Goal: Task Accomplishment & Management: Complete application form

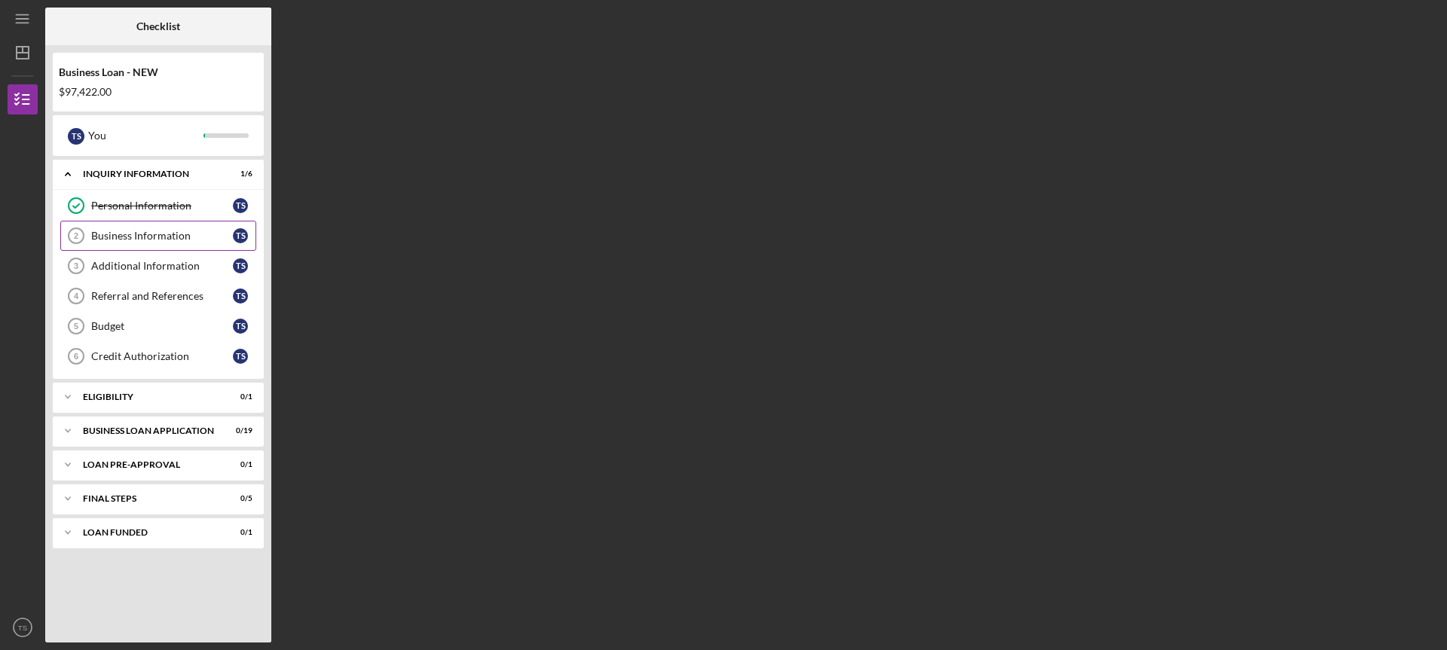
click at [136, 237] on div "Business Information" at bounding box center [162, 236] width 142 height 12
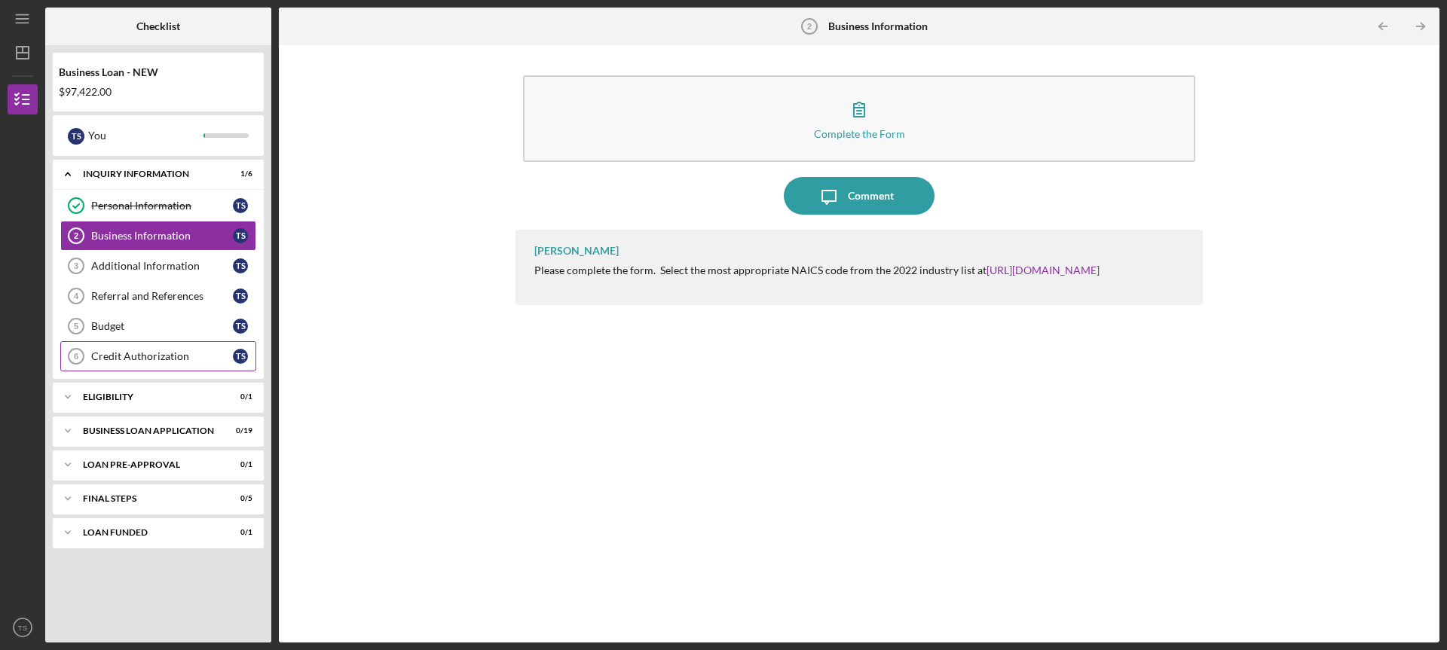
click at [132, 362] on div "Credit Authorization" at bounding box center [162, 356] width 142 height 12
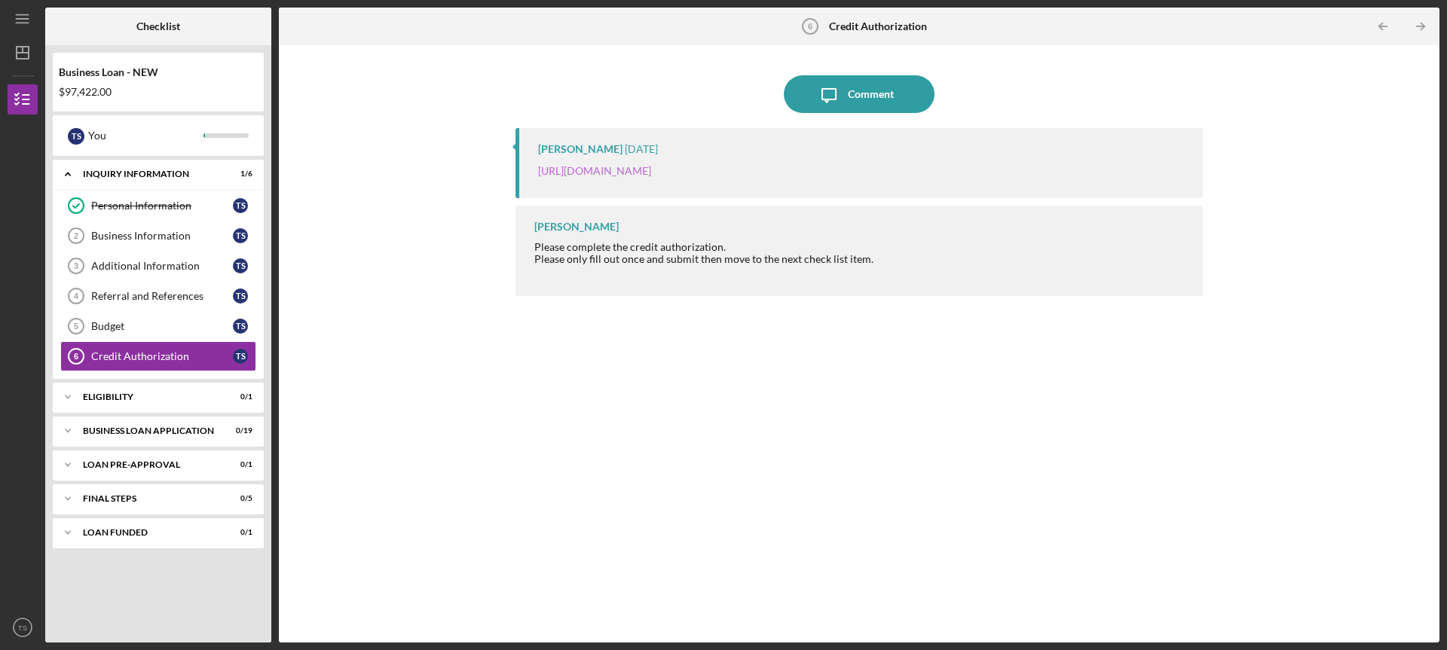
click at [603, 167] on link "https://justinepetersen.tfaforms.net/28?contactid=003PC000009gjXa" at bounding box center [594, 170] width 113 height 13
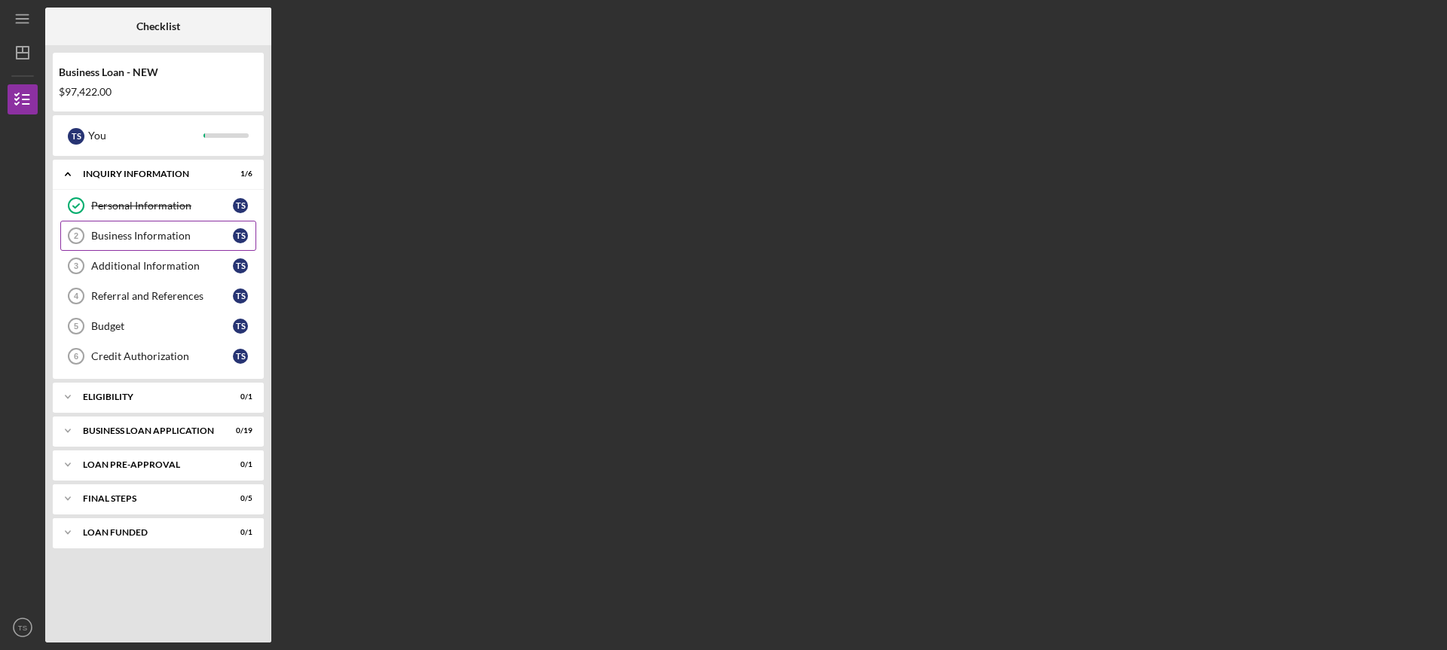
click at [121, 240] on div "Business Information" at bounding box center [162, 236] width 142 height 12
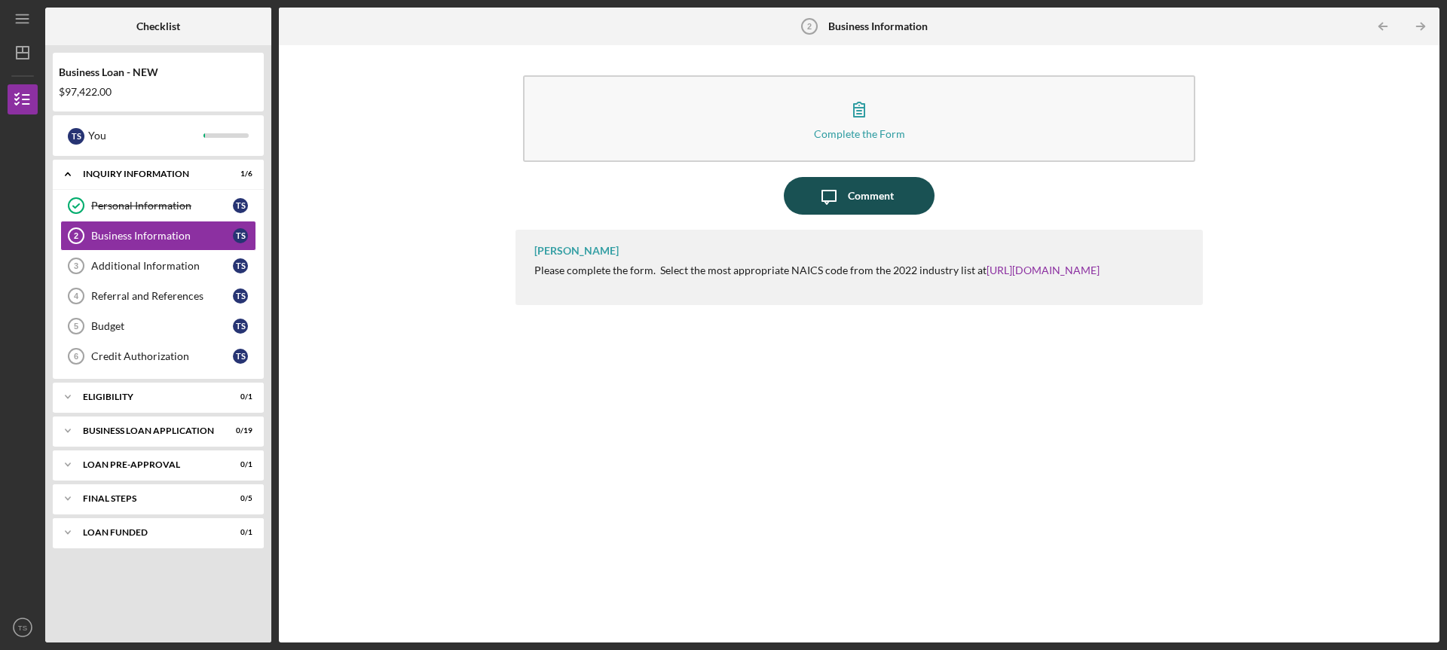
click at [842, 204] on icon "Icon/Message" at bounding box center [829, 196] width 38 height 38
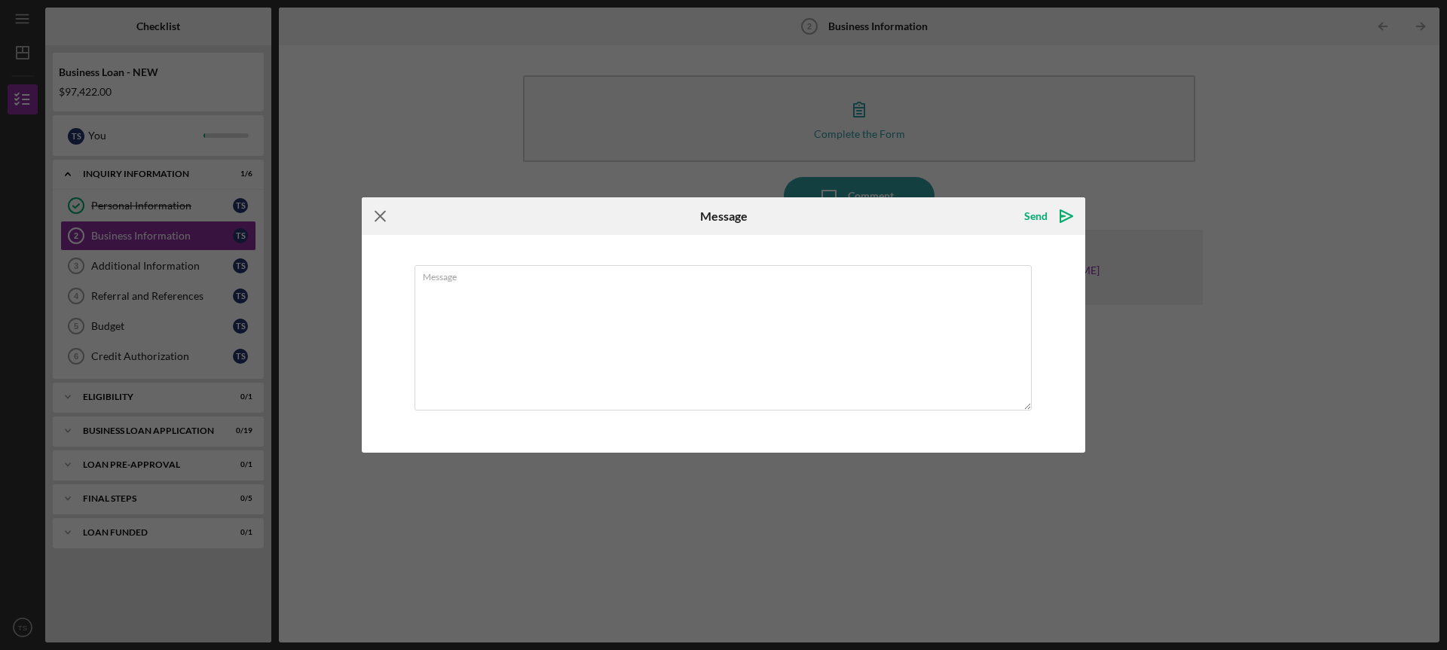
click at [366, 215] on icon "Icon/Menu Close" at bounding box center [381, 216] width 38 height 38
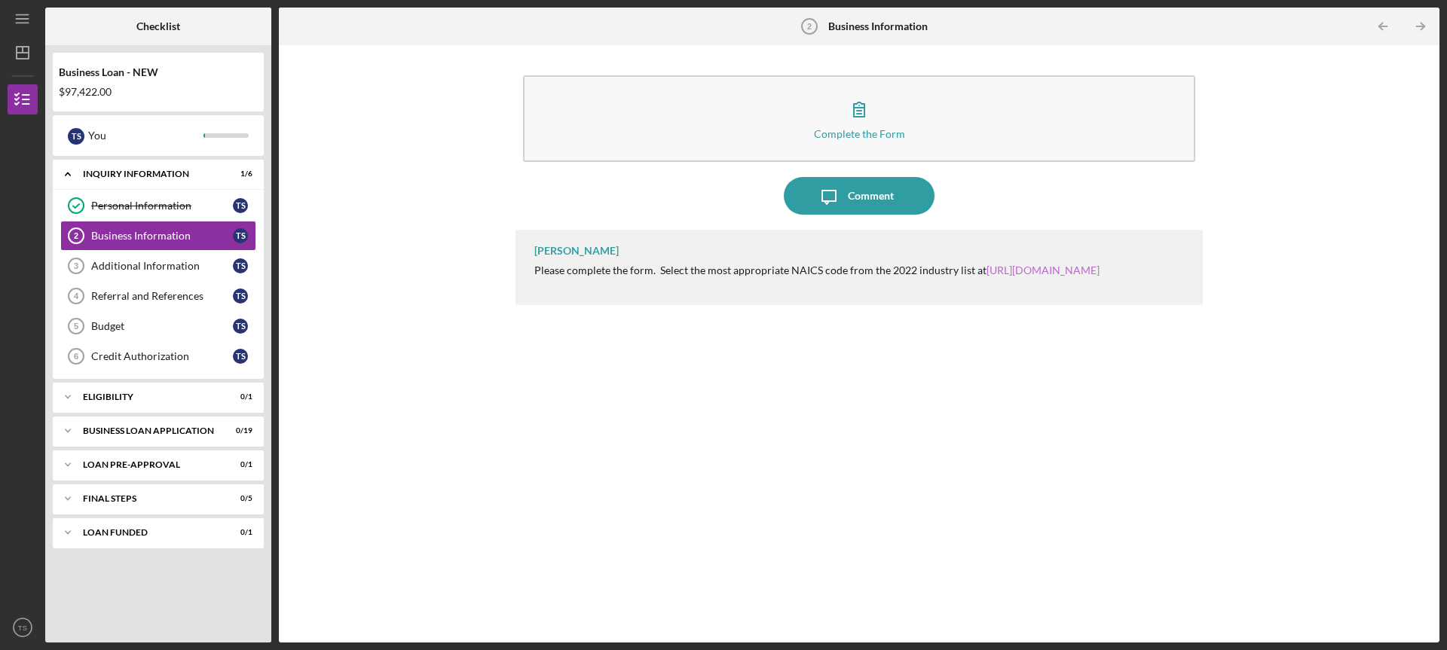
click at [1071, 273] on link "https://www.census.gov/naics/" at bounding box center [1042, 270] width 113 height 13
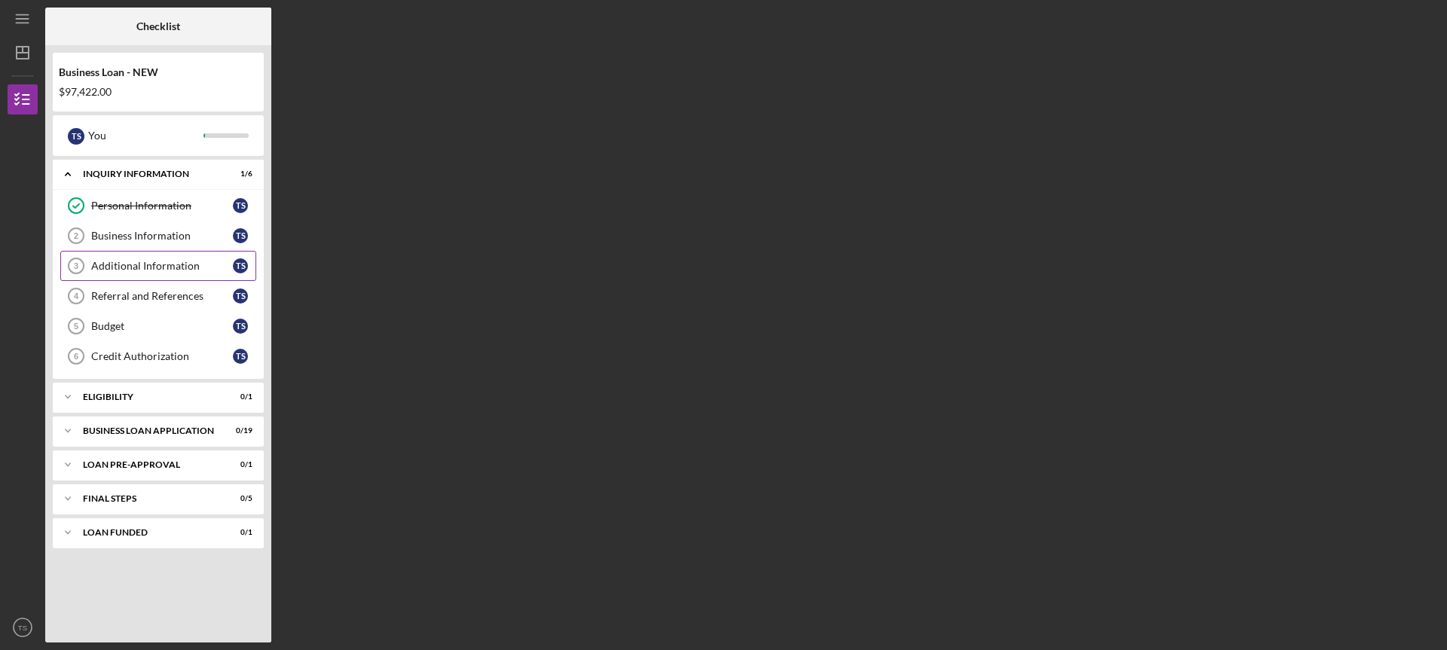
click at [167, 264] on div "Additional Information" at bounding box center [162, 266] width 142 height 12
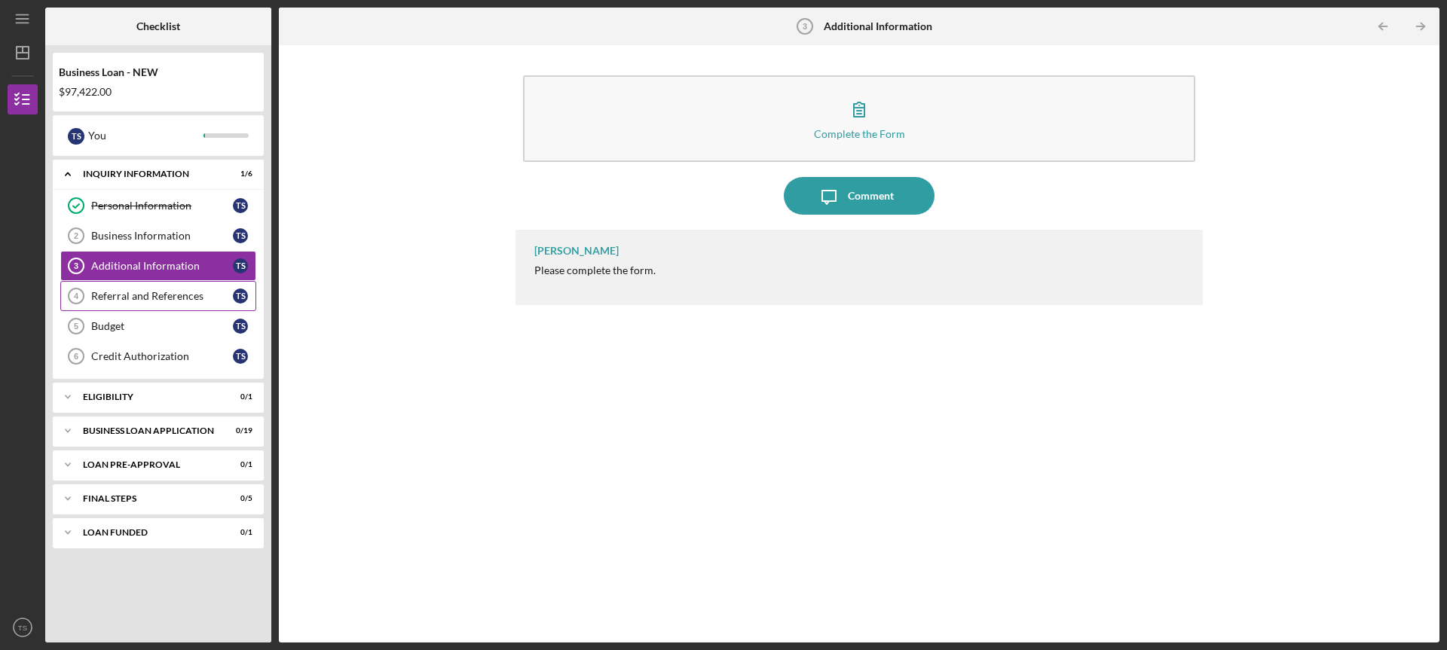
click at [118, 294] on div "Referral and References" at bounding box center [162, 296] width 142 height 12
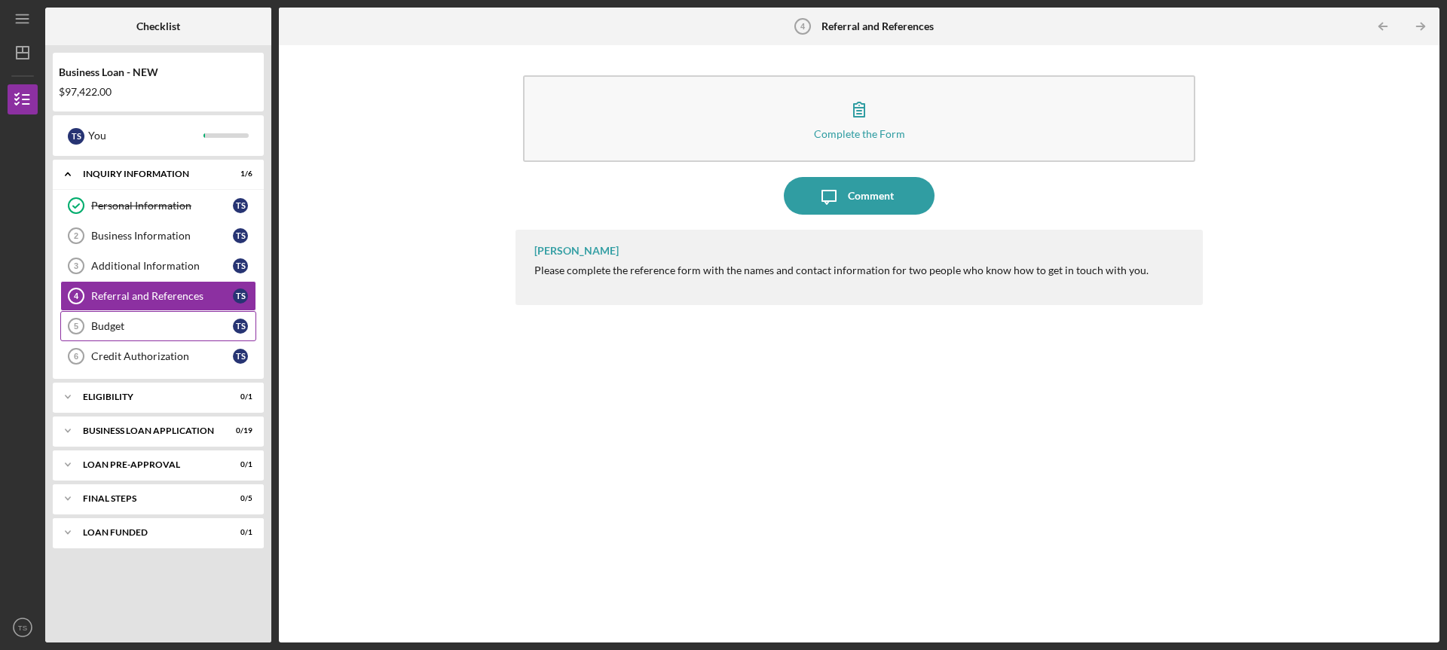
click at [115, 325] on div "Budget" at bounding box center [162, 326] width 142 height 12
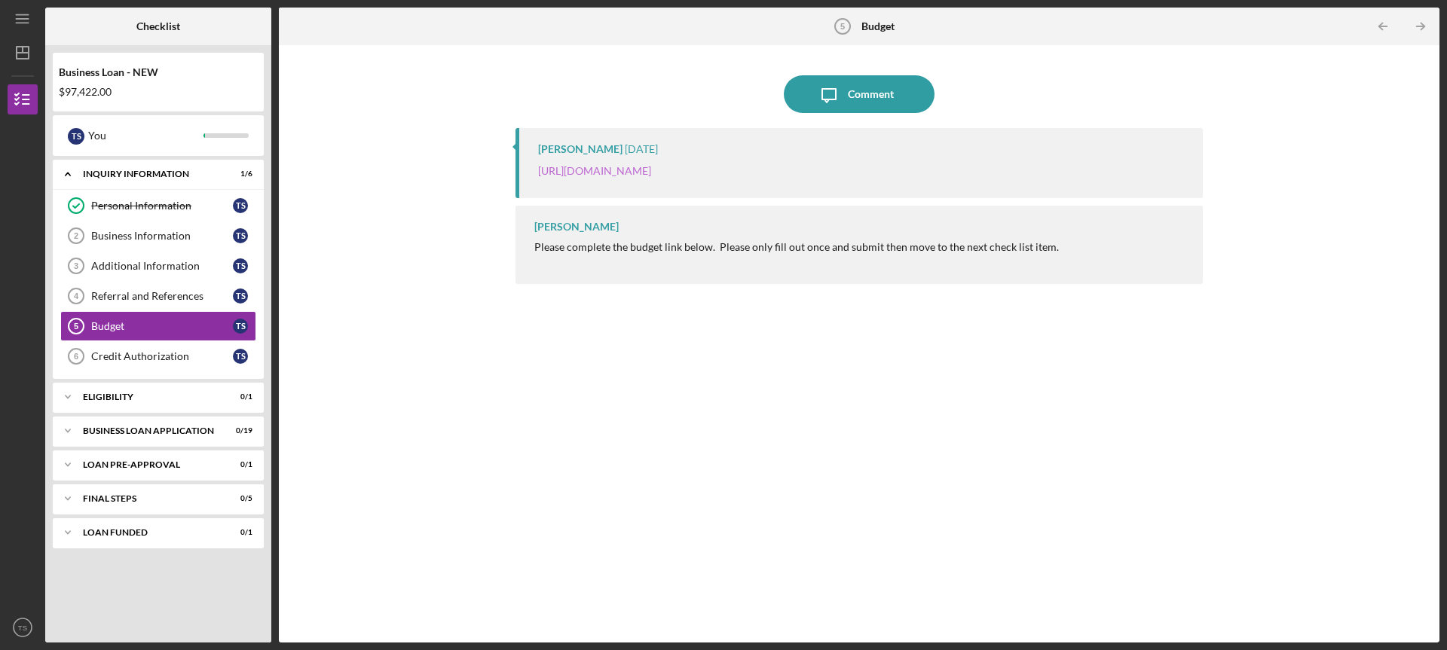
click at [651, 168] on link "[URL][DOMAIN_NAME]" at bounding box center [594, 170] width 113 height 13
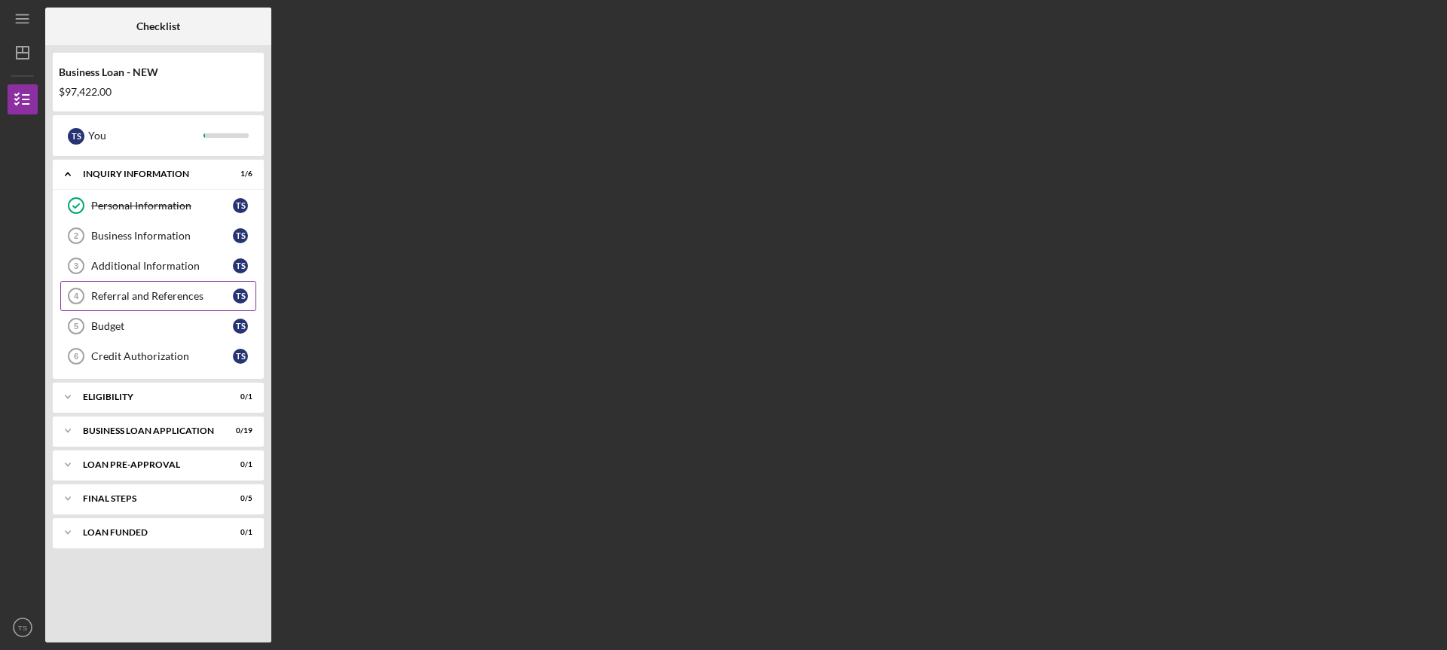
click at [137, 294] on div "Referral and References" at bounding box center [162, 296] width 142 height 12
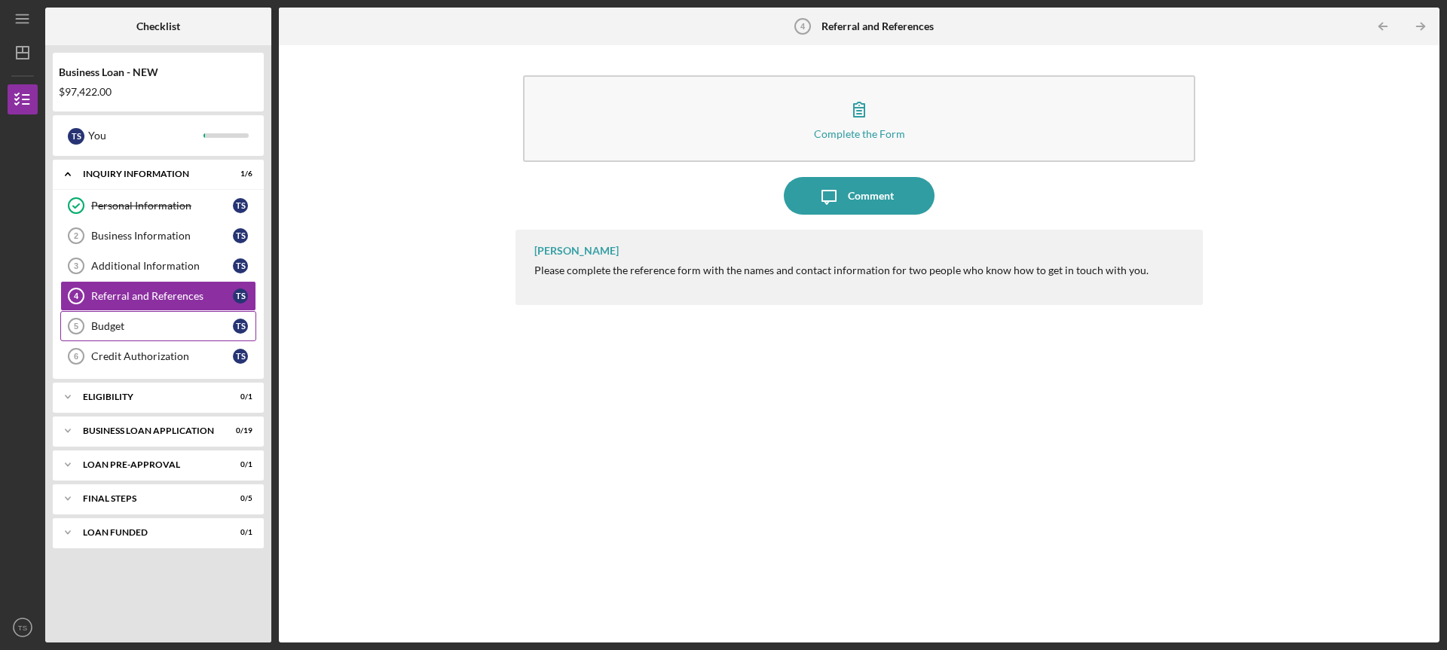
click at [121, 322] on div "Budget" at bounding box center [162, 326] width 142 height 12
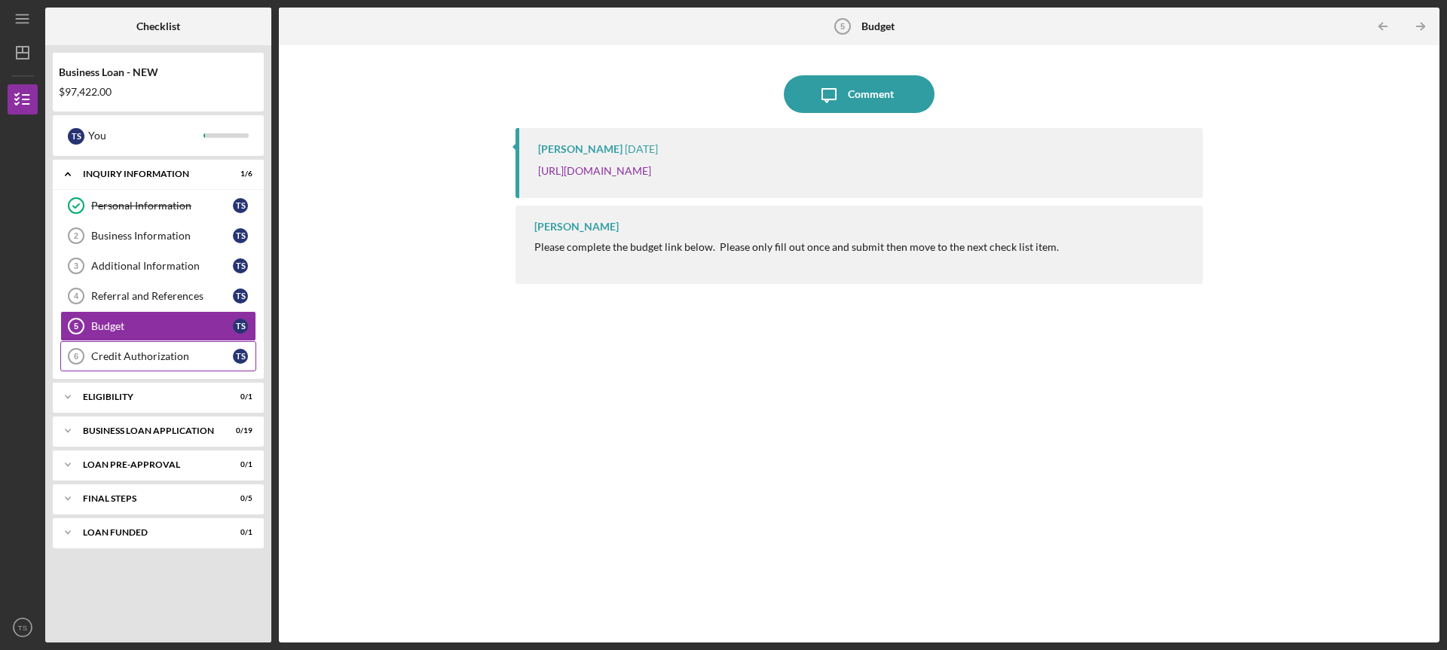
click at [115, 355] on div "Credit Authorization" at bounding box center [162, 356] width 142 height 12
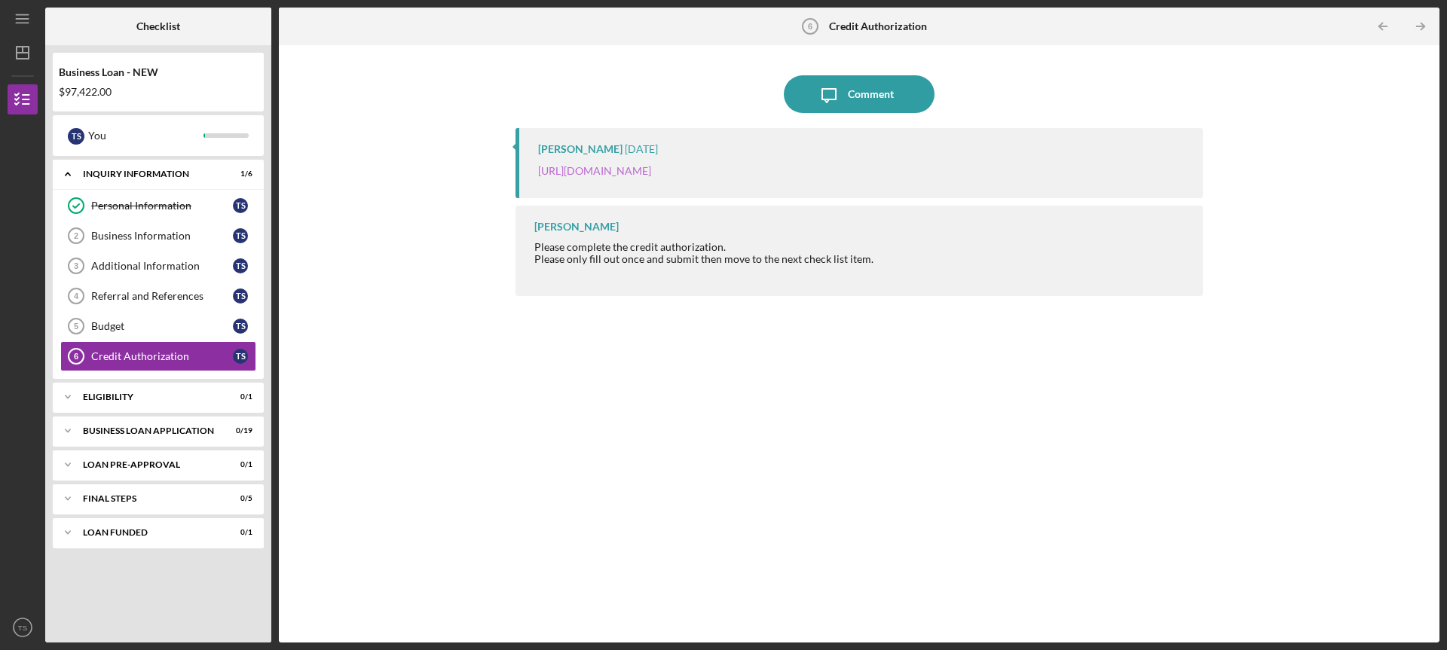
click at [590, 168] on link "[URL][DOMAIN_NAME]" at bounding box center [594, 170] width 113 height 13
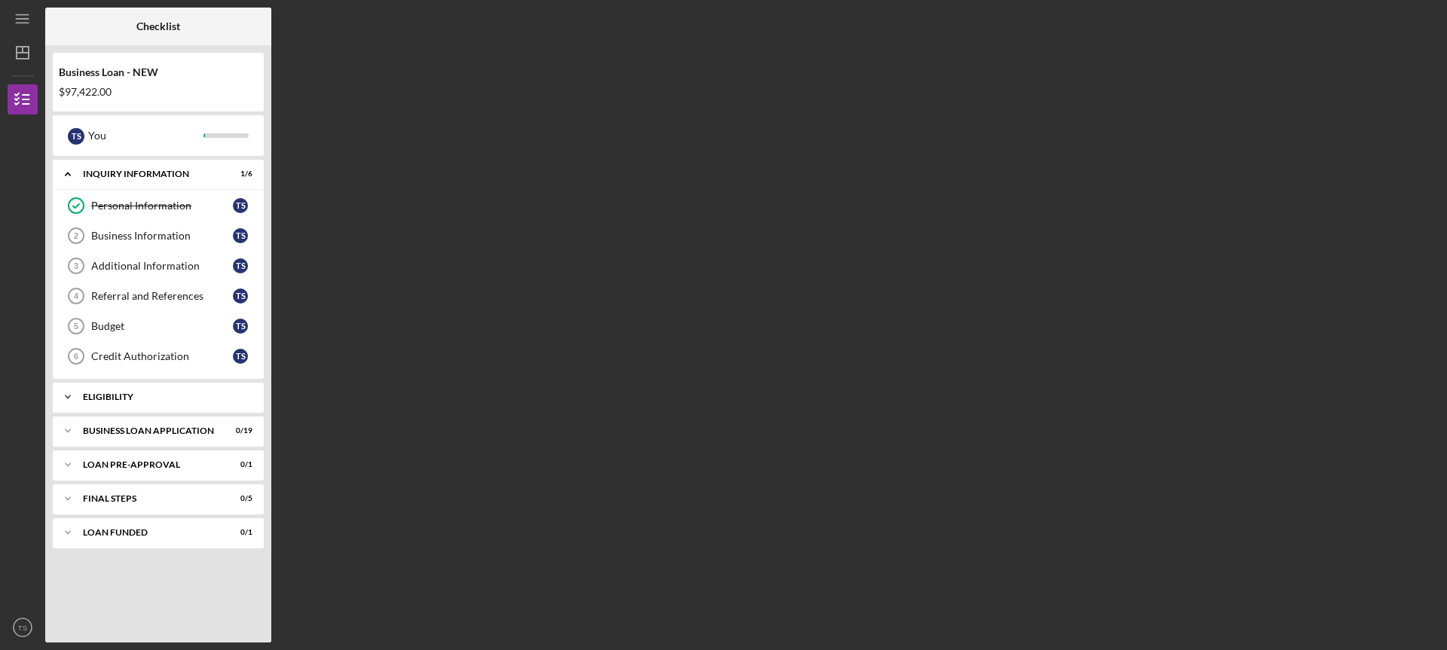
click at [110, 399] on div "ELIGIBILITY" at bounding box center [164, 397] width 162 height 9
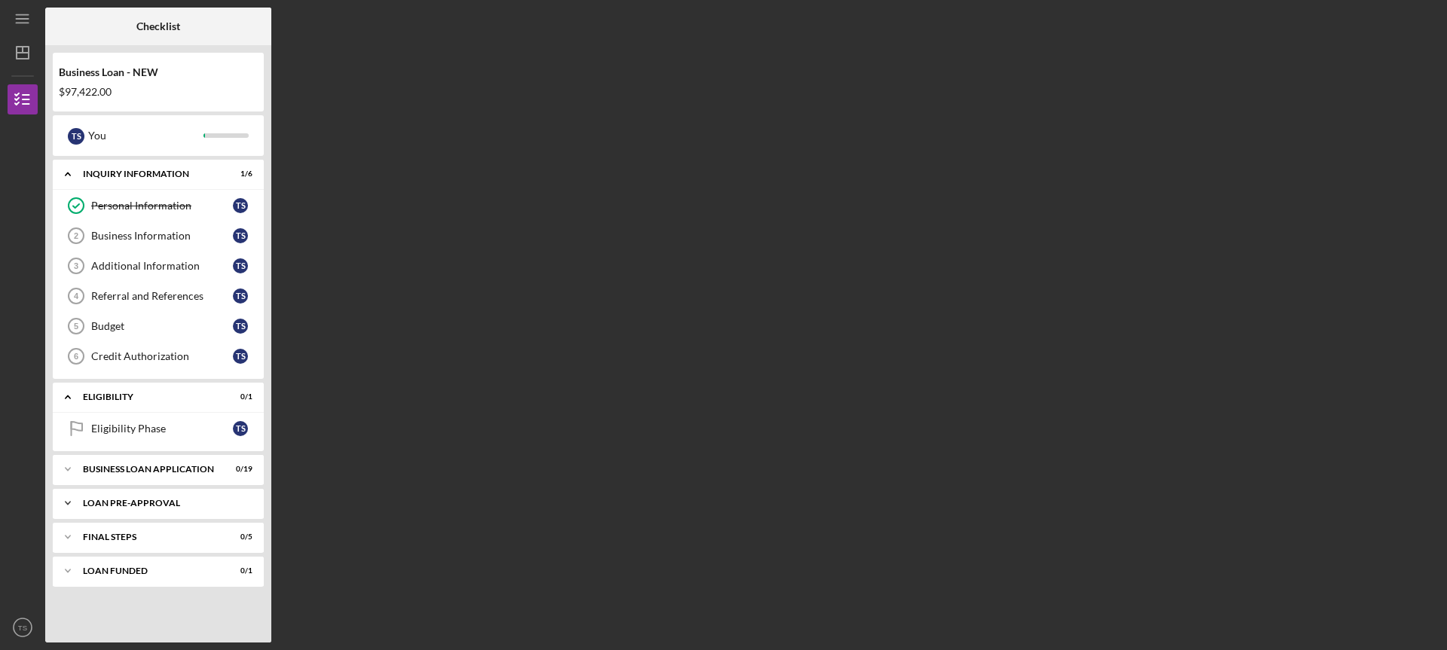
click at [110, 505] on div "LOAN PRE-APPROVAL" at bounding box center [164, 503] width 162 height 9
click at [147, 605] on div "LOAN FUNDED" at bounding box center [164, 609] width 162 height 9
click at [123, 617] on div "Icon/Expander LOAN FUNDED 0 / 1" at bounding box center [158, 609] width 211 height 31
click at [142, 532] on div "Loan Pre-Approval" at bounding box center [162, 535] width 142 height 12
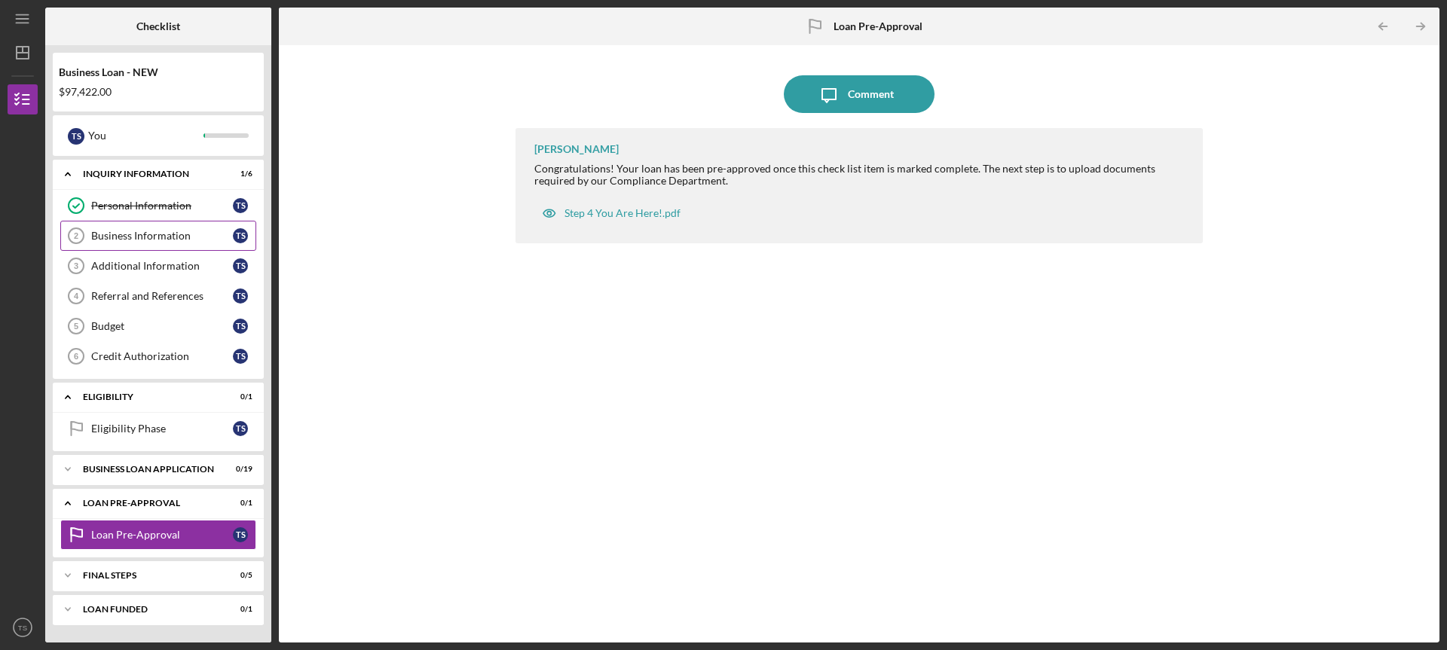
click at [104, 225] on link "Business Information 2 Business Information T S" at bounding box center [158, 236] width 196 height 30
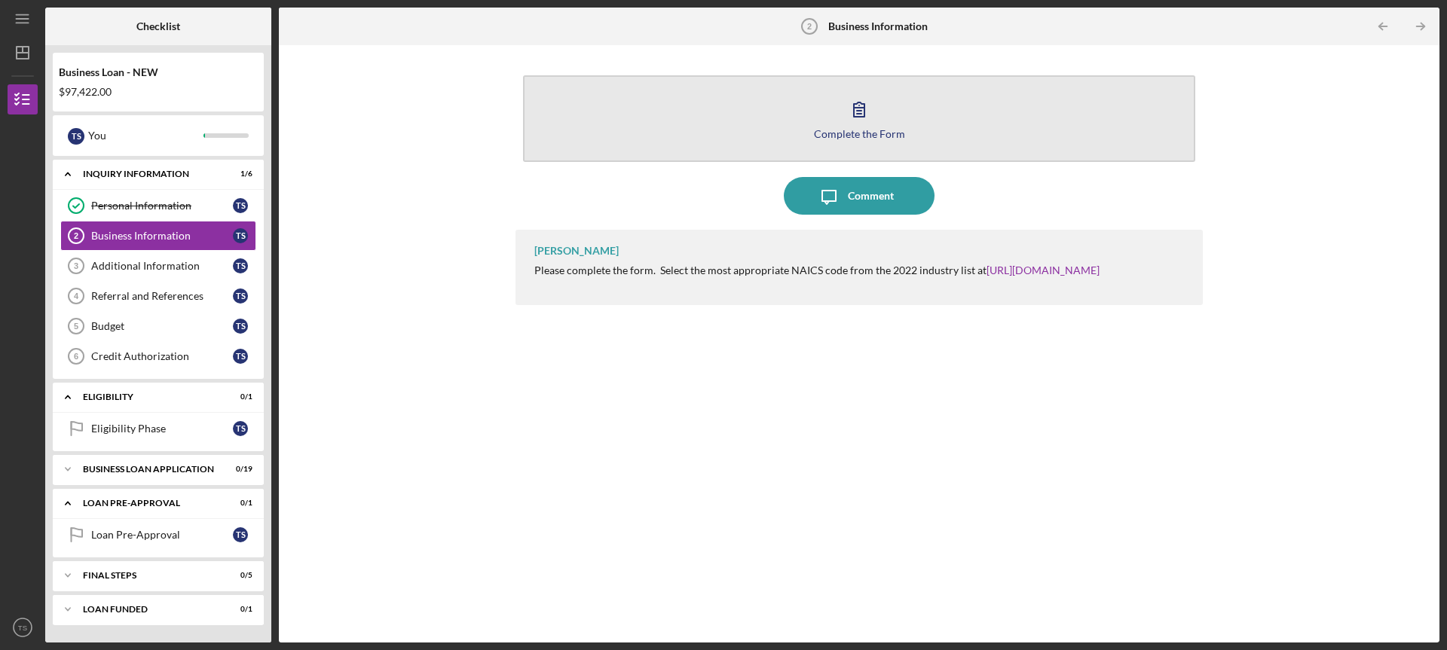
click at [856, 102] on icon "button" at bounding box center [859, 109] width 38 height 38
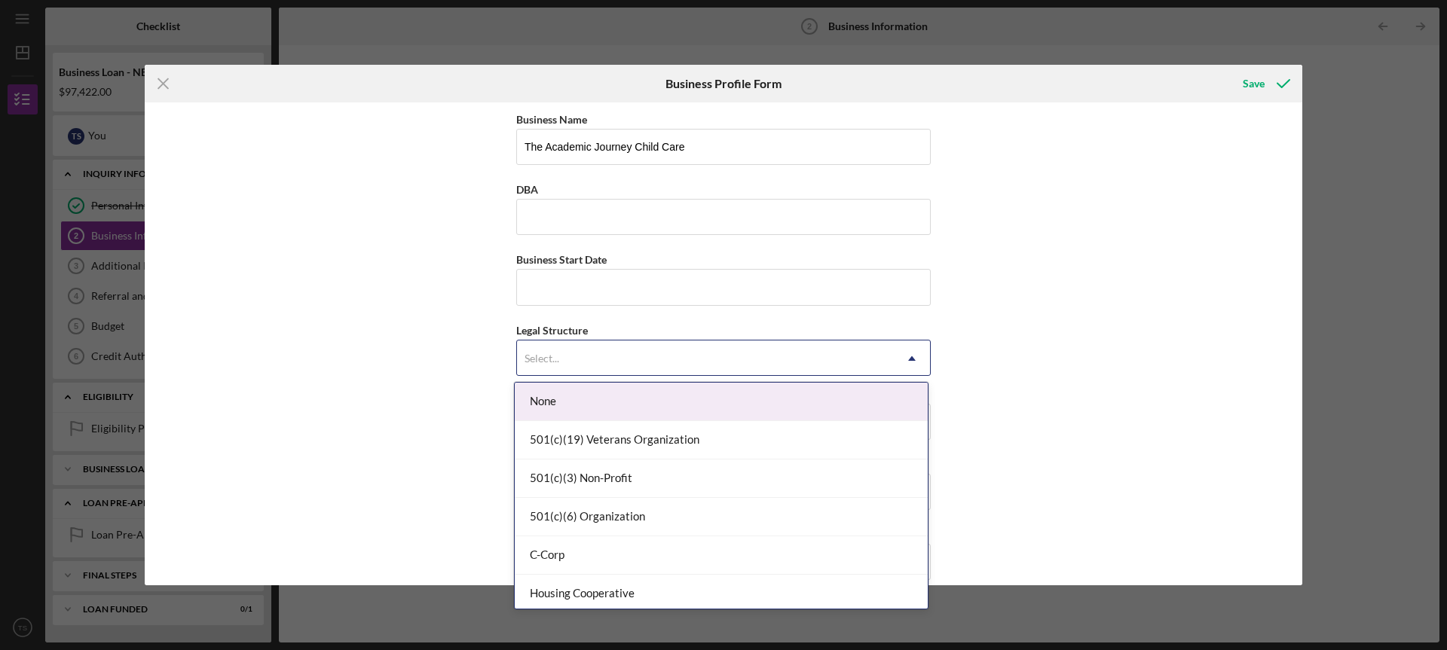
click at [813, 367] on div "Select..." at bounding box center [705, 358] width 377 height 35
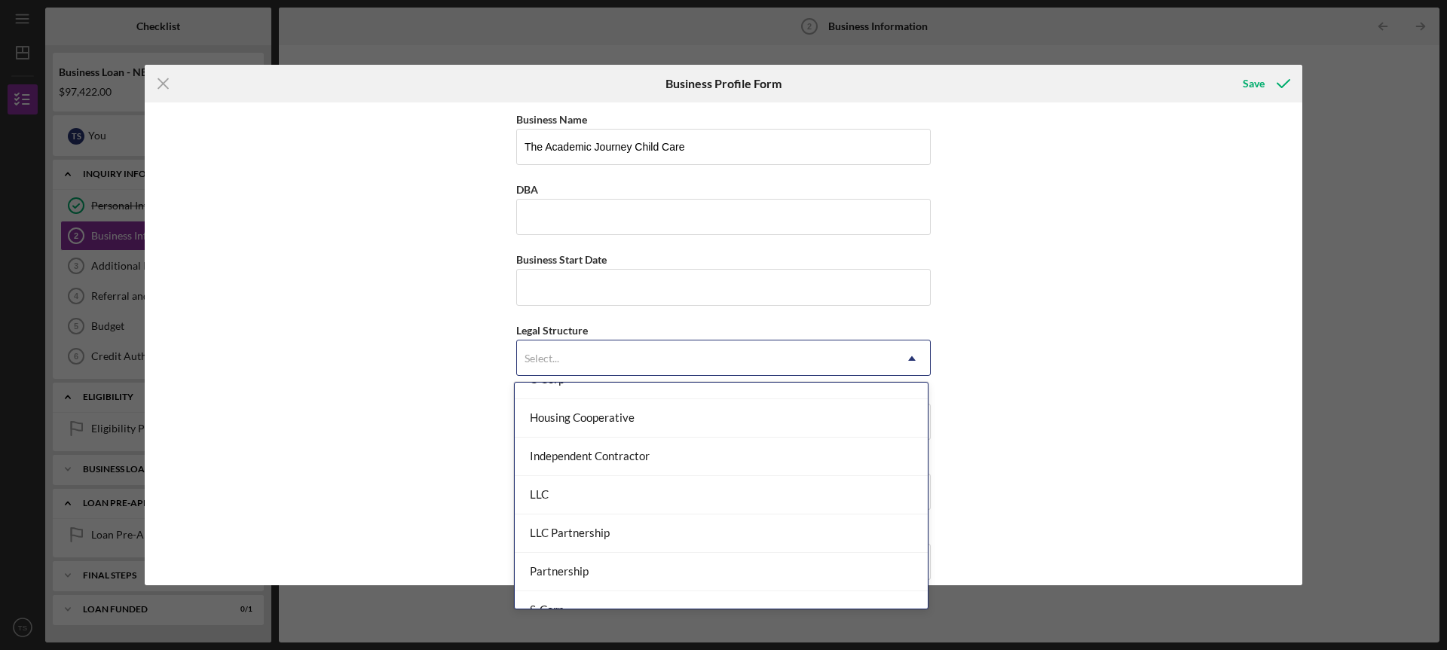
scroll to position [184, 0]
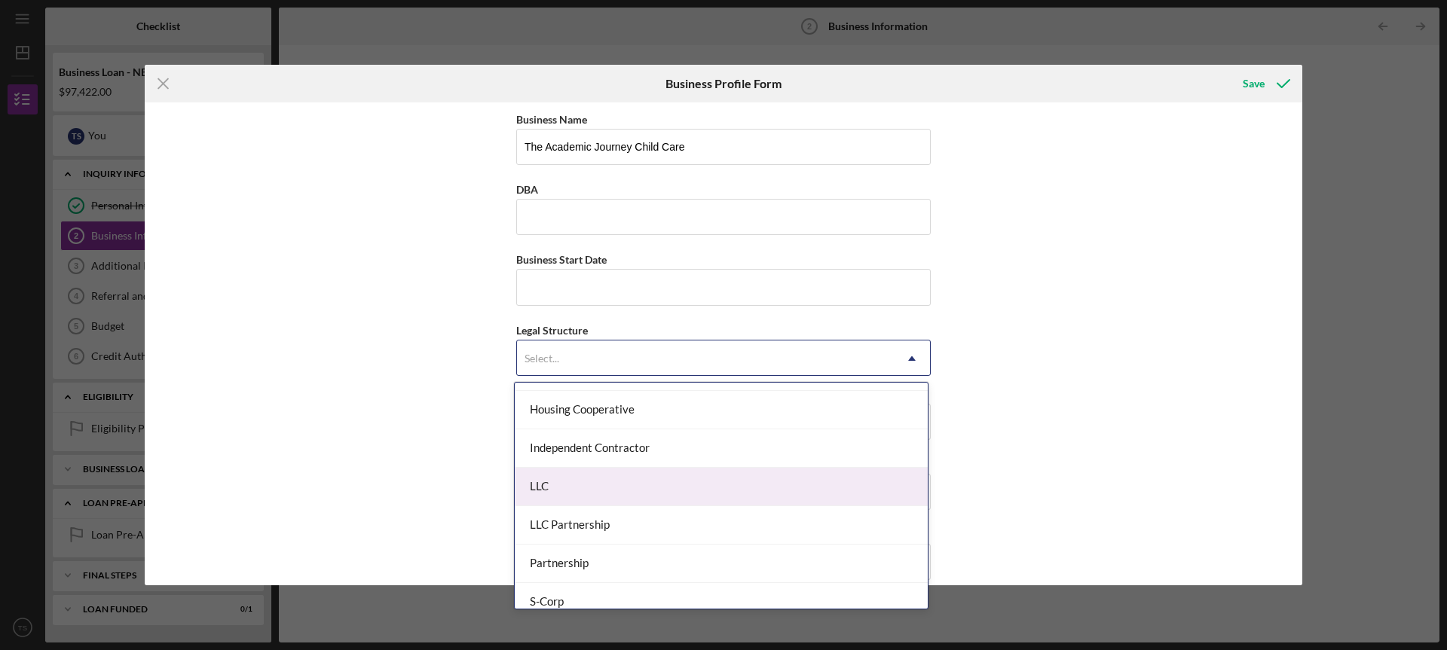
click at [849, 486] on div "LLC" at bounding box center [721, 487] width 413 height 38
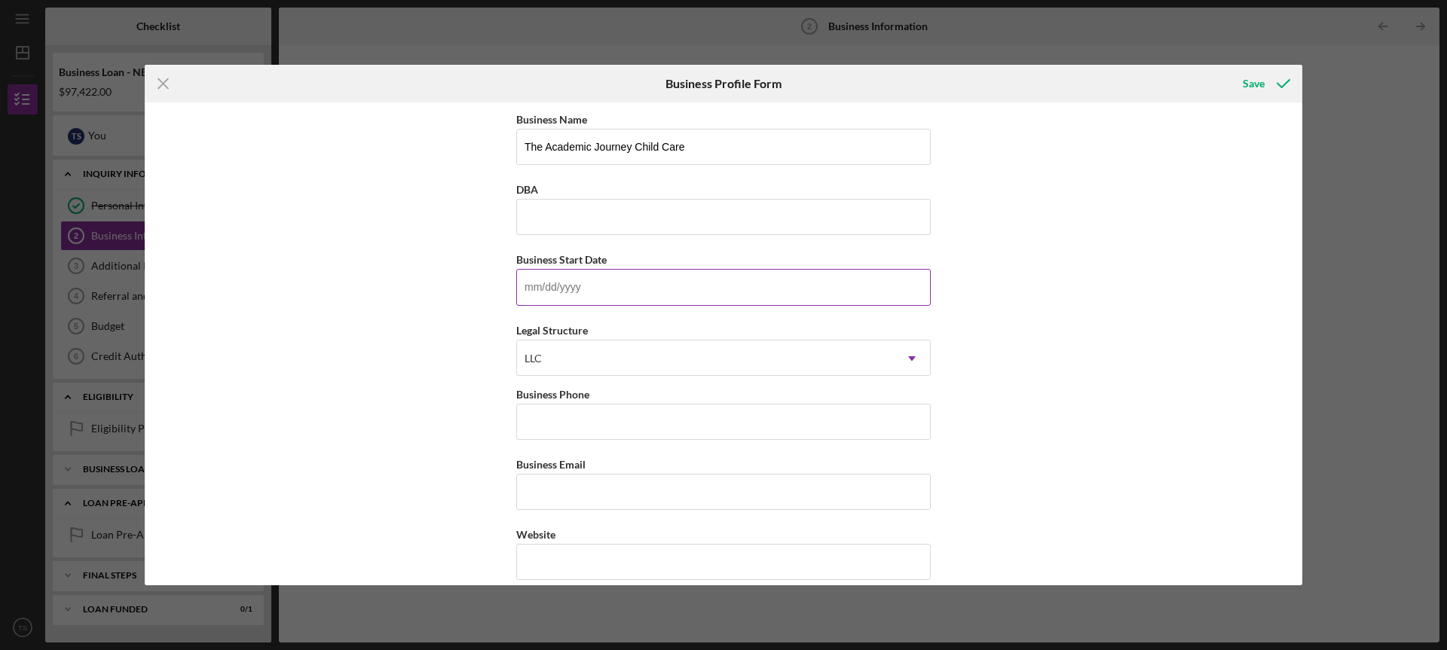
click at [679, 282] on input "Business Start Date" at bounding box center [723, 287] width 414 height 36
type input "1m/dd/yyyy"
type input "01/02/2022"
click at [661, 415] on input "Business Phone" at bounding box center [723, 422] width 414 height 36
type input "(314) 942-2063"
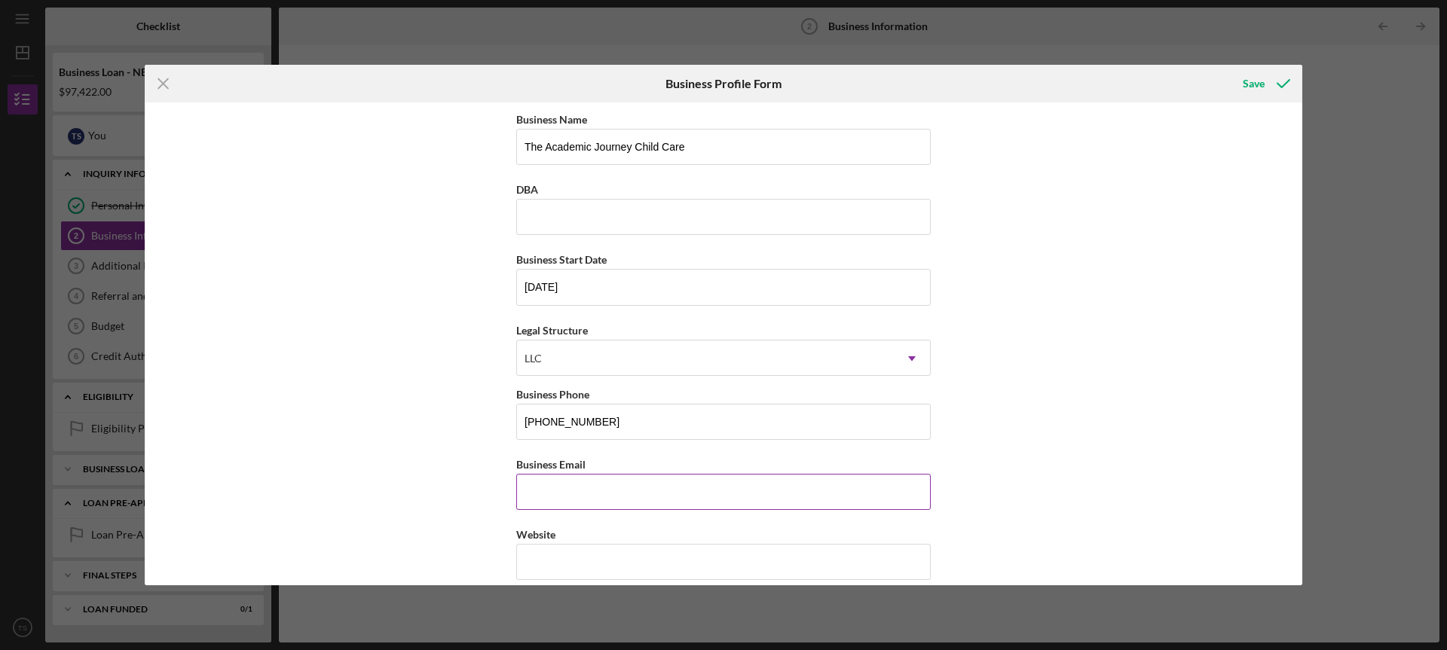
click at [576, 492] on input "Business Email" at bounding box center [723, 492] width 414 height 36
type input "tajchildcare@gmail.com"
type input "The Academic Journey Child Care Center LLC"
type input "8784 N BROADWAY"
type input "Saint Louis"
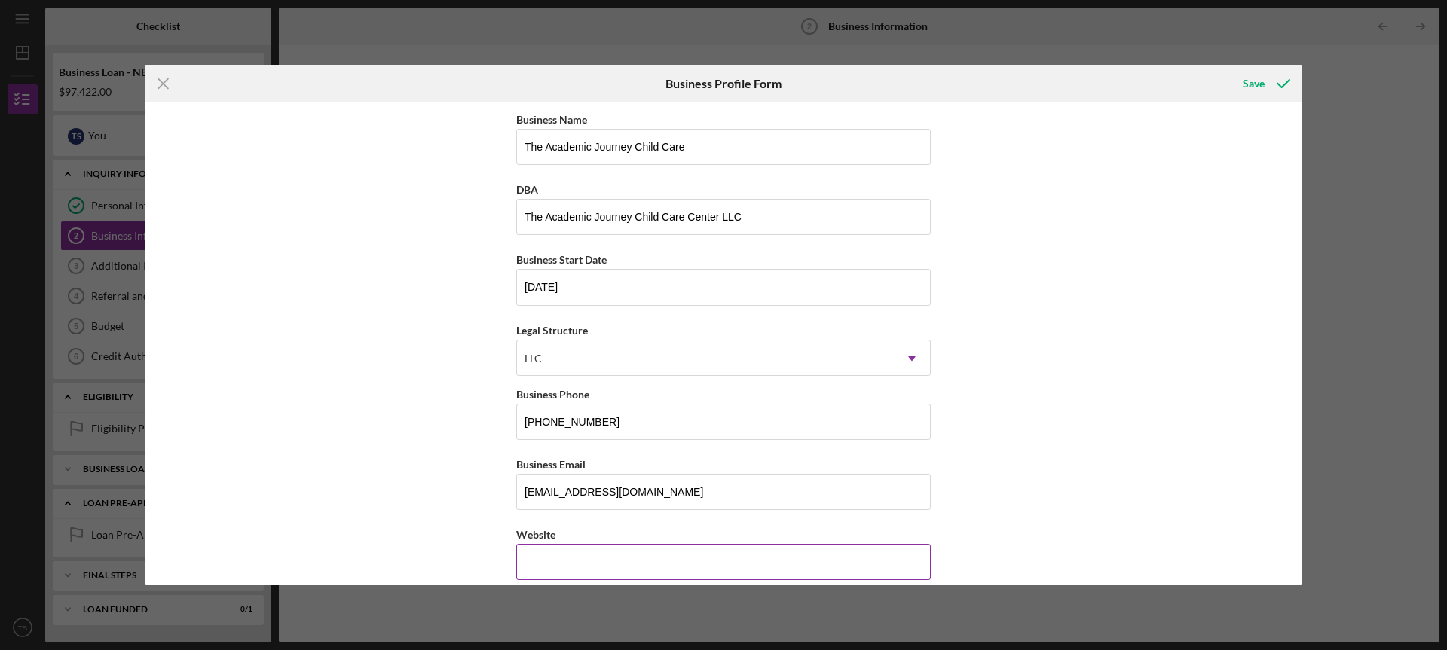
type input "MO"
type input "63147"
type input "MO"
click at [596, 553] on input "Website" at bounding box center [723, 562] width 414 height 36
paste input "www.tajchildcare.com/"
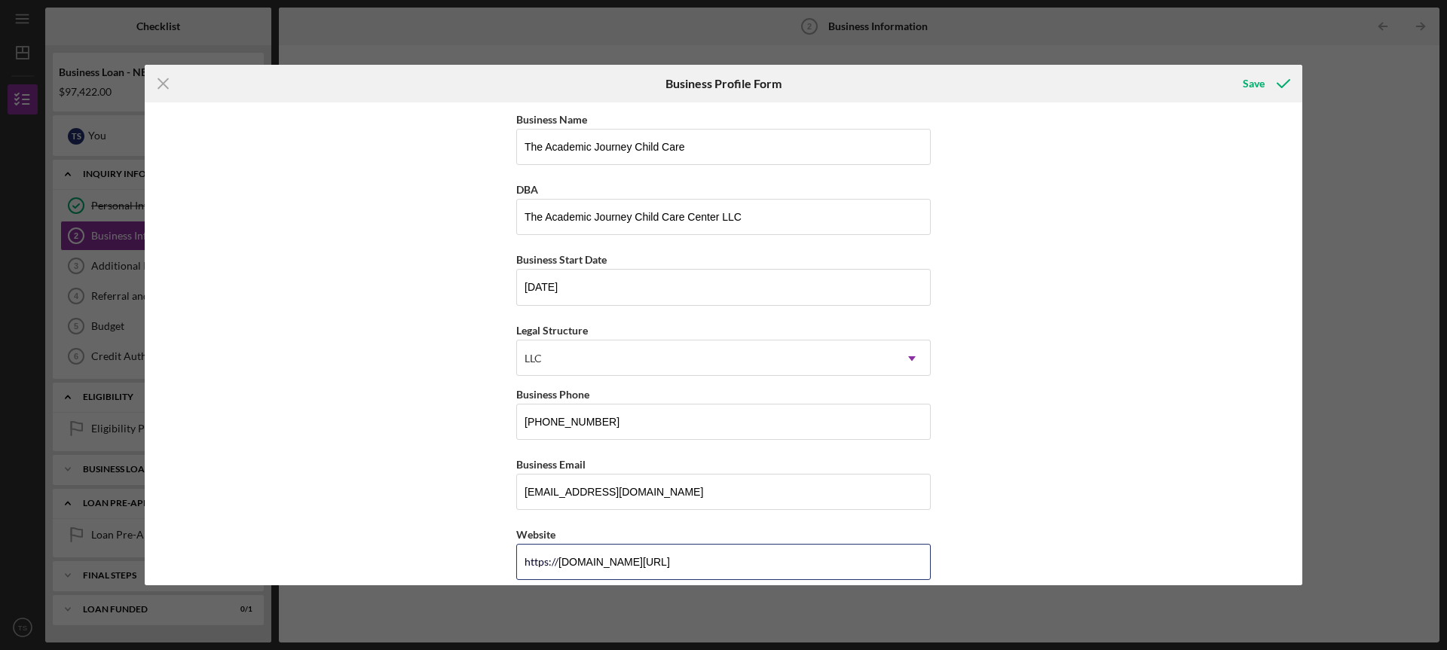
type input "www.tajchildcare.com/"
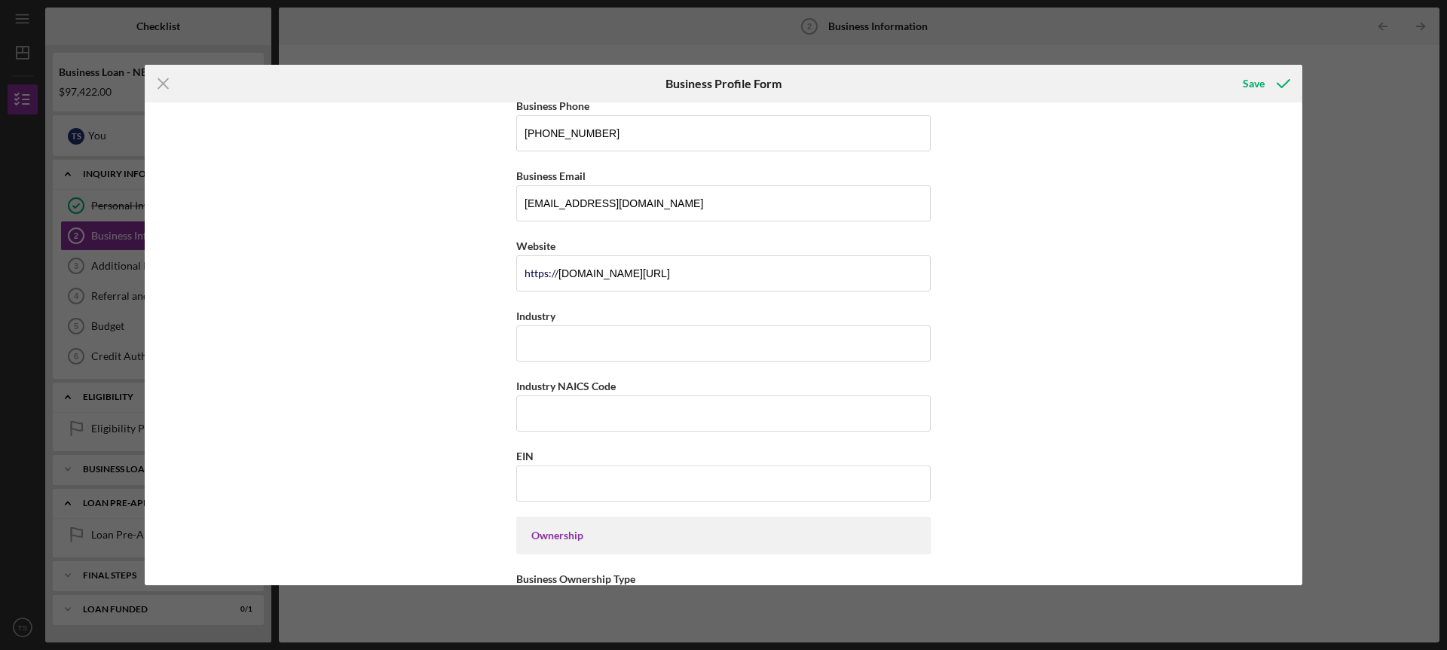
scroll to position [294, 0]
drag, startPoint x: 617, startPoint y: 375, endPoint x: 557, endPoint y: 380, distance: 60.5
click at [557, 380] on div "Industry NAICS Code" at bounding box center [723, 380] width 414 height 19
copy label "NAICS Code"
click at [536, 404] on input "Industry NAICS Code" at bounding box center [723, 408] width 414 height 36
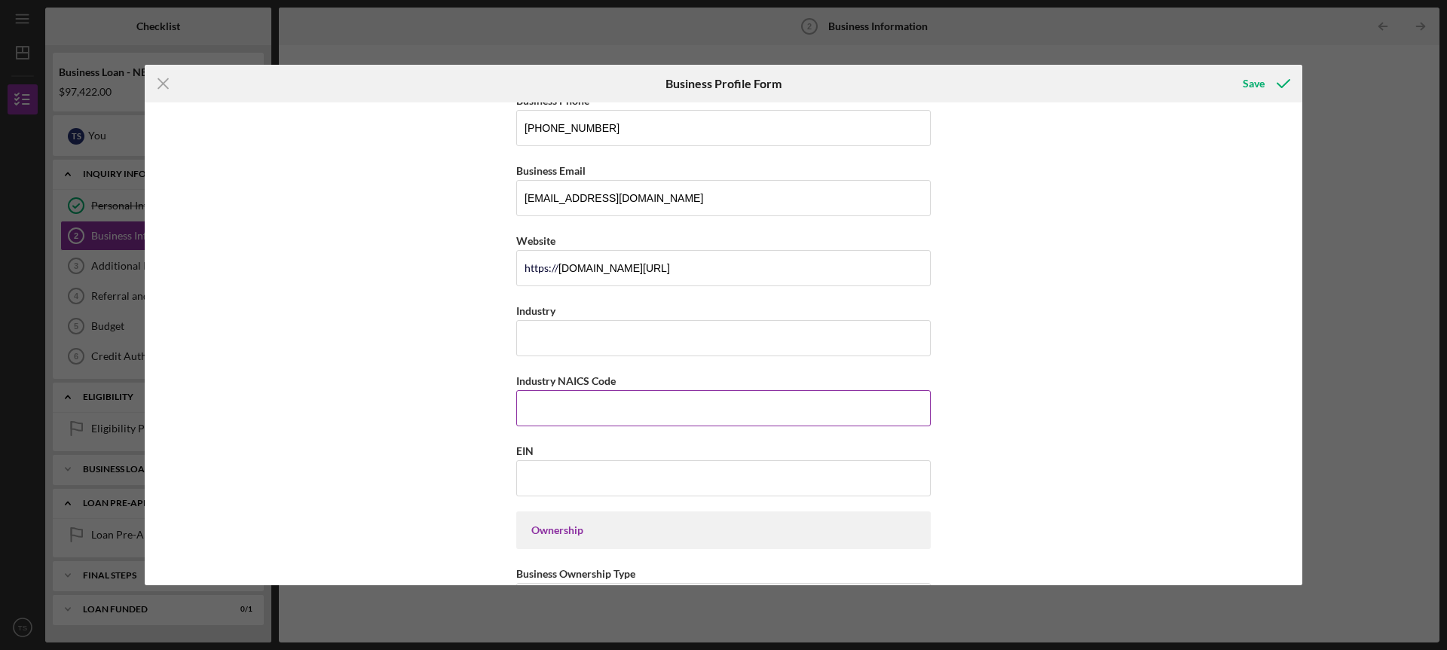
paste input "624410"
type input "624410"
click at [544, 338] on input "Industry" at bounding box center [723, 338] width 414 height 36
type input "Day Care"
click at [647, 487] on input "EIN" at bounding box center [723, 478] width 414 height 36
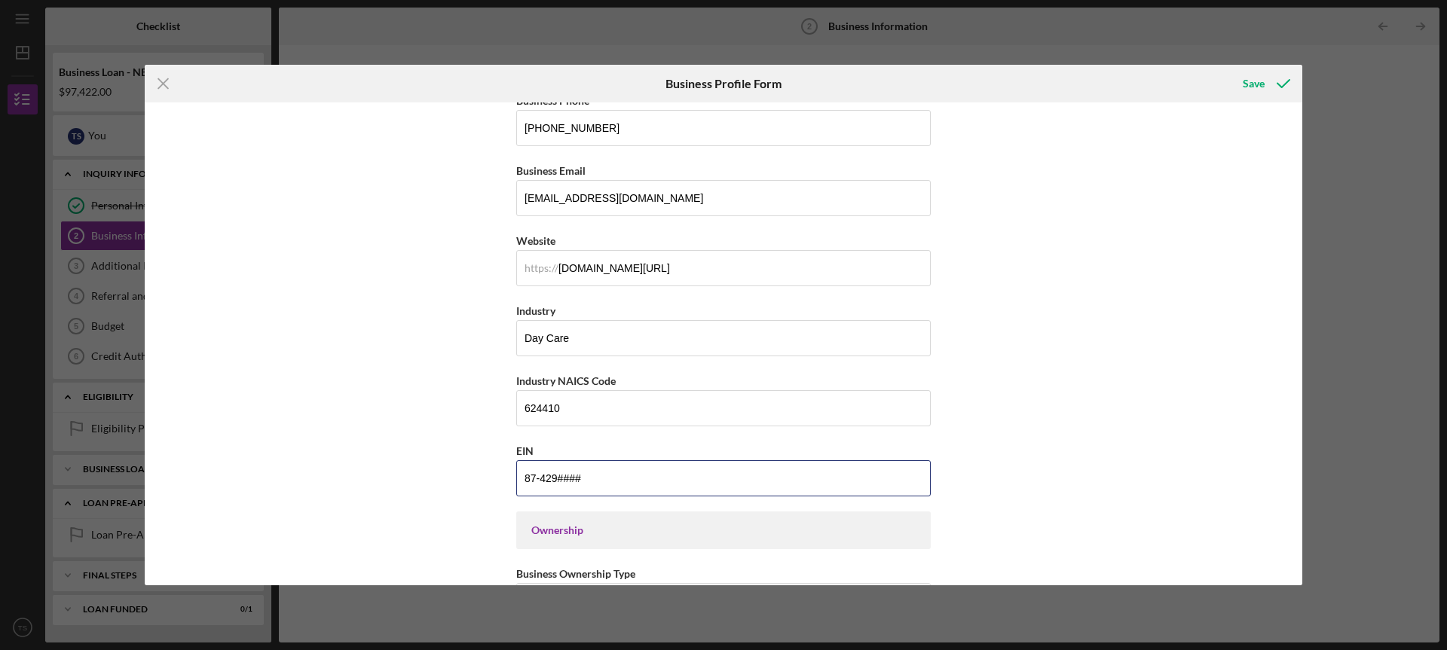
drag, startPoint x: 647, startPoint y: 487, endPoint x: 512, endPoint y: 493, distance: 135.0
click at [512, 493] on div "Business Name The Academic Journey Child Care DBA The Academic Journey Child Ca…" at bounding box center [723, 343] width 1157 height 482
type input "87-4297540"
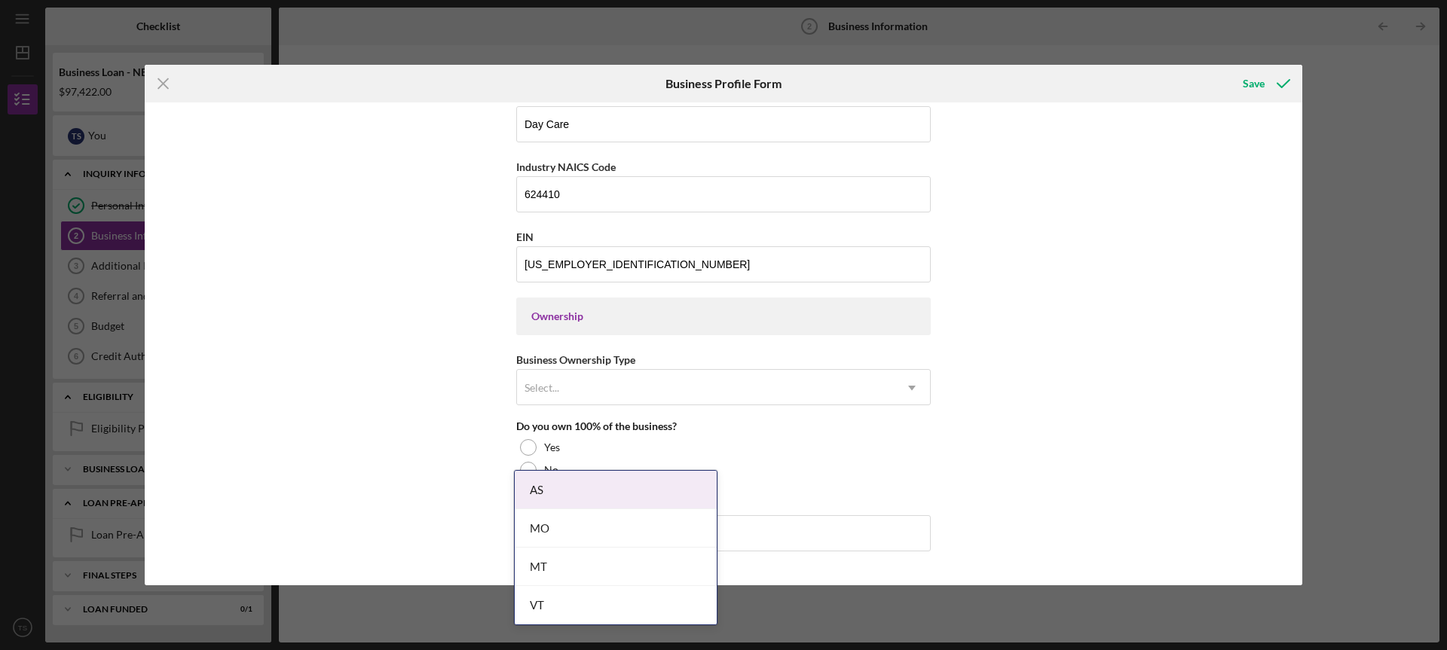
scroll to position [542, 0]
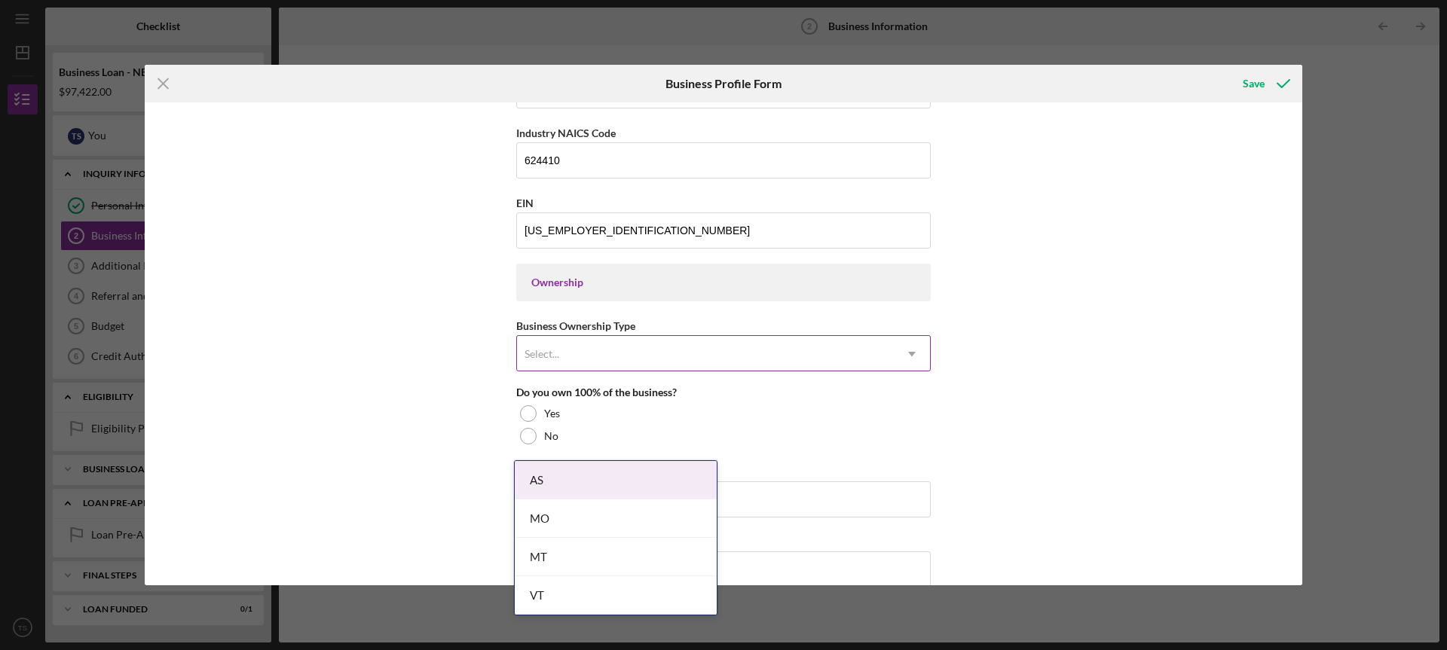
click at [888, 366] on div "Select..." at bounding box center [705, 354] width 377 height 35
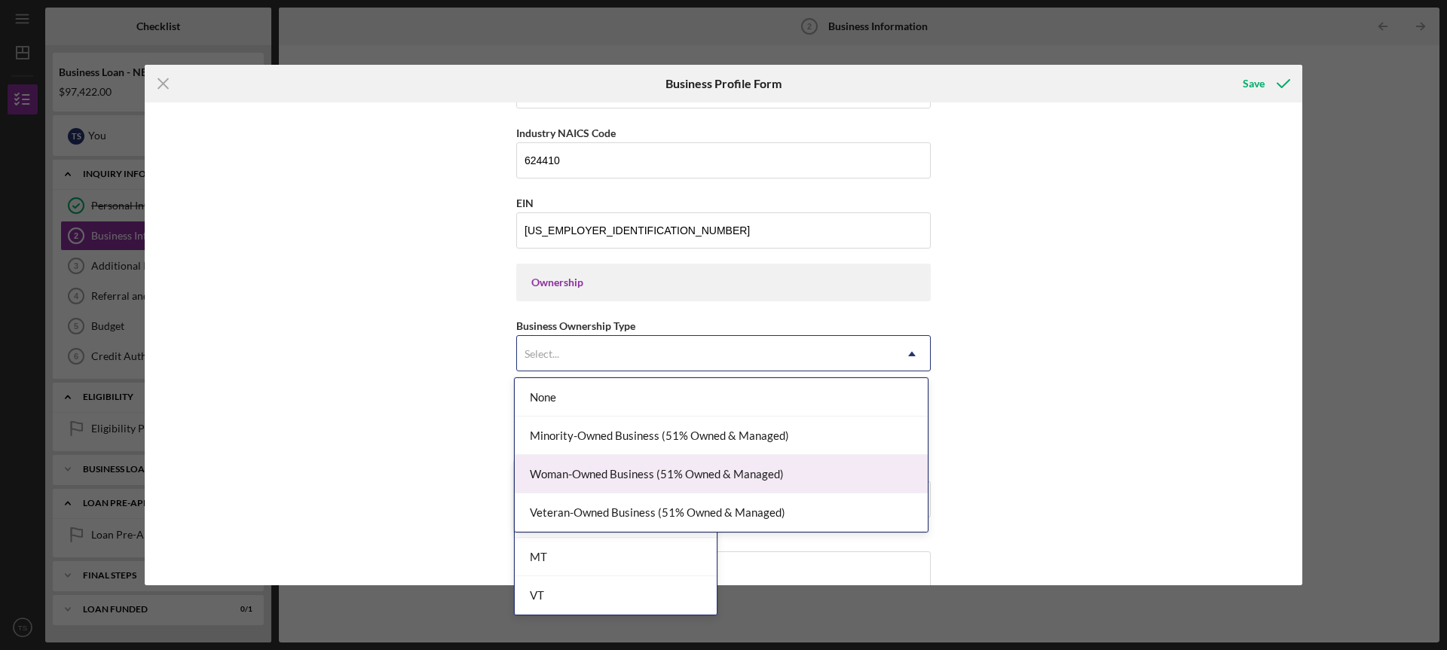
click at [863, 466] on div "Woman-Owned Business (51% Owned & Managed)" at bounding box center [721, 474] width 413 height 38
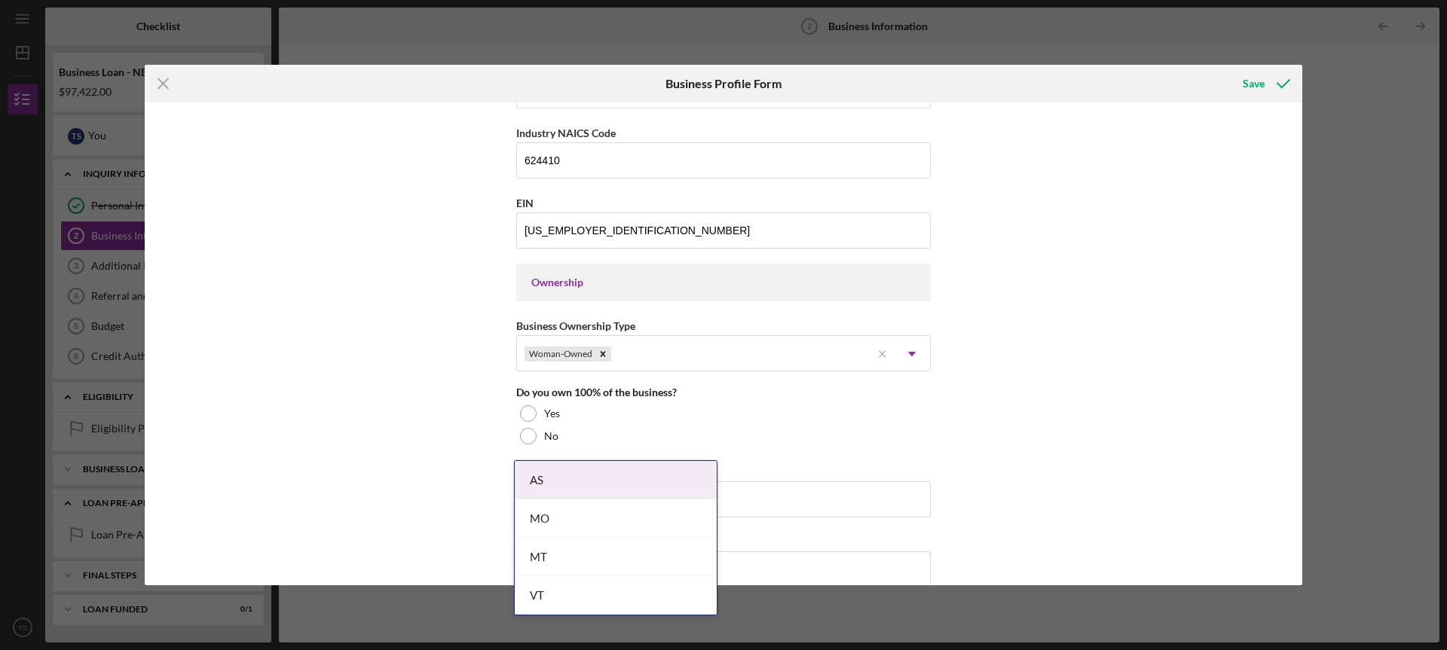
click at [512, 410] on div "Business Name The Academic Journey Child Care DBA The Academic Journey Child Ca…" at bounding box center [723, 343] width 1157 height 482
click at [520, 410] on div at bounding box center [528, 413] width 17 height 17
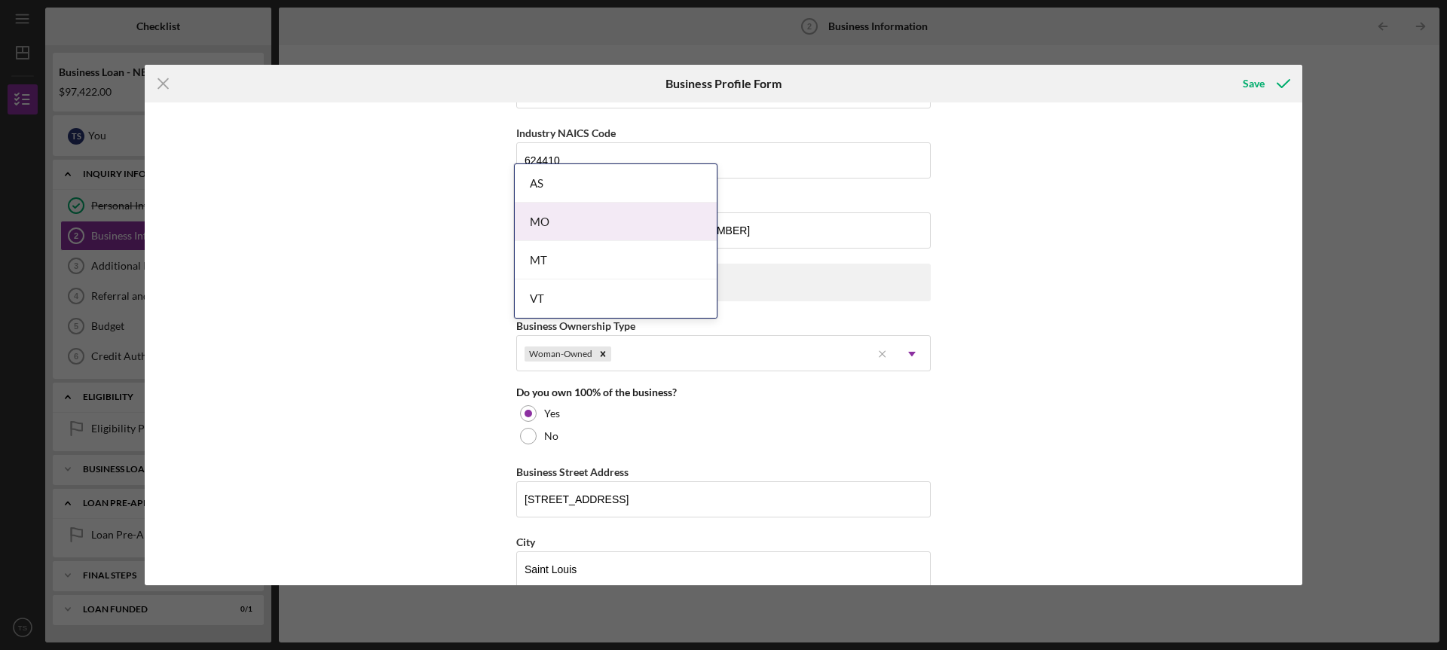
click at [572, 513] on body "Icon/Menu Business Information 2 Business Information Checklist Business Loan -…" at bounding box center [723, 325] width 1447 height 650
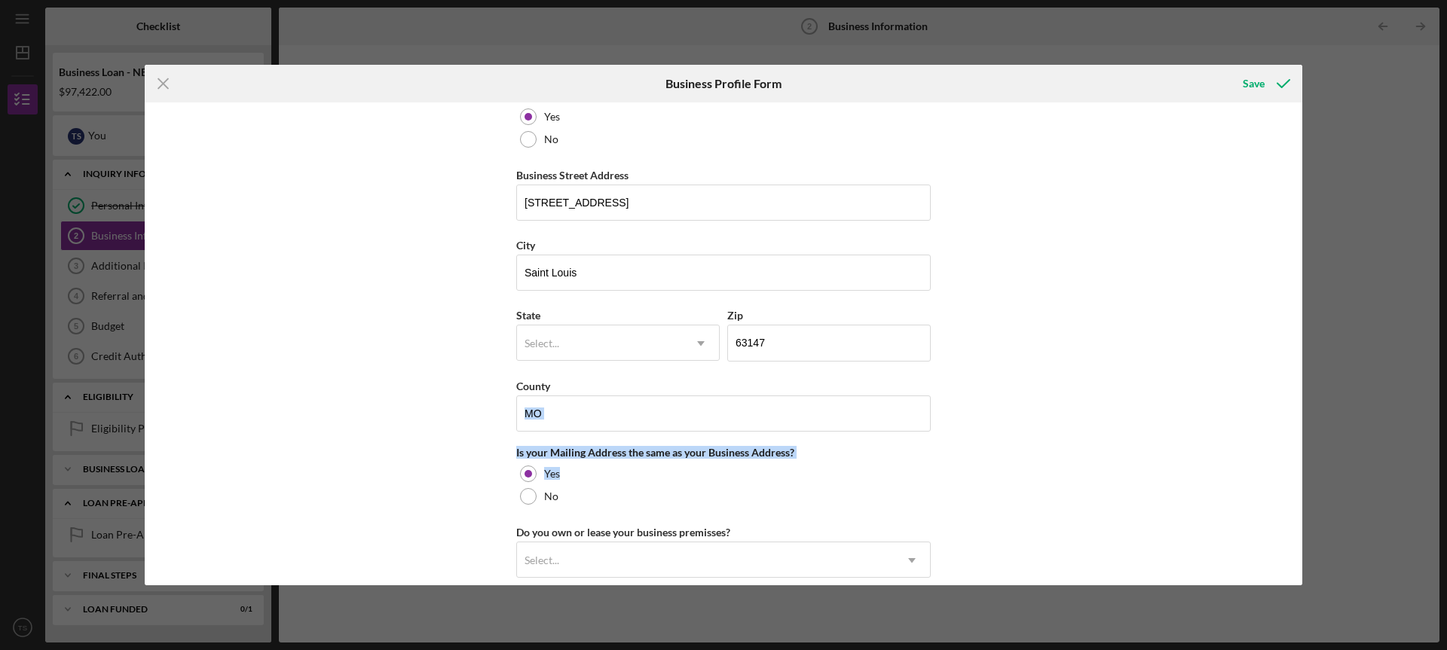
drag, startPoint x: 1305, startPoint y: 387, endPoint x: 1302, endPoint y: 478, distance: 91.2
click at [1302, 478] on div "Icon/Menu Close Business Profile Form Save Business Name The Academic Journey C…" at bounding box center [723, 325] width 1447 height 650
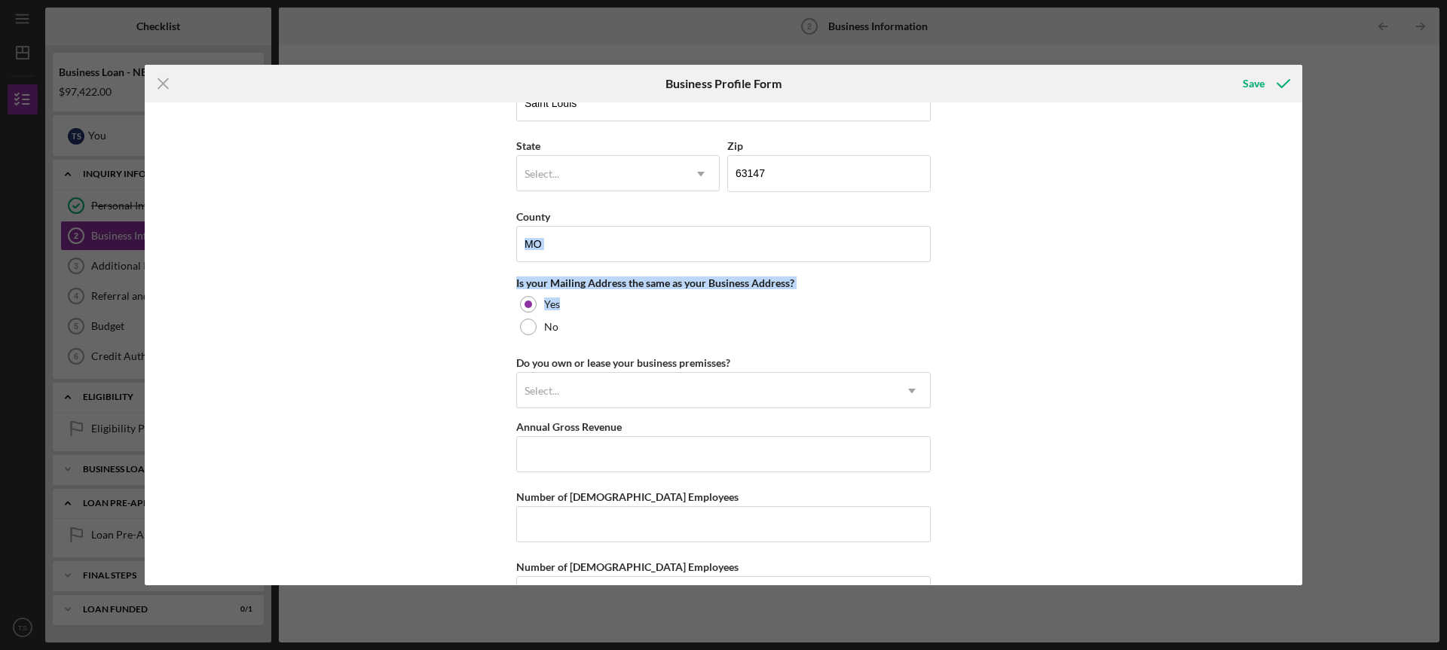
scroll to position [1058, 0]
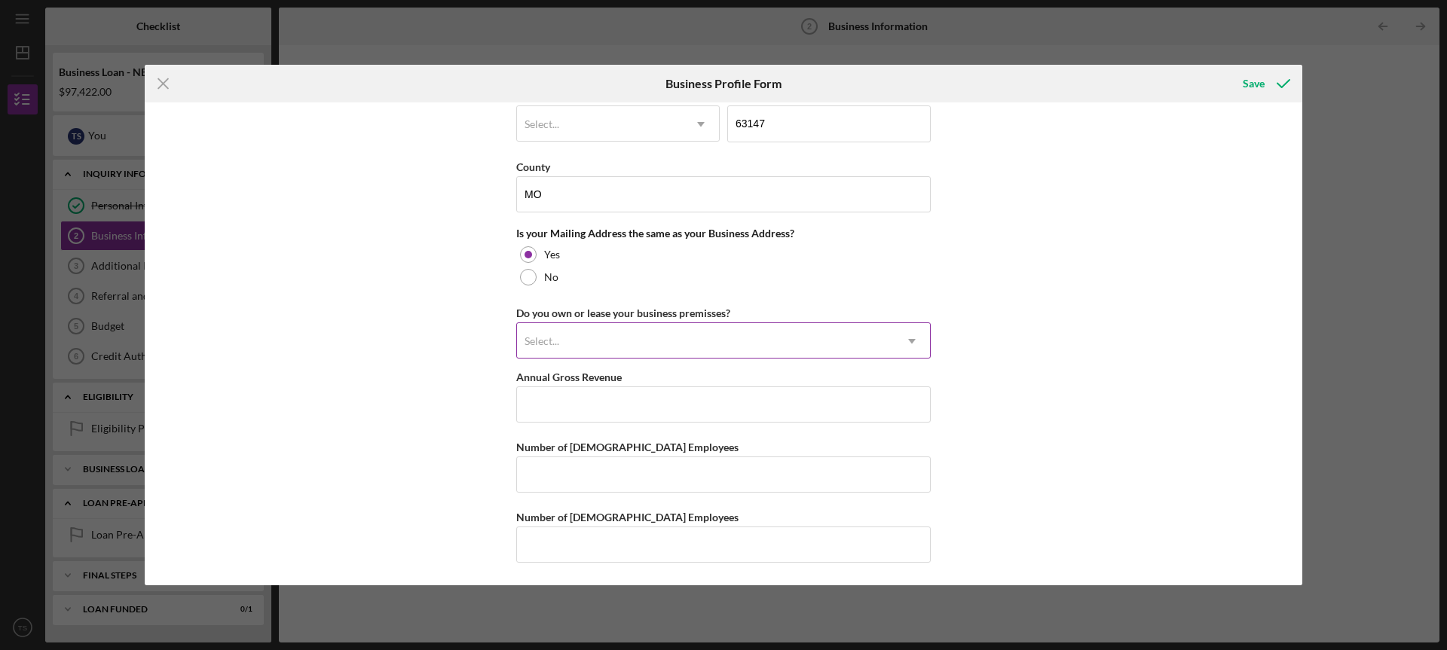
click at [839, 337] on div "Select..." at bounding box center [705, 341] width 377 height 35
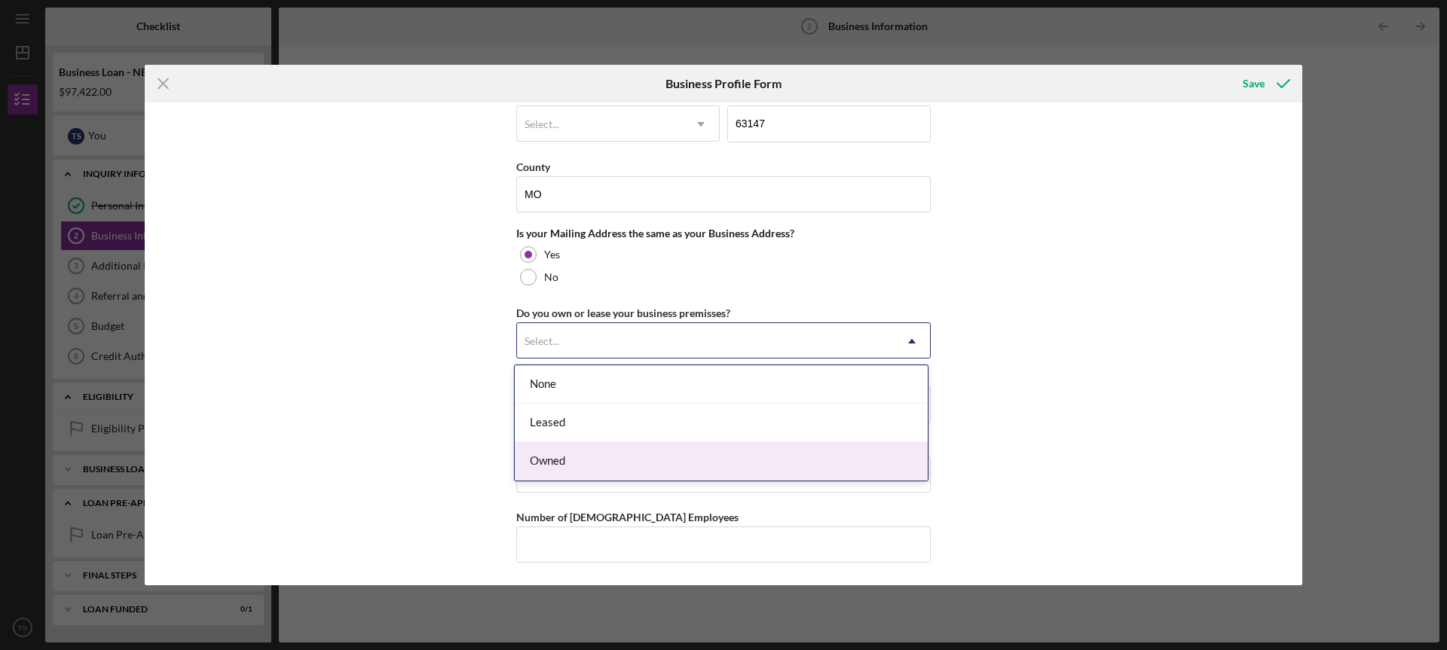
click at [759, 460] on div "Owned" at bounding box center [721, 461] width 413 height 38
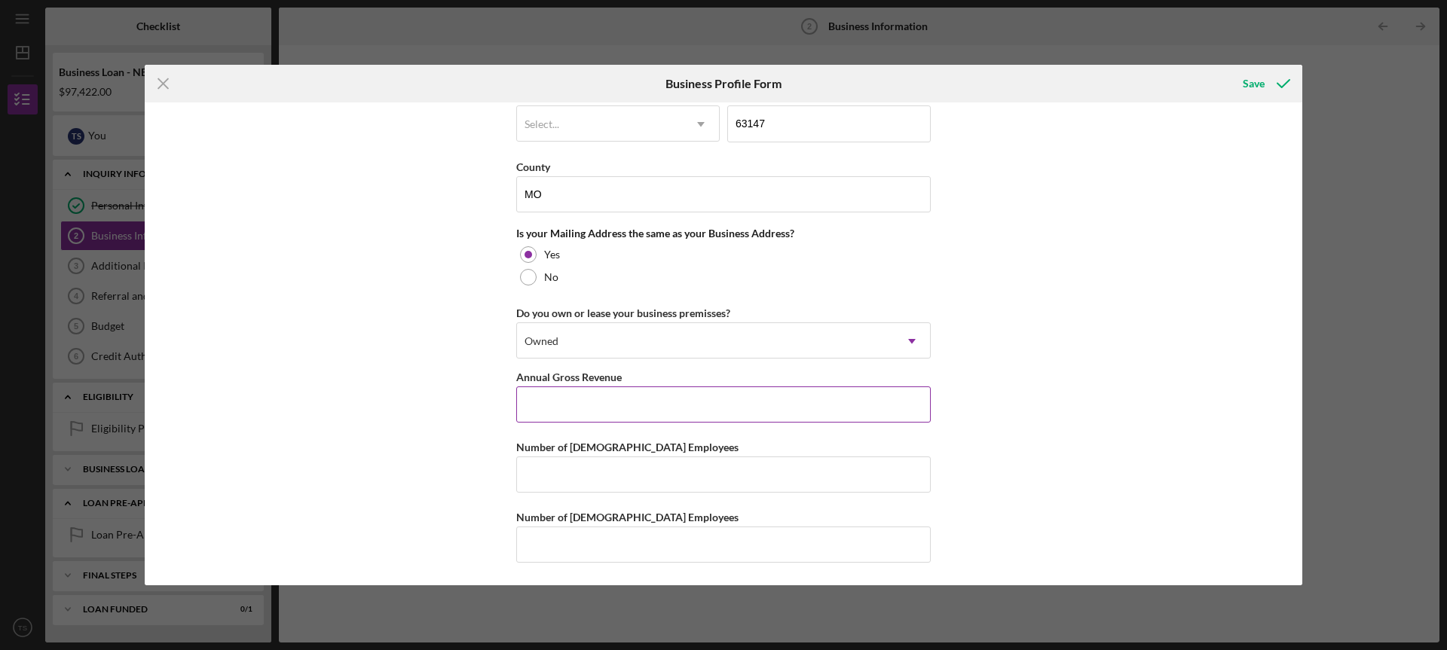
click at [821, 393] on input "Annual Gross Revenue" at bounding box center [723, 405] width 414 height 36
type input "$300,000"
click at [709, 480] on input "Number of Full-Time Employees" at bounding box center [723, 475] width 414 height 36
type input "6"
click at [680, 539] on input "Number of Part-Time Employees" at bounding box center [723, 545] width 414 height 36
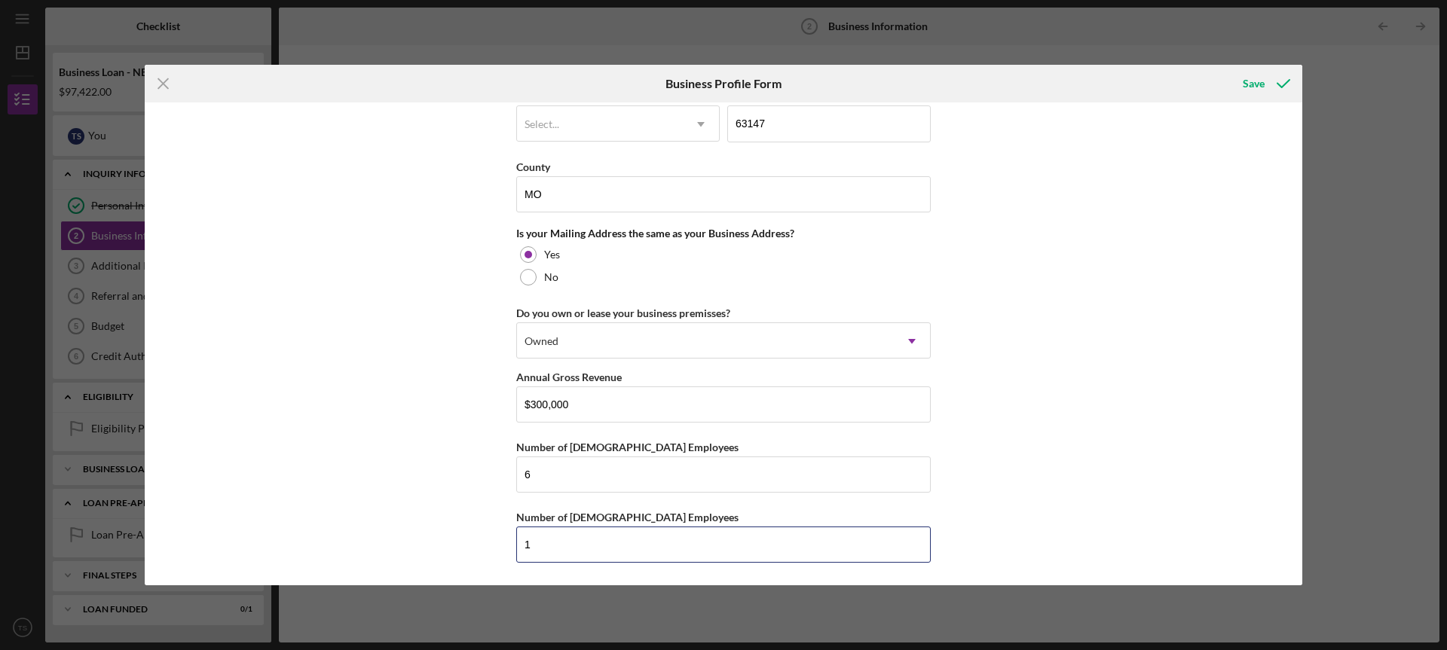
type input "1"
drag, startPoint x: 1302, startPoint y: 457, endPoint x: 1302, endPoint y: 470, distance: 13.6
click at [1302, 470] on div "Icon/Menu Close Business Profile Form Save Business Name The Academic Journey C…" at bounding box center [723, 325] width 1447 height 650
click at [1256, 85] on div "Save" at bounding box center [1253, 84] width 22 height 30
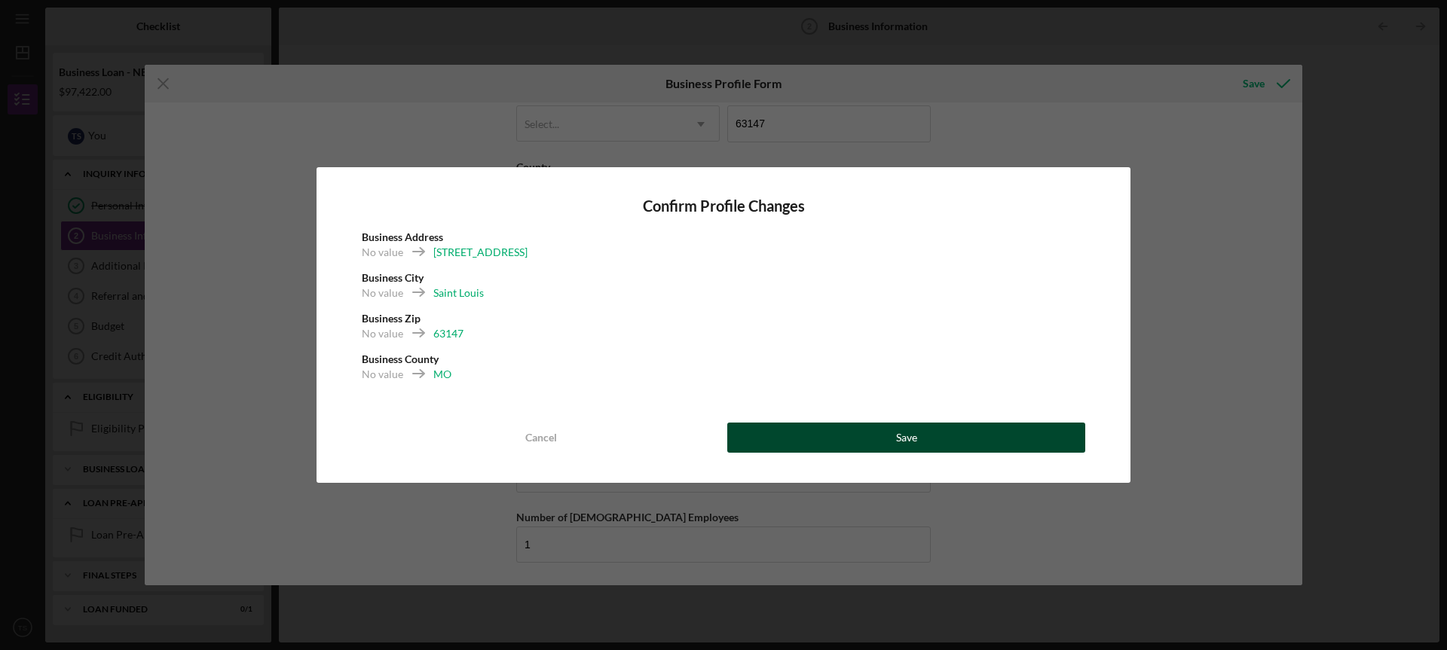
click at [882, 438] on button "Save" at bounding box center [906, 438] width 358 height 30
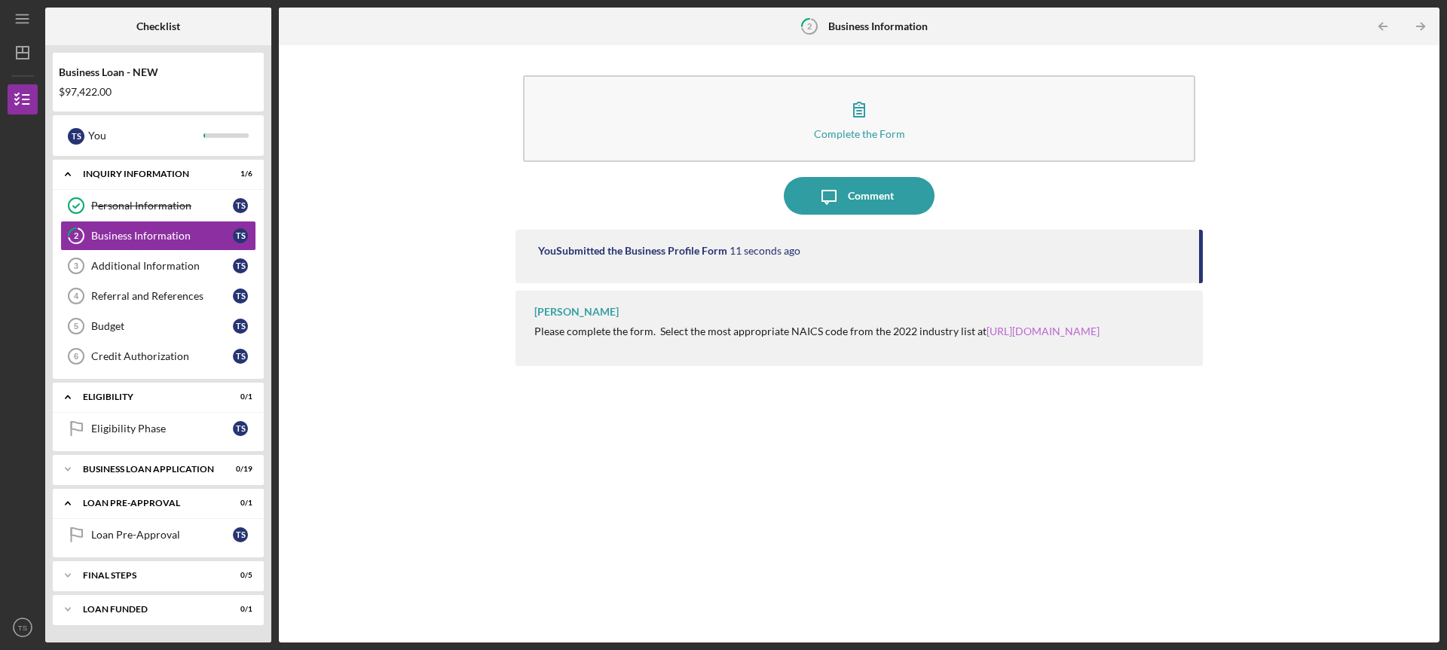
click at [1042, 332] on link "https://www.census.gov/naics/" at bounding box center [1042, 331] width 113 height 13
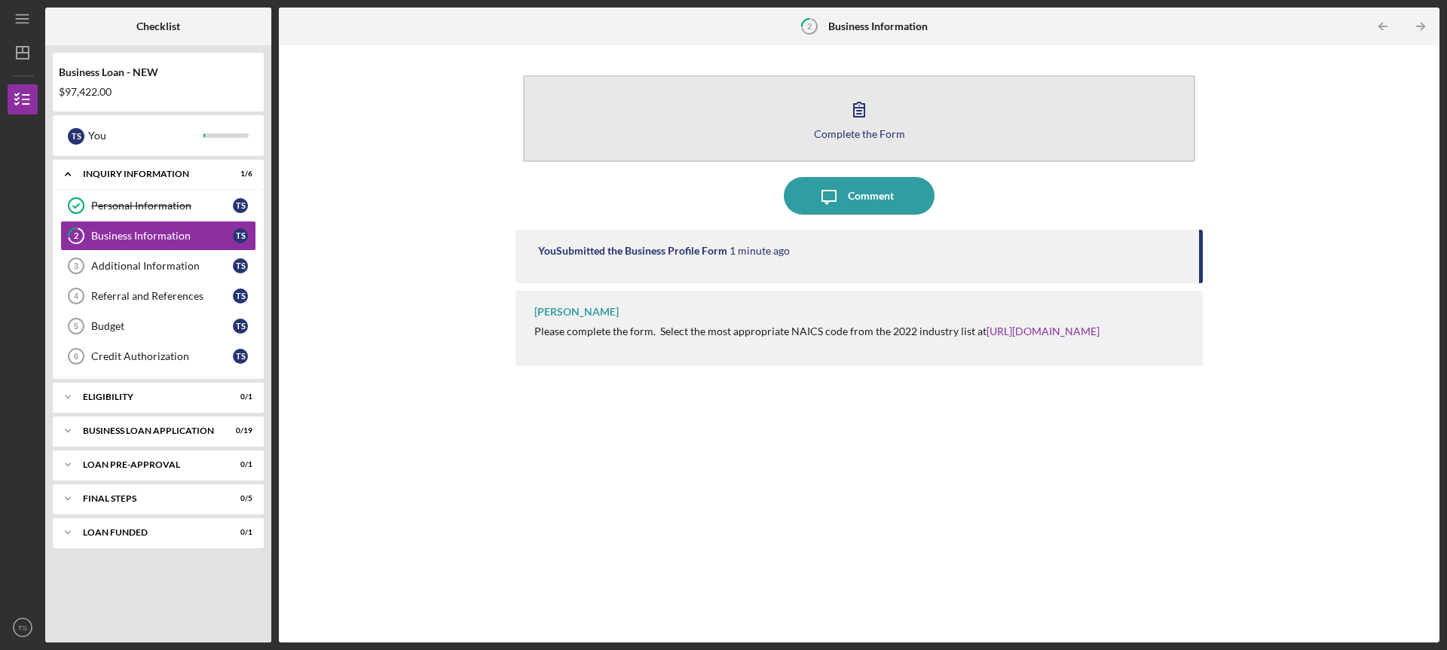
click at [861, 111] on icon "button" at bounding box center [859, 109] width 11 height 14
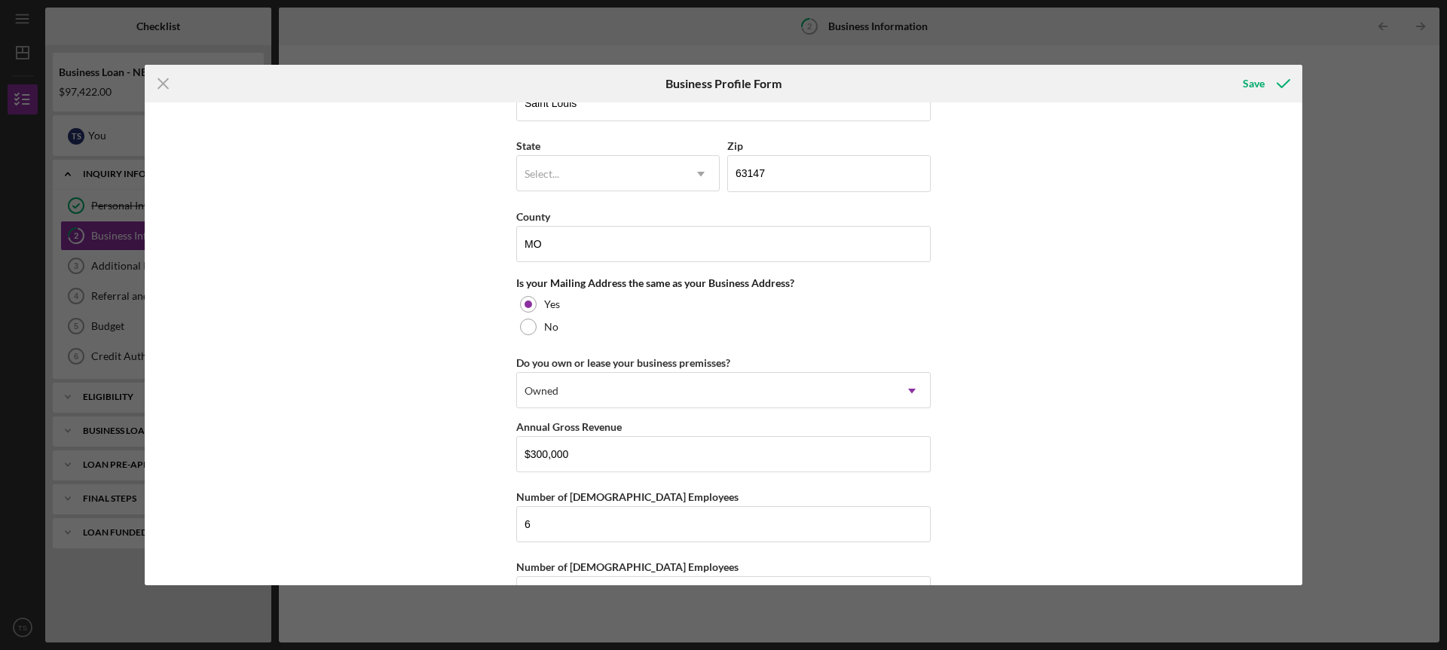
scroll to position [1058, 0]
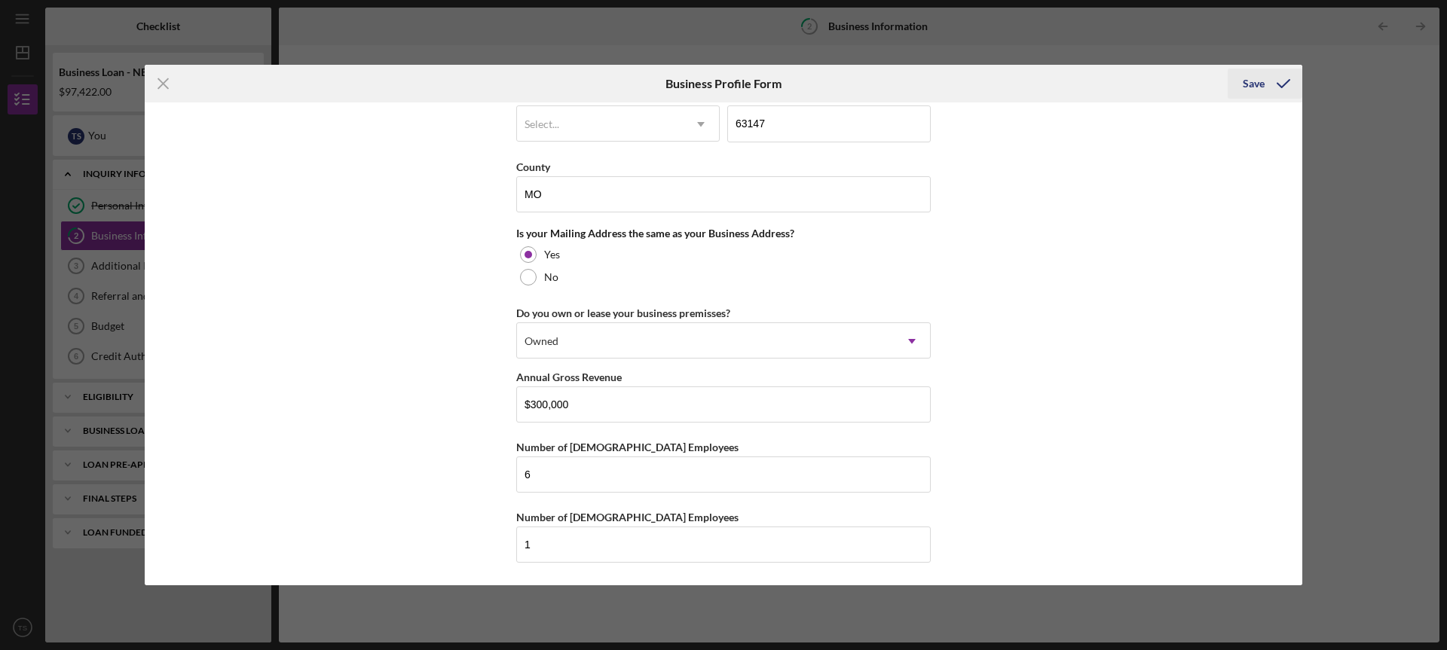
click at [1266, 78] on icon "submit" at bounding box center [1283, 84] width 38 height 38
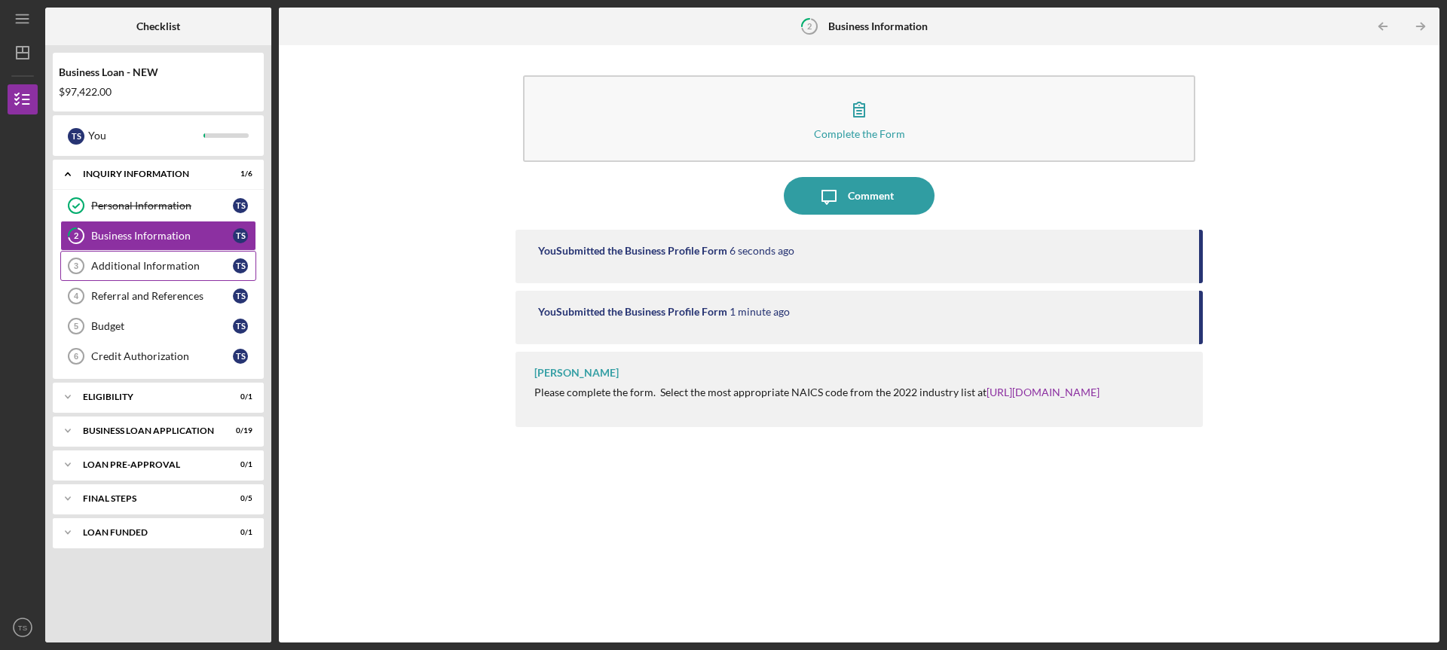
click at [215, 257] on link "Additional Information 3 Additional Information T S" at bounding box center [158, 266] width 196 height 30
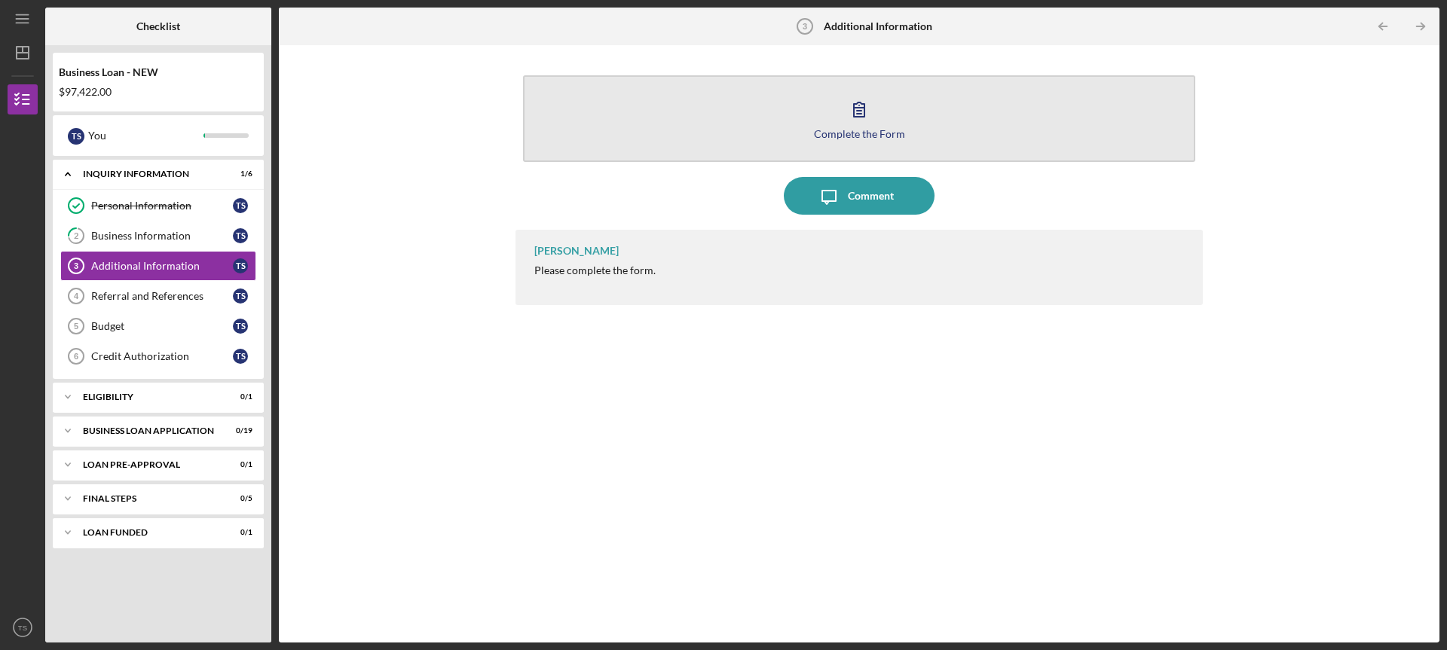
click at [860, 111] on icon "button" at bounding box center [859, 109] width 11 height 14
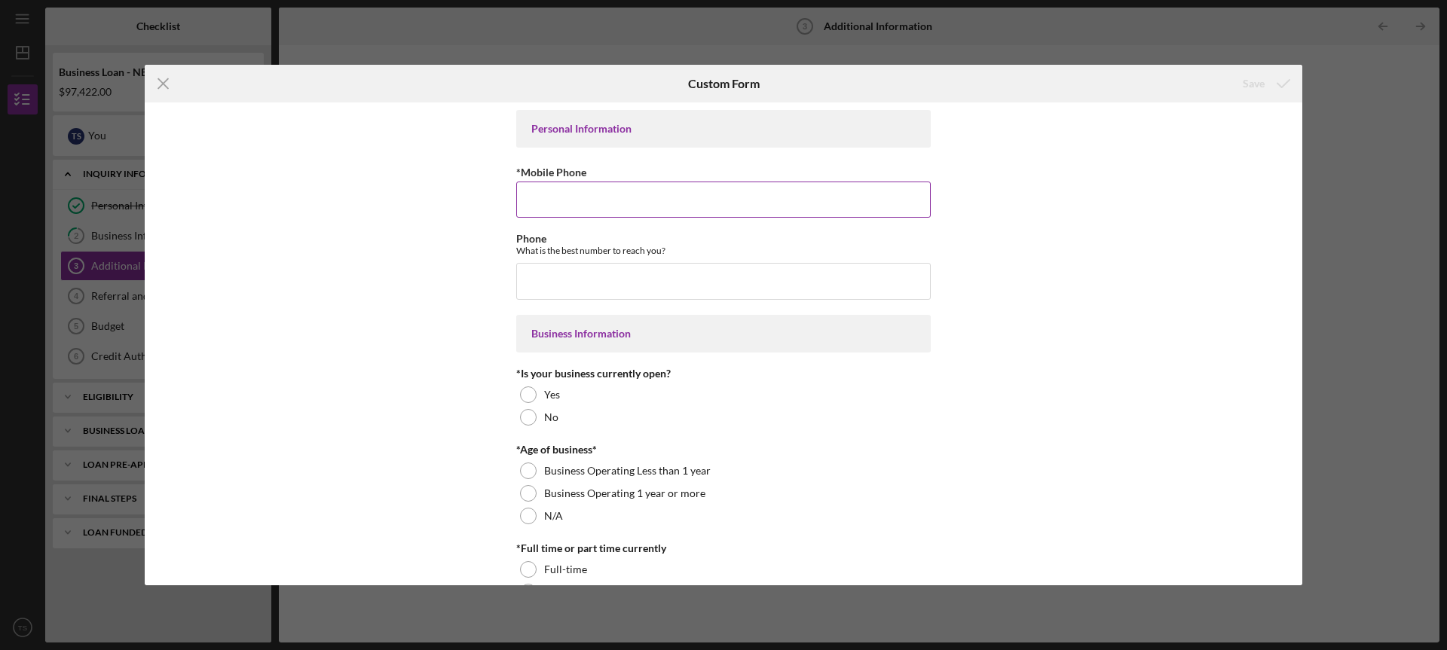
click at [755, 209] on input "*Mobile Phone" at bounding box center [723, 200] width 414 height 36
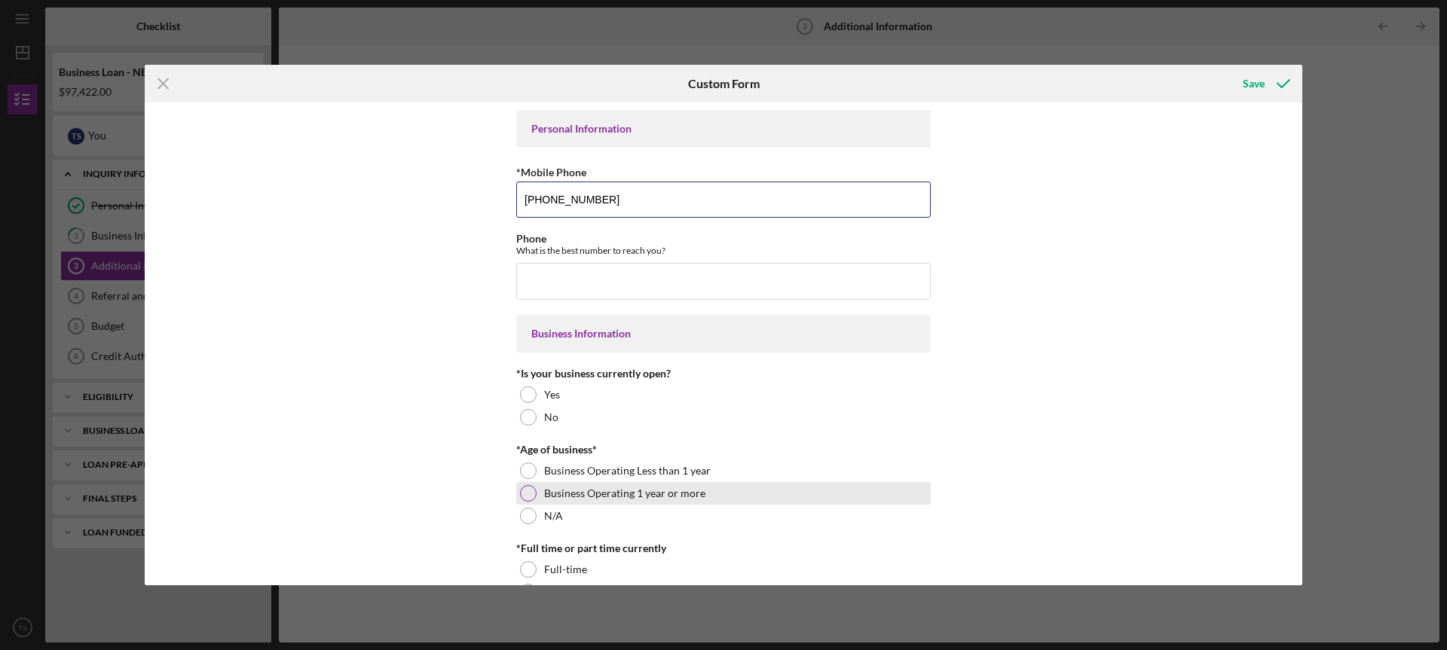
type input "[PHONE_NUMBER]"
click at [524, 491] on div at bounding box center [528, 493] width 17 height 17
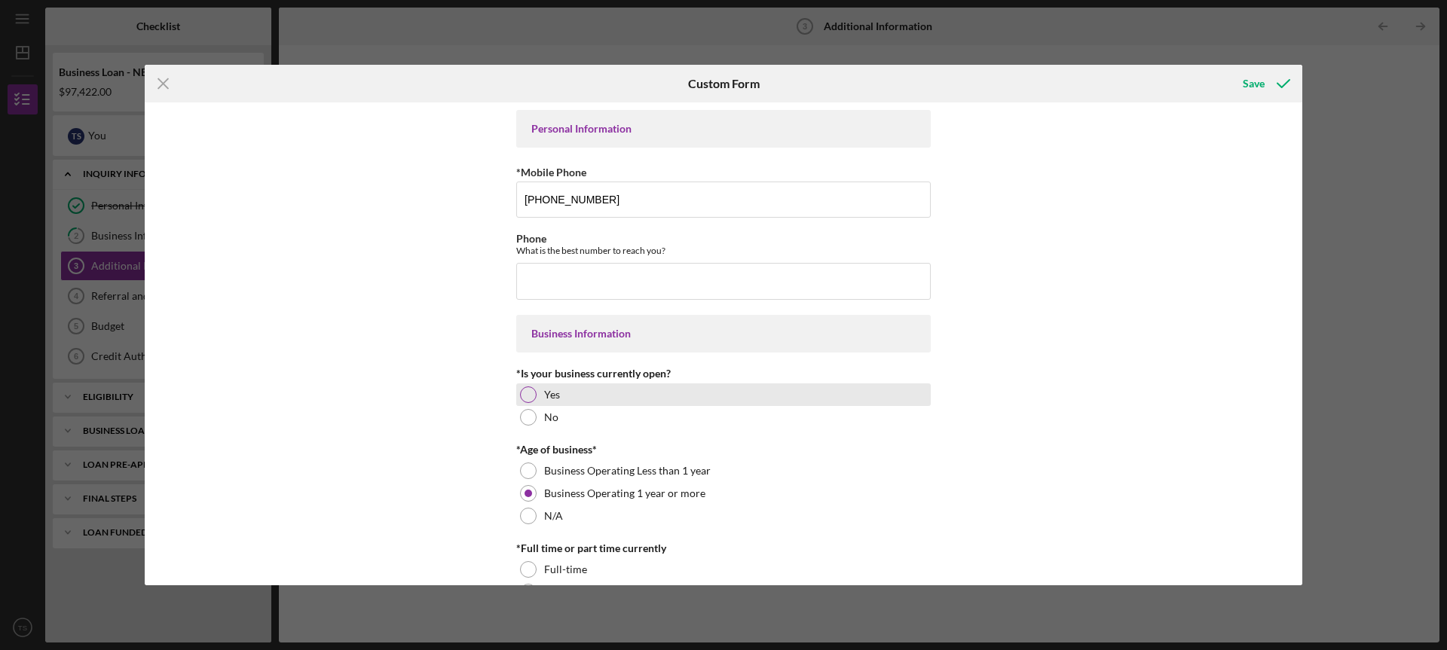
click at [520, 394] on div at bounding box center [528, 395] width 17 height 17
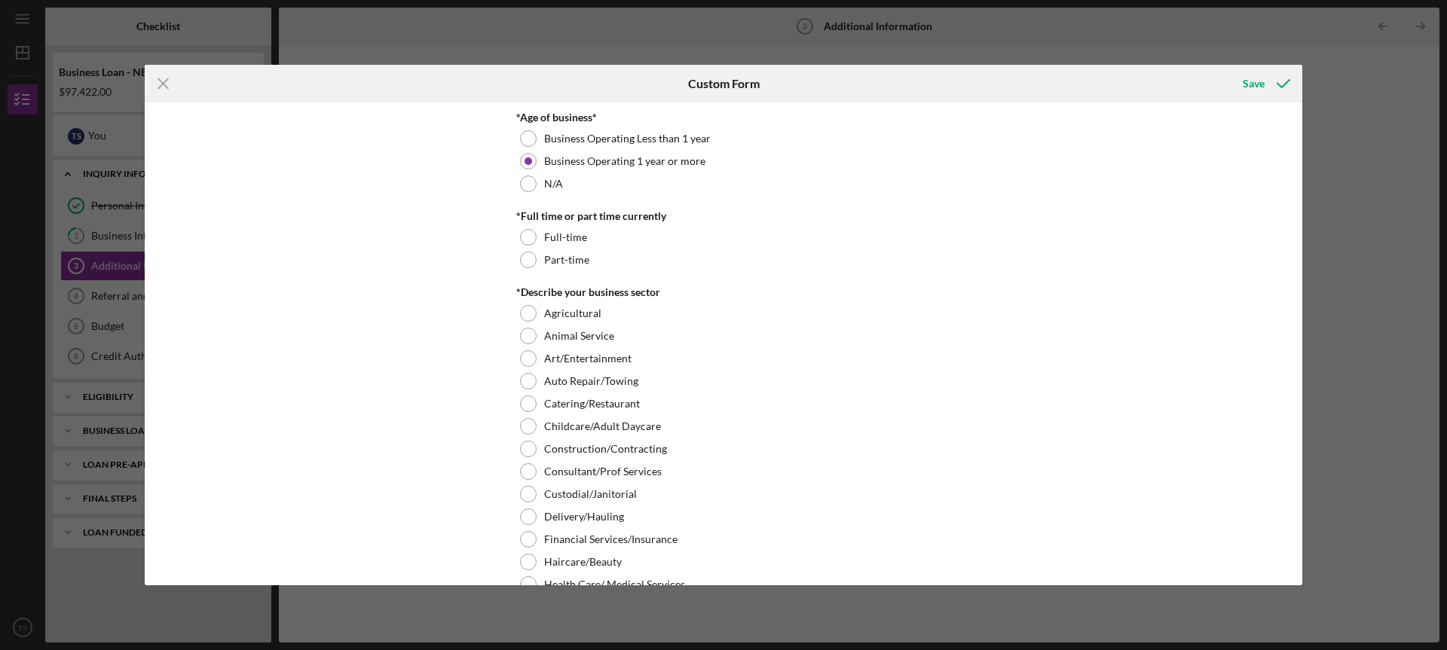
scroll to position [346, 0]
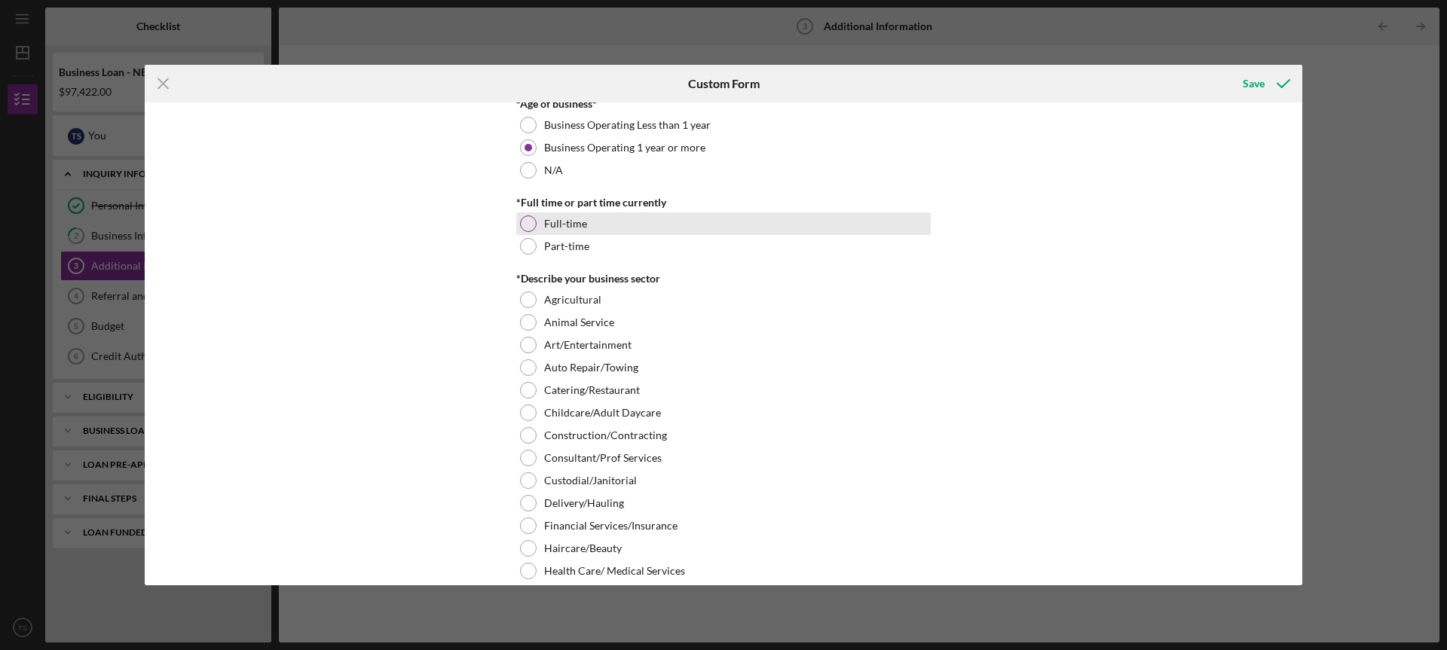
click at [527, 222] on div at bounding box center [528, 223] width 17 height 17
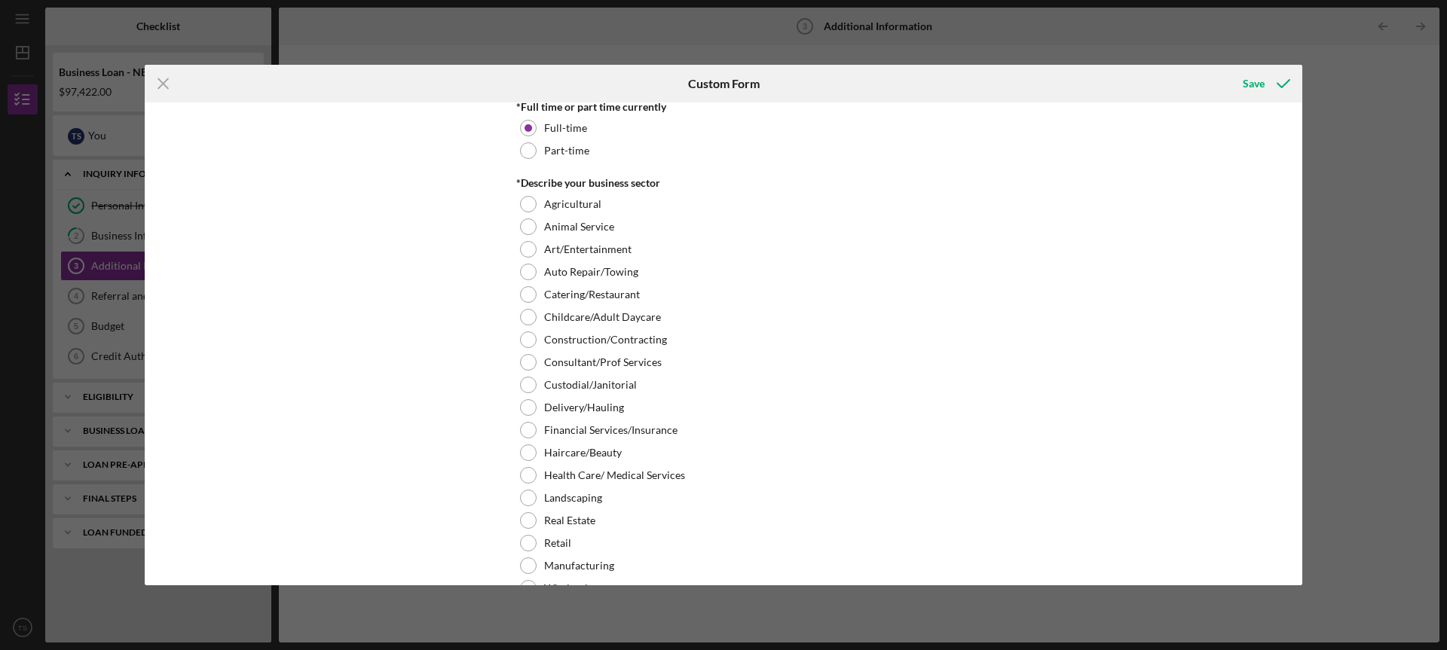
scroll to position [452, 0]
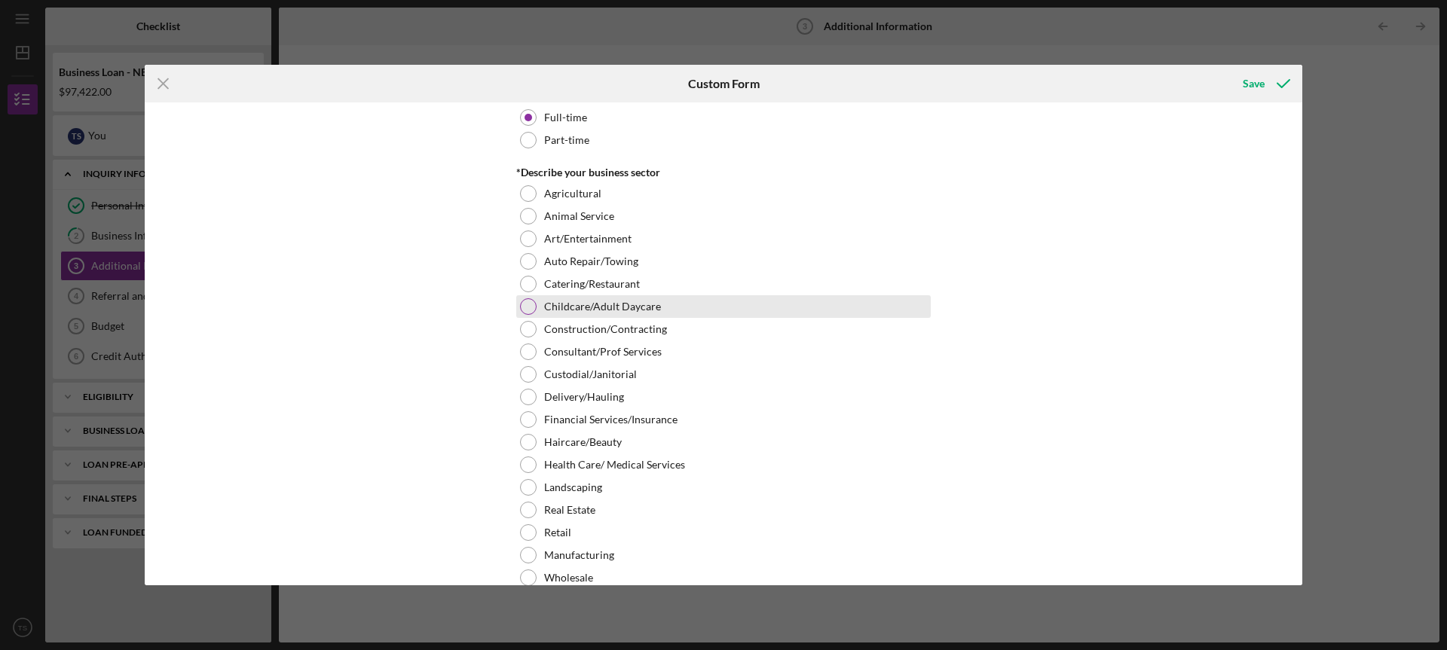
click at [529, 311] on div at bounding box center [528, 306] width 17 height 17
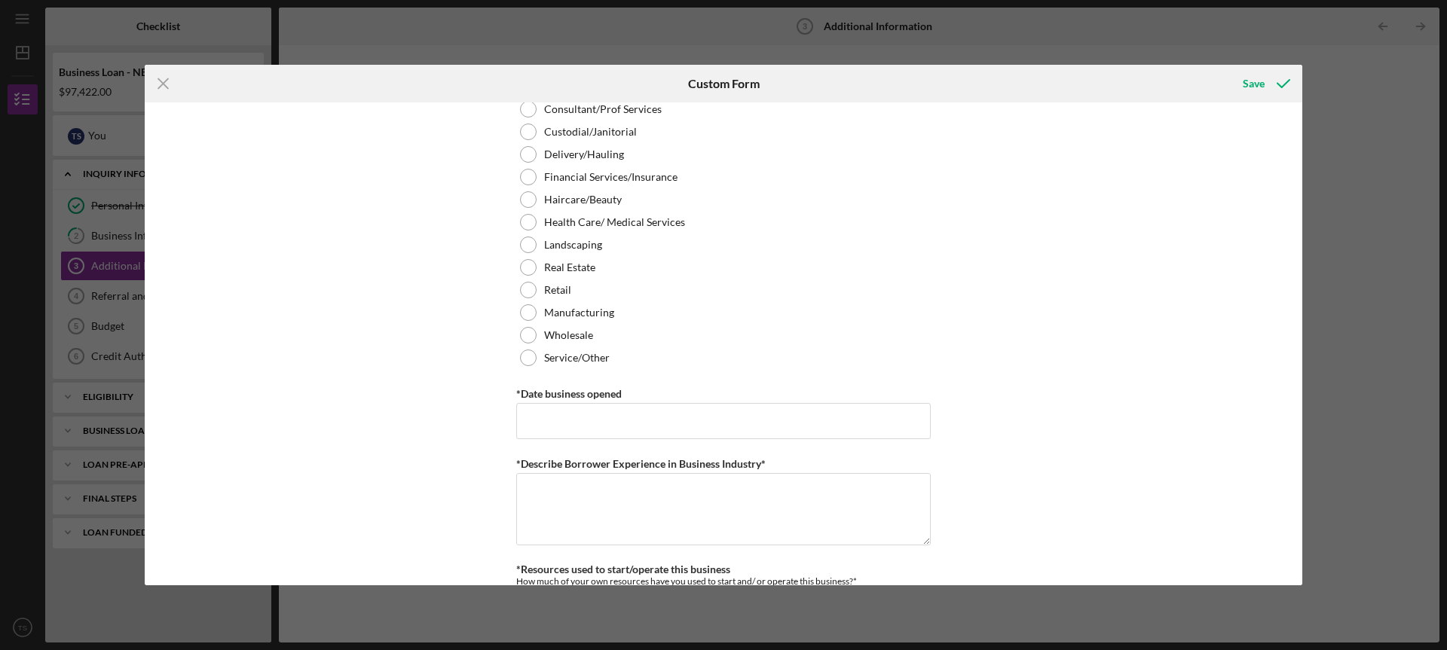
scroll to position [719, 0]
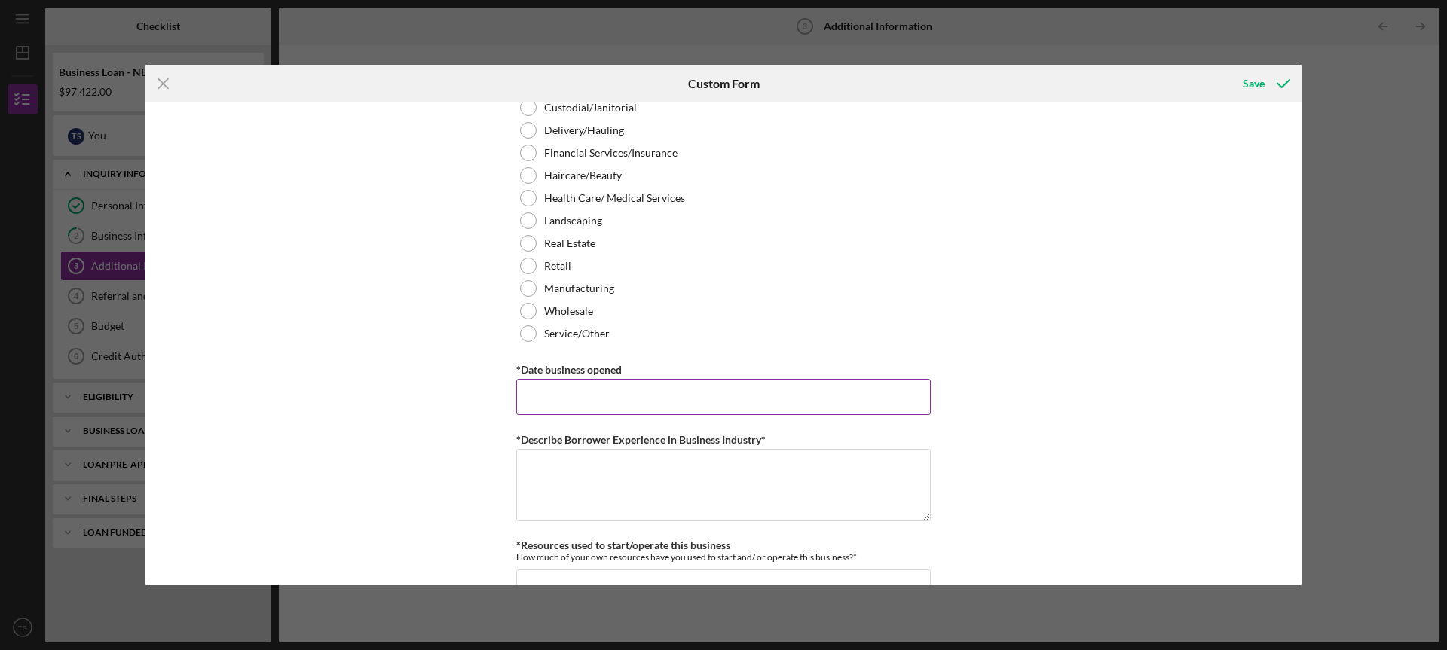
click at [564, 396] on input "*Date business opened" at bounding box center [723, 397] width 414 height 36
type input "10/01/2022"
click at [604, 475] on textarea "*Describe Borrower Experience in Business Industry*" at bounding box center [723, 485] width 414 height 72
type textarea "The owner has worked in the education field since 1997 and is a certified teach…"
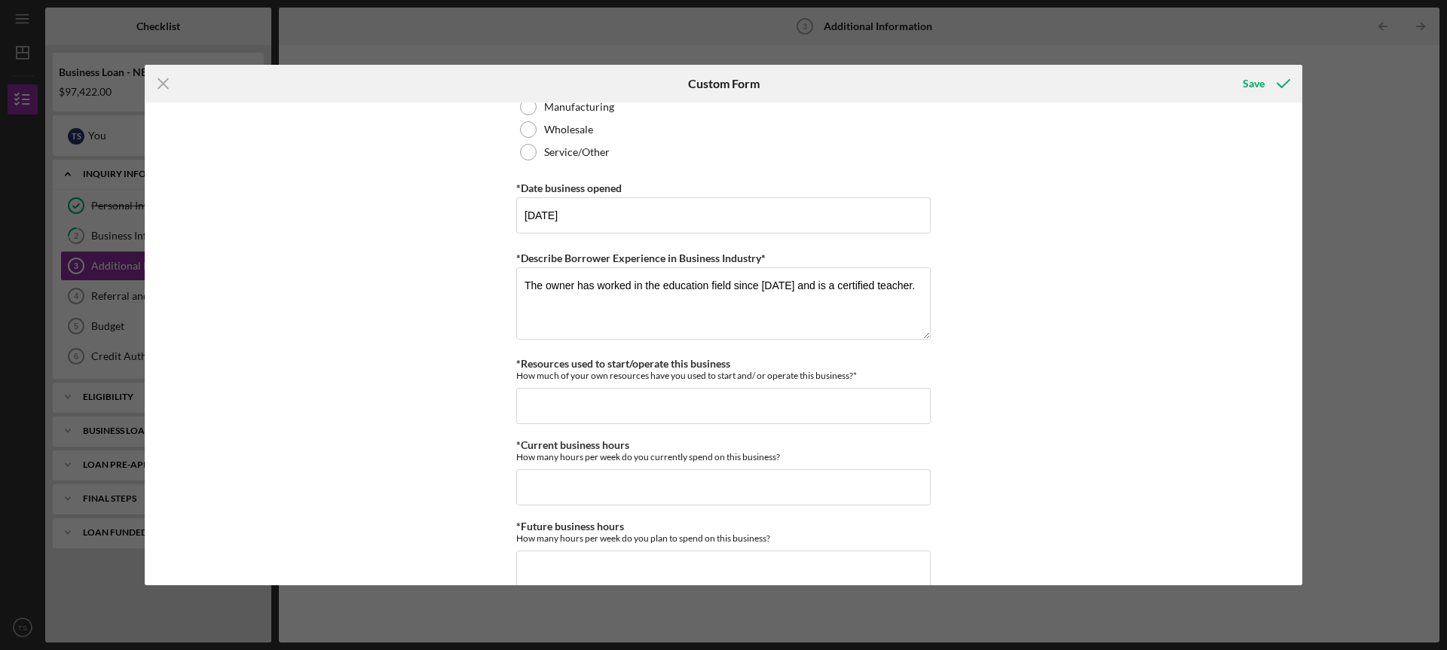
scroll to position [915, 0]
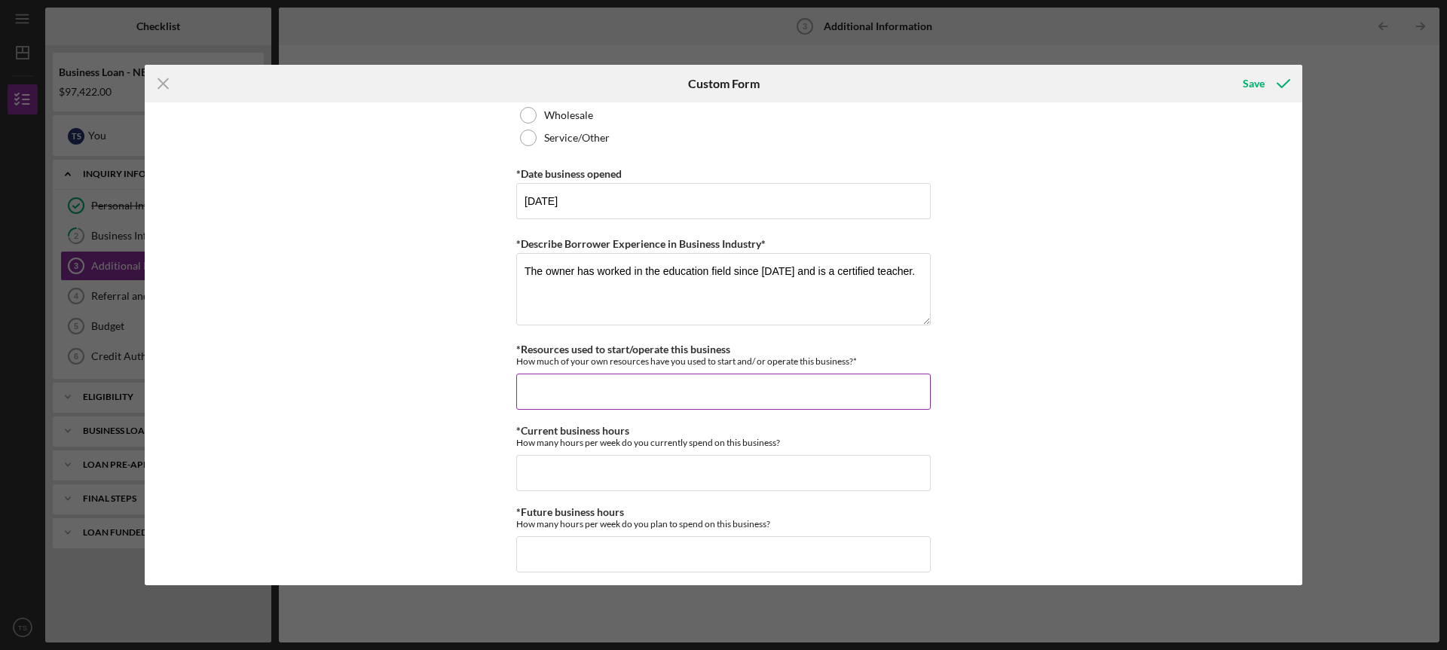
click at [820, 393] on input "*Resources used to start/operate this business" at bounding box center [723, 392] width 414 height 36
click at [778, 402] on input "*Resources used to start/operate this business" at bounding box center [723, 392] width 414 height 36
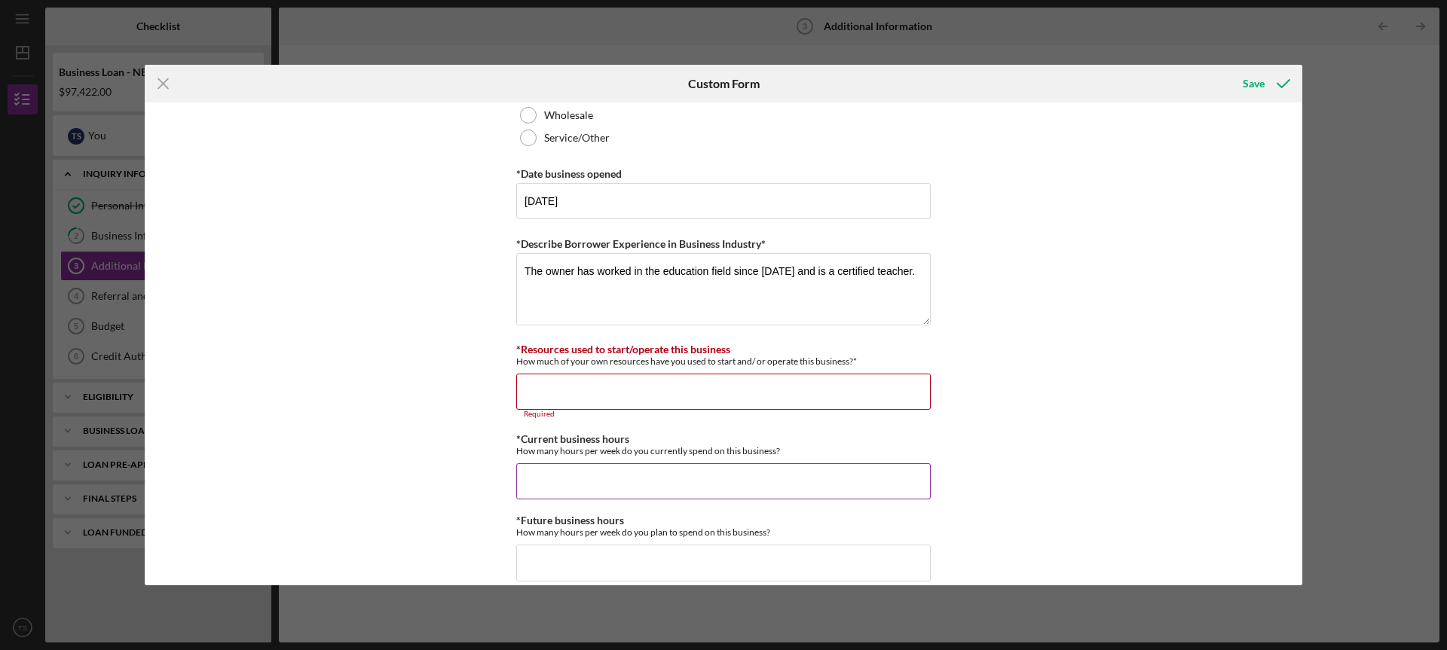
click at [751, 482] on input "*Current business hours" at bounding box center [723, 481] width 414 height 36
click at [766, 399] on input "*Resources used to start/operate this business" at bounding box center [723, 392] width 414 height 36
click at [733, 481] on input "*Current business hours" at bounding box center [723, 481] width 414 height 36
click at [703, 469] on input "6" at bounding box center [723, 481] width 414 height 36
click at [538, 477] on input "6" at bounding box center [723, 481] width 414 height 36
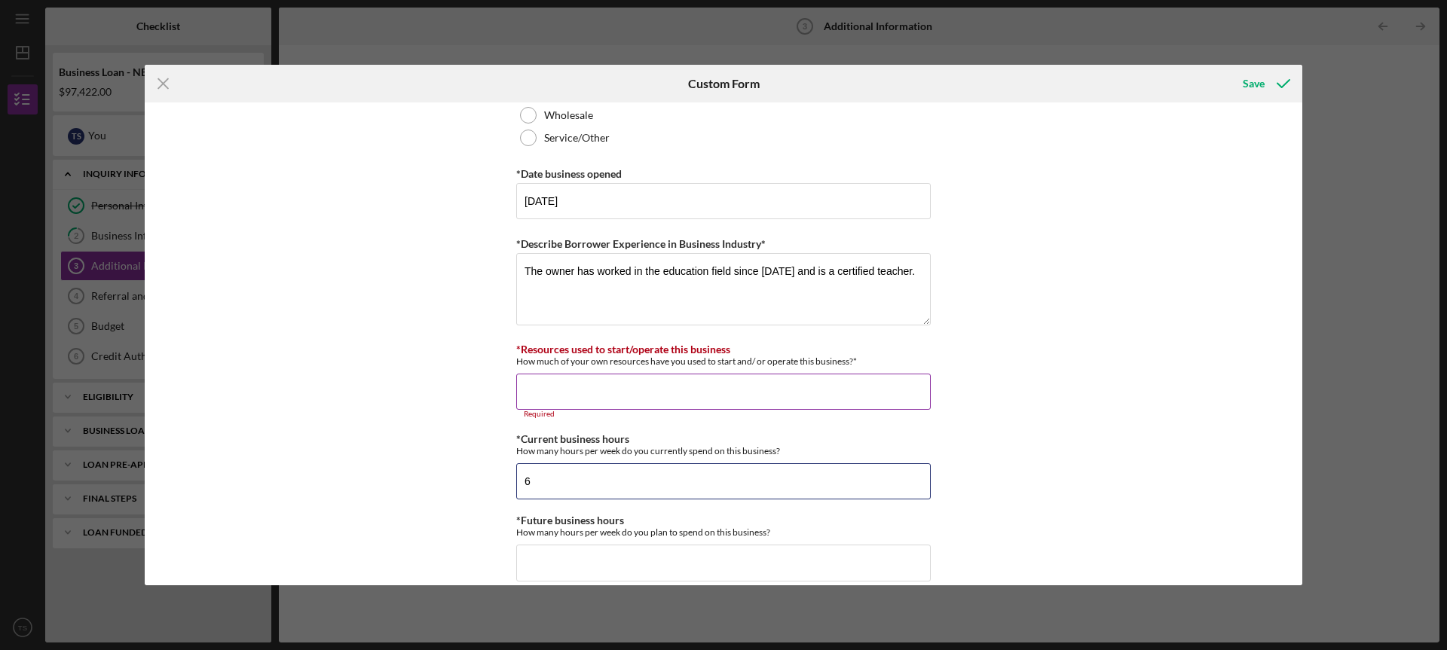
type input "6"
click at [552, 390] on input "*Resources used to start/operate this business" at bounding box center [723, 392] width 414 height 36
click at [1268, 81] on icon "submit" at bounding box center [1283, 84] width 38 height 38
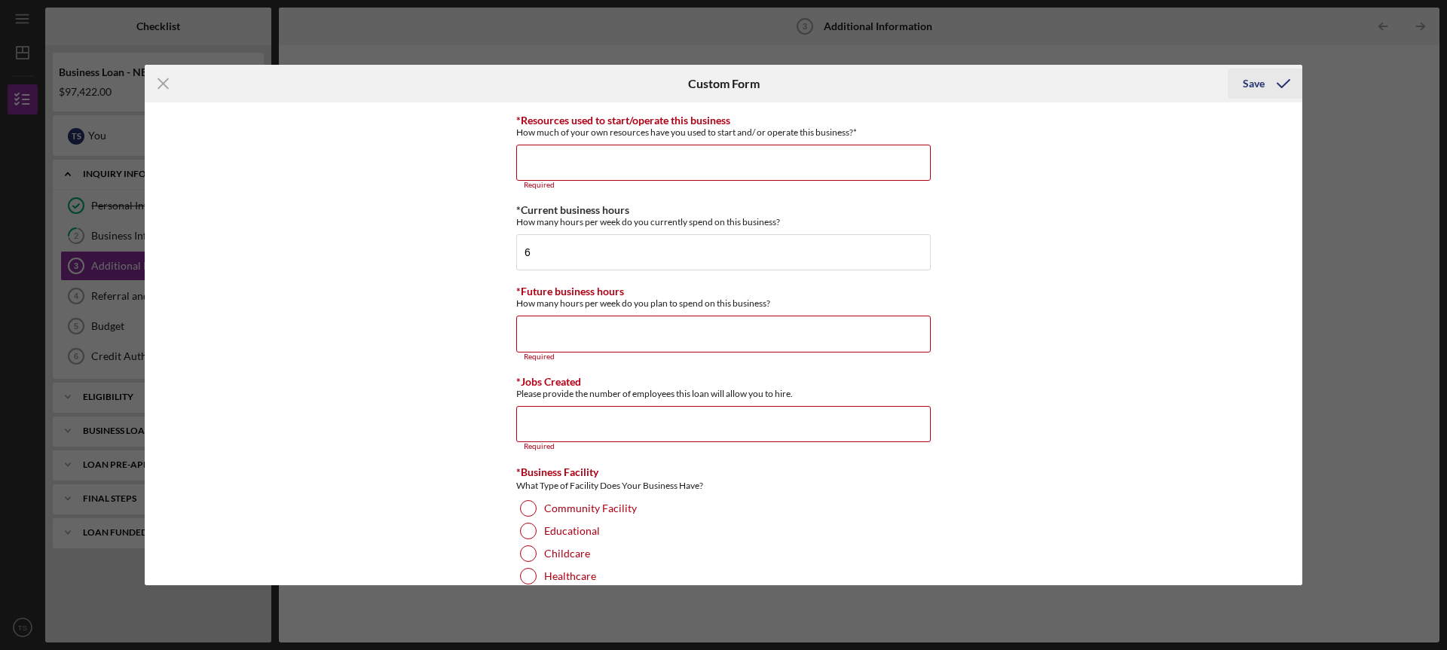
scroll to position [1155, 0]
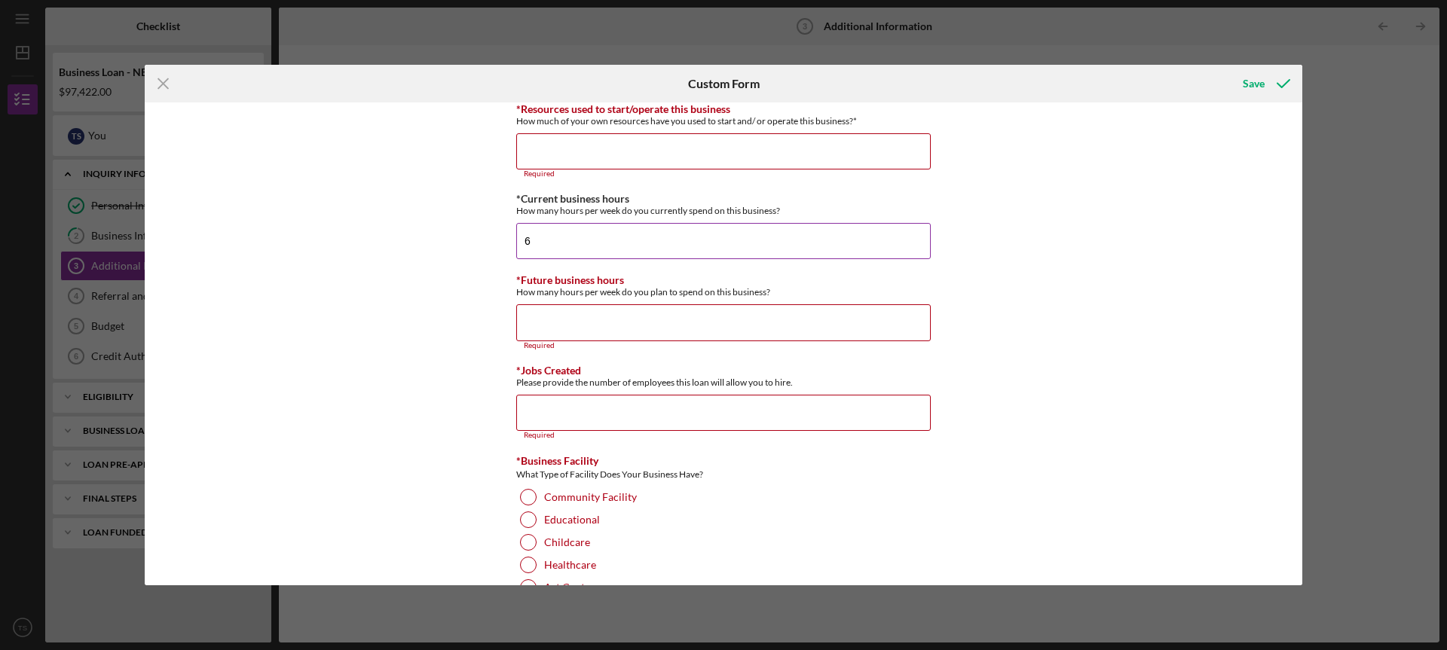
click at [547, 237] on input "6" at bounding box center [723, 241] width 414 height 36
type input "6"
click at [533, 549] on div "Childcare" at bounding box center [723, 542] width 414 height 23
click at [564, 400] on input "*Jobs Created" at bounding box center [723, 413] width 414 height 36
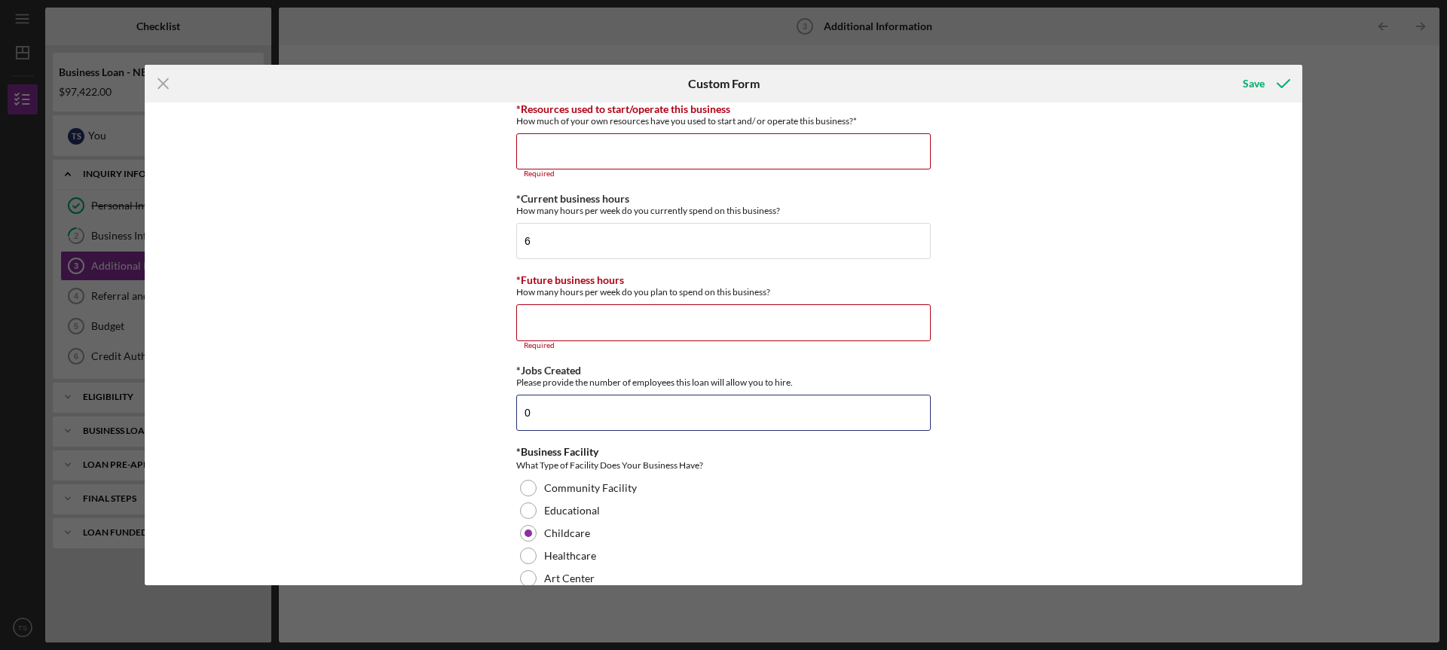
type input "0"
drag, startPoint x: 1303, startPoint y: 383, endPoint x: 1294, endPoint y: 447, distance: 64.7
click at [1294, 447] on div "Icon/Menu Close Custom Form Save Personal Information *Mobile Phone (314) 749-4…" at bounding box center [723, 325] width 1447 height 650
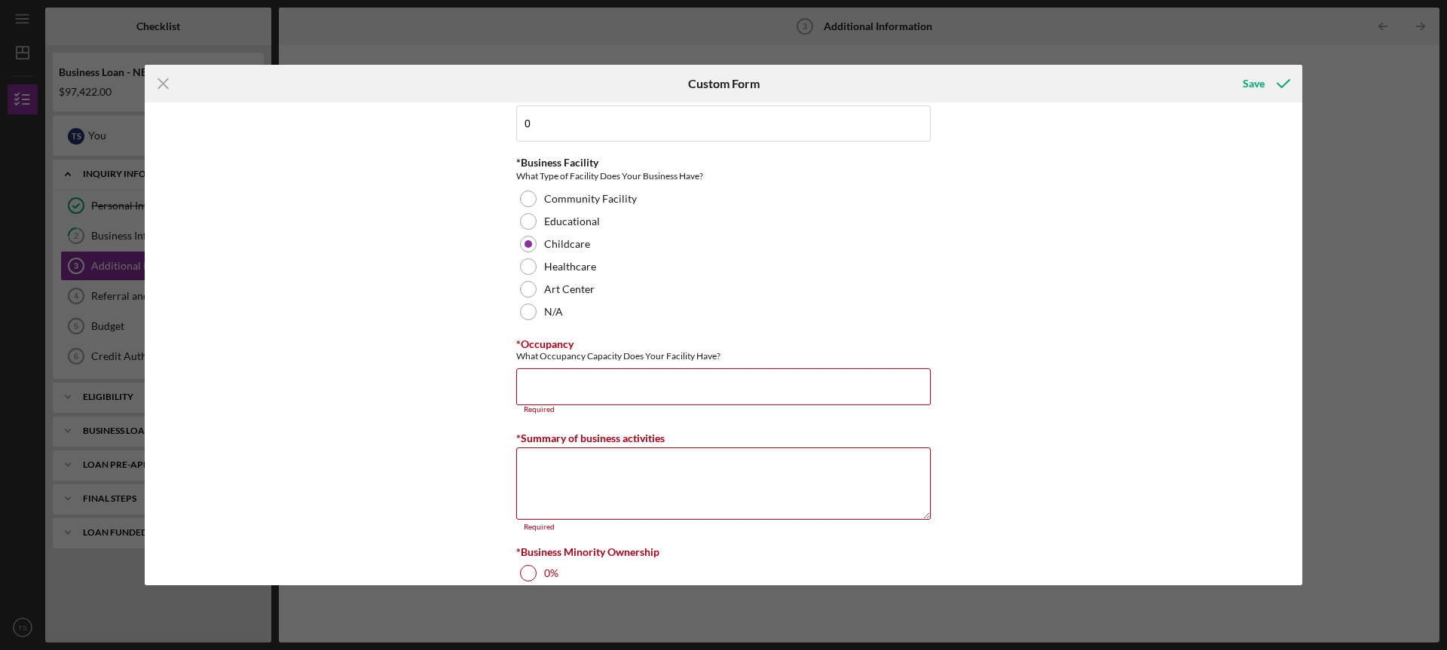
scroll to position [1469, 0]
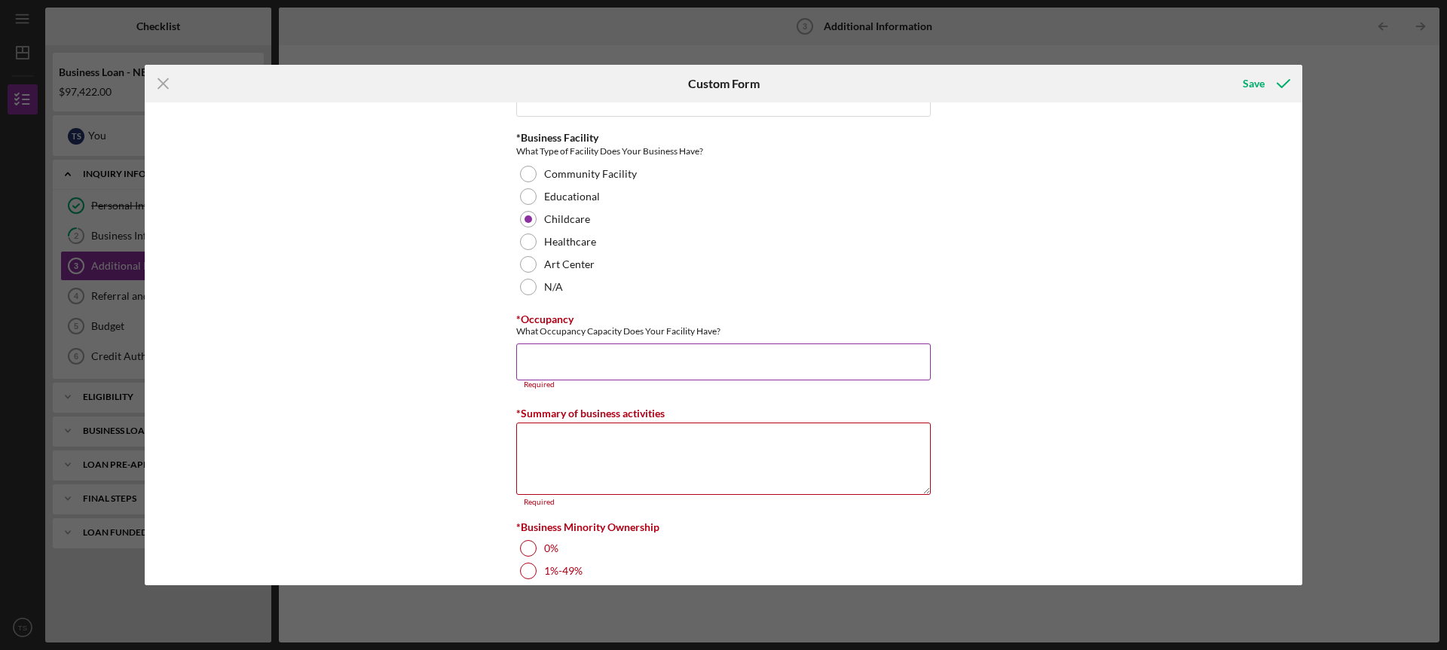
click at [556, 362] on input "*Occupancy" at bounding box center [723, 362] width 414 height 36
type input "35"
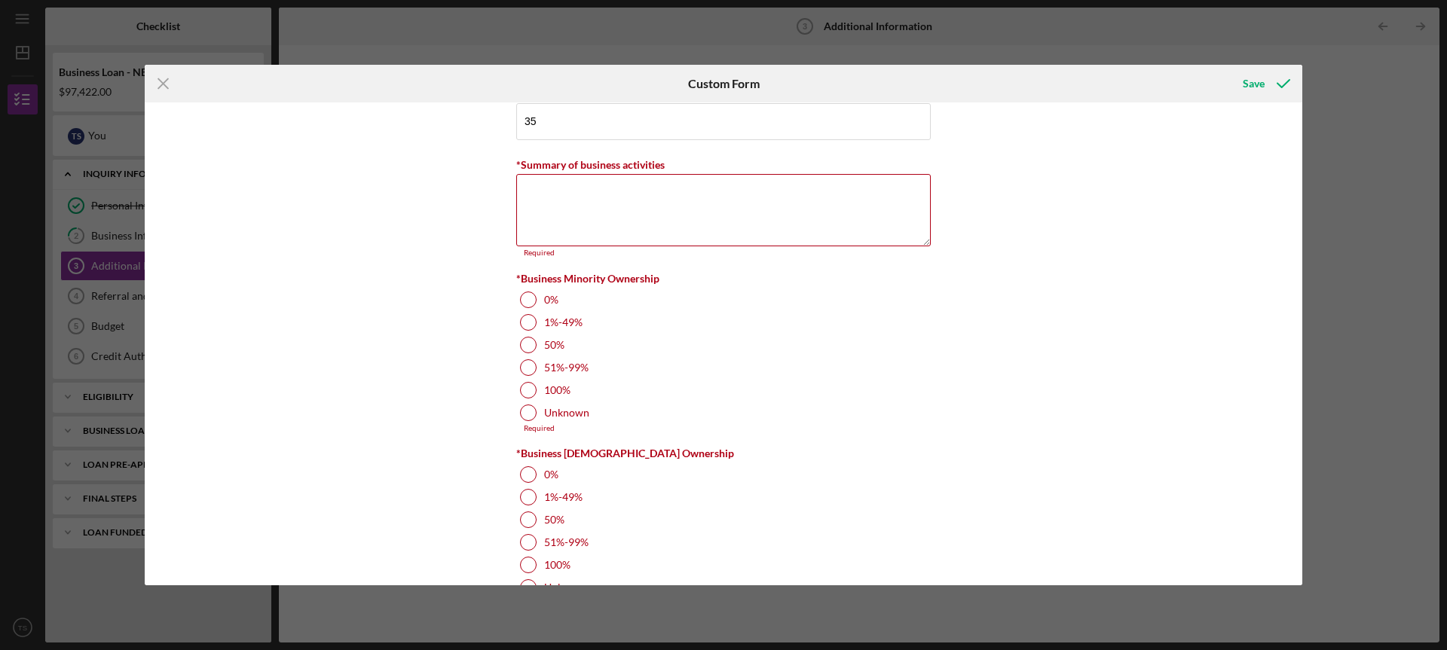
scroll to position [1723, 0]
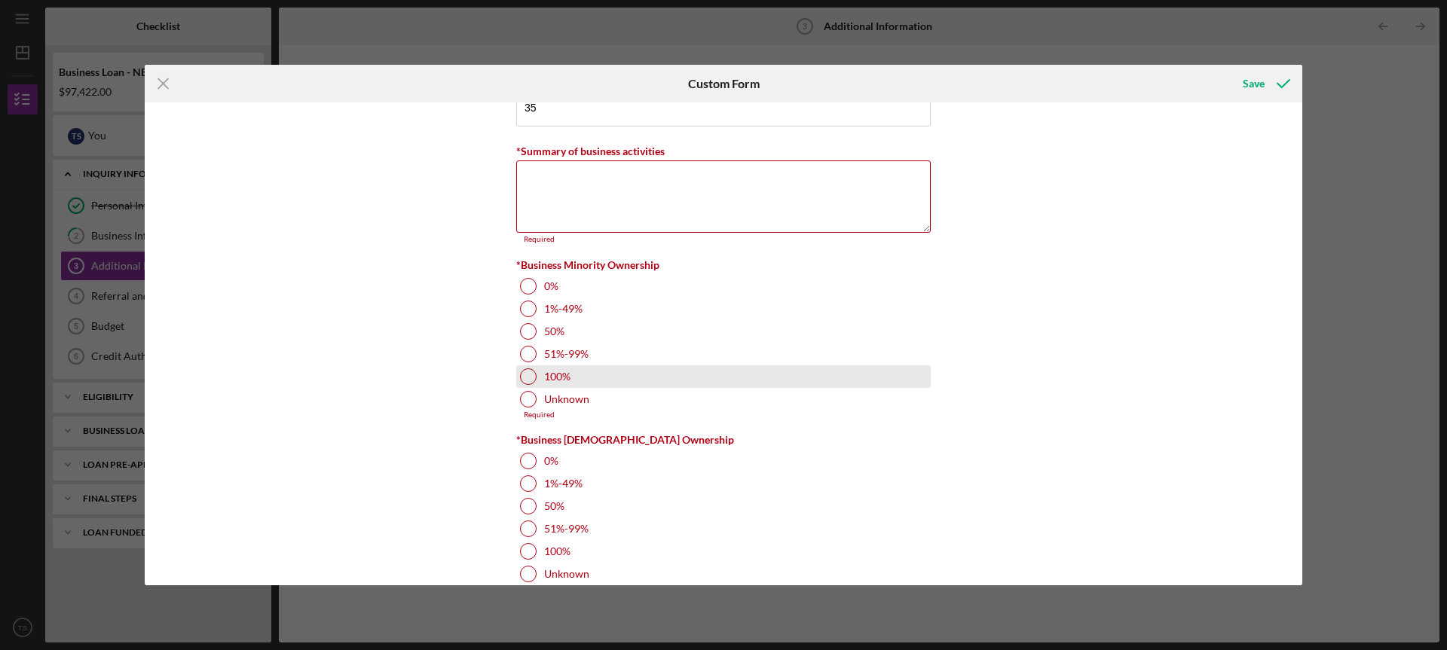
click at [521, 385] on div "100%" at bounding box center [723, 376] width 414 height 23
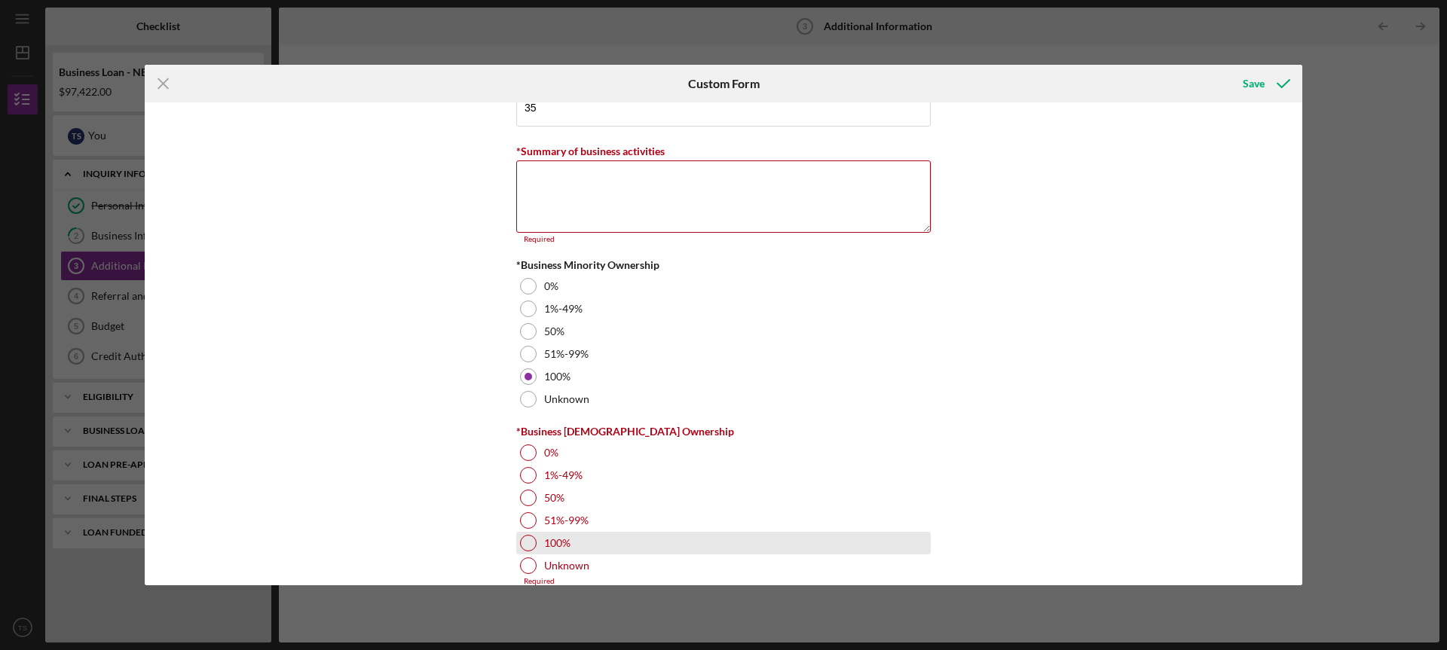
click at [517, 540] on div "100%" at bounding box center [723, 543] width 414 height 23
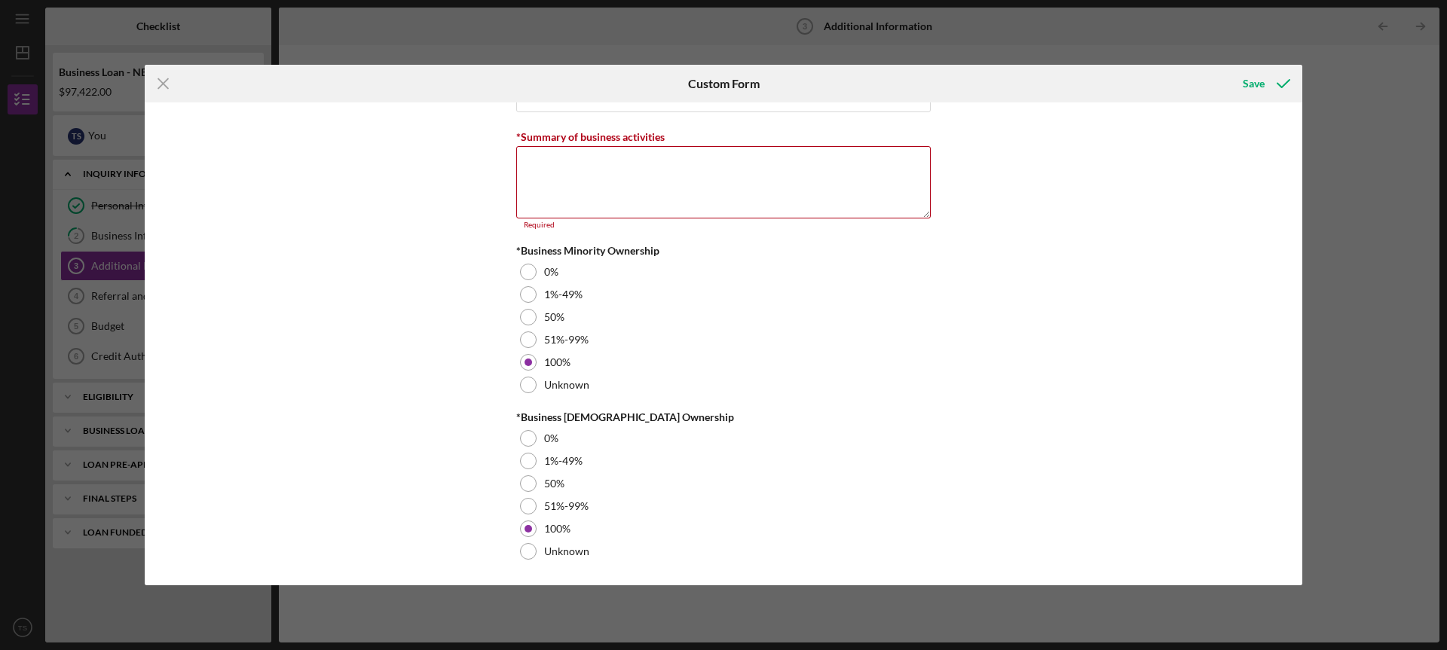
scroll to position [1696, 0]
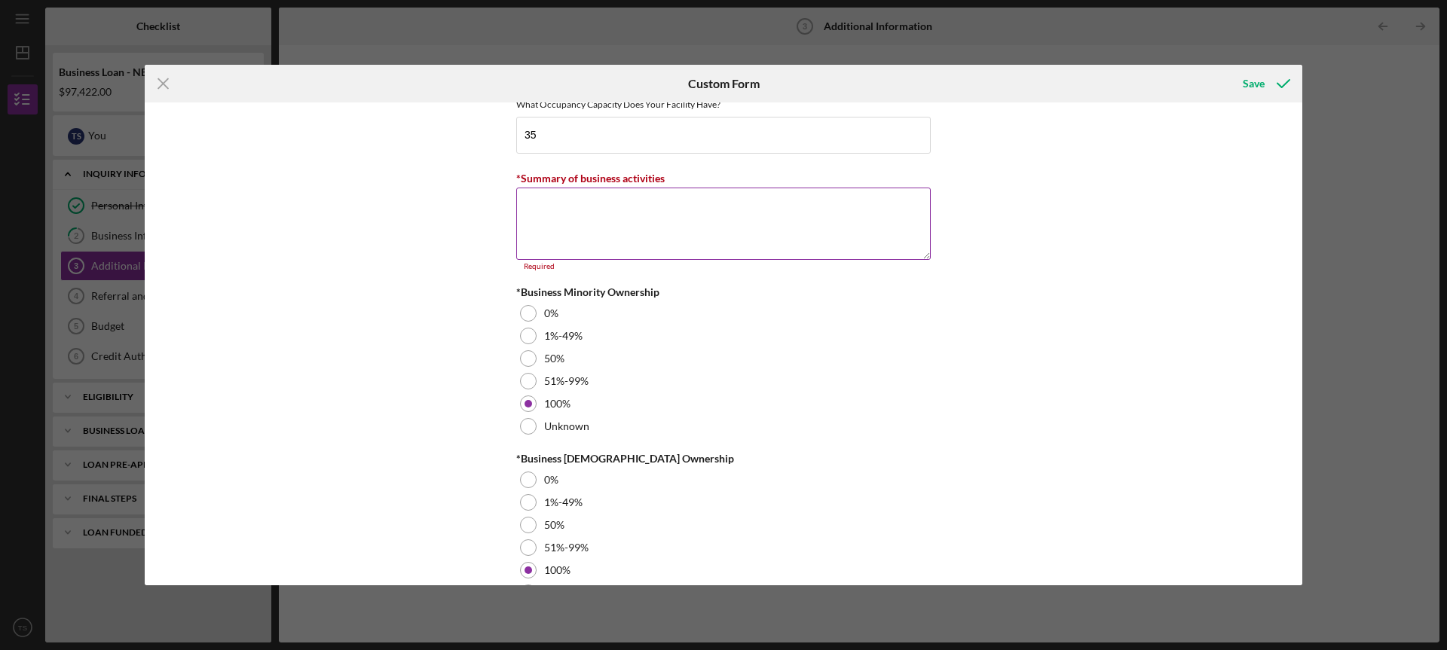
click at [785, 234] on textarea "*Summary of business activities" at bounding box center [723, 224] width 414 height 72
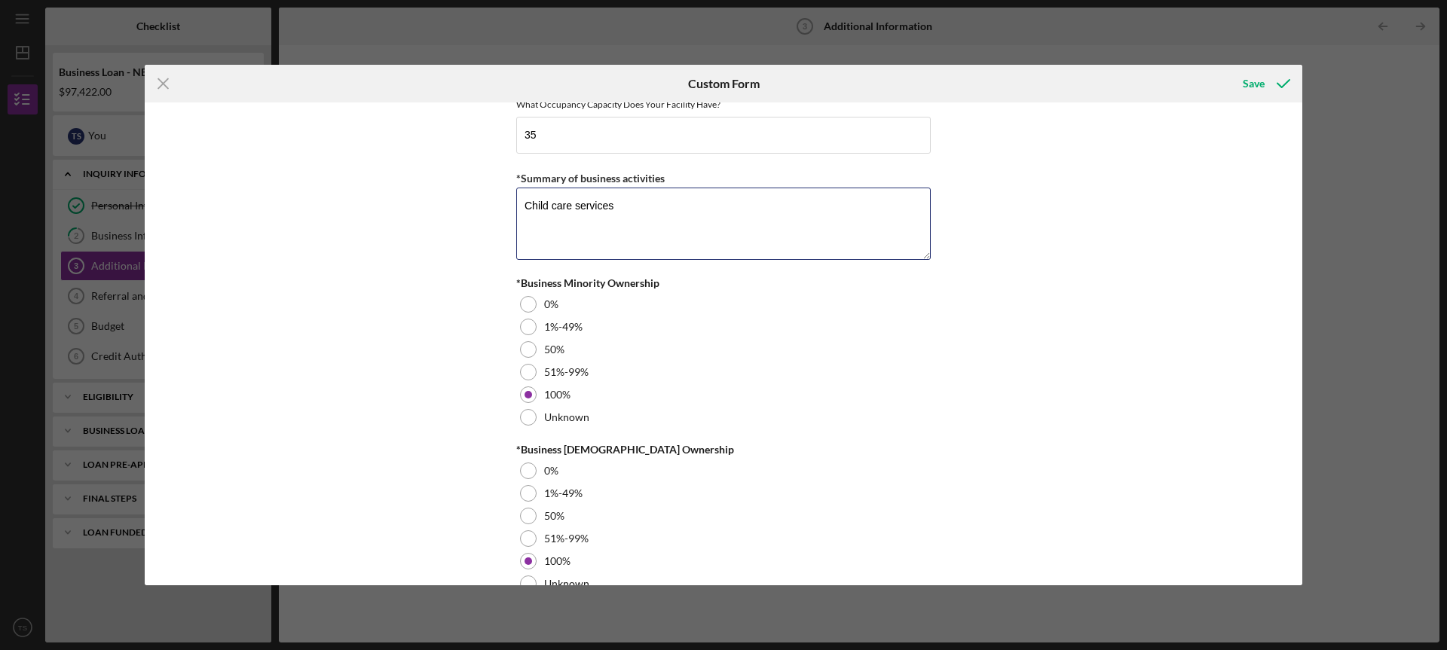
type textarea "Child care services"
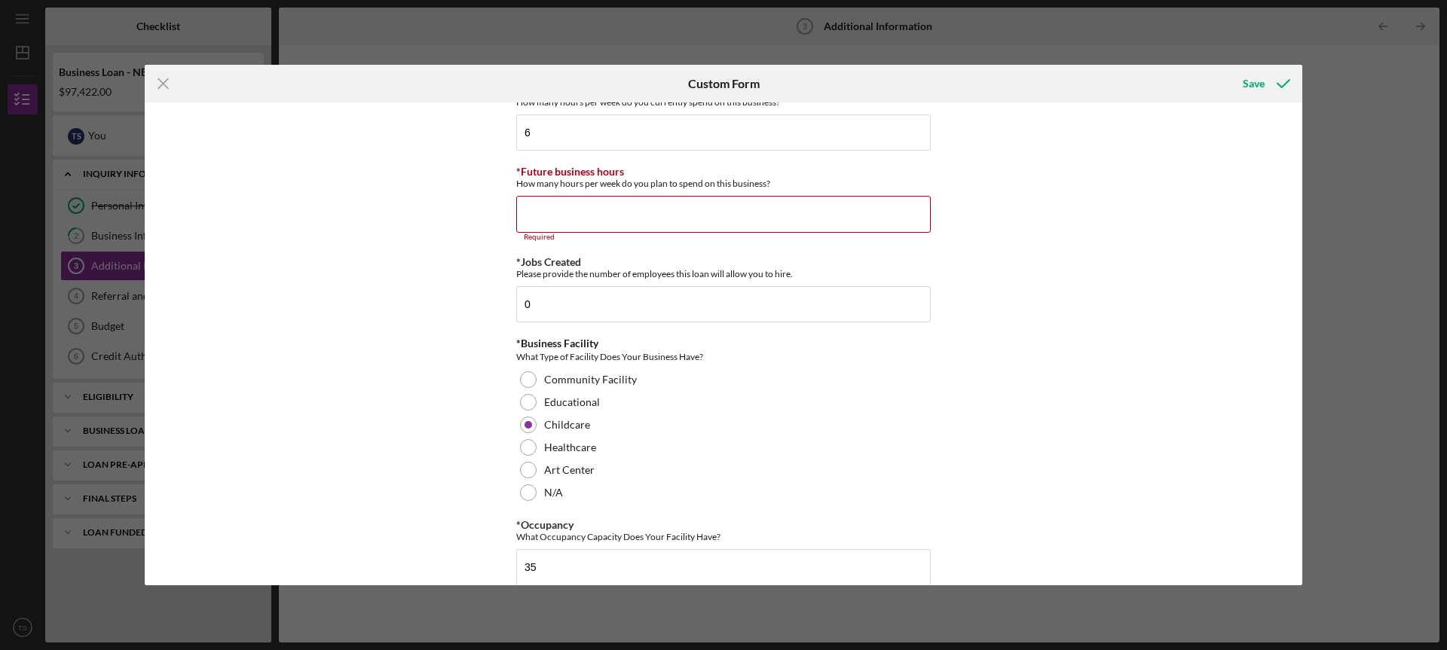
scroll to position [1252, 0]
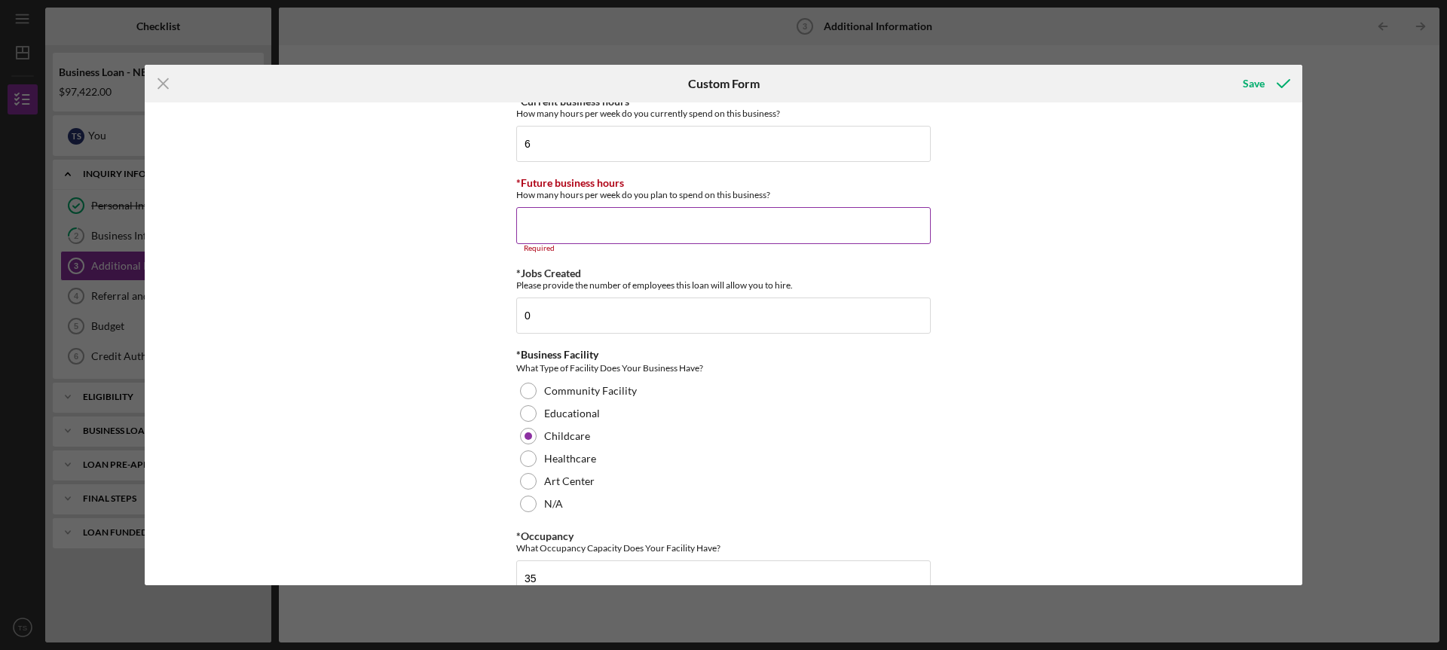
click at [589, 228] on input "*Future business hours" at bounding box center [723, 225] width 414 height 36
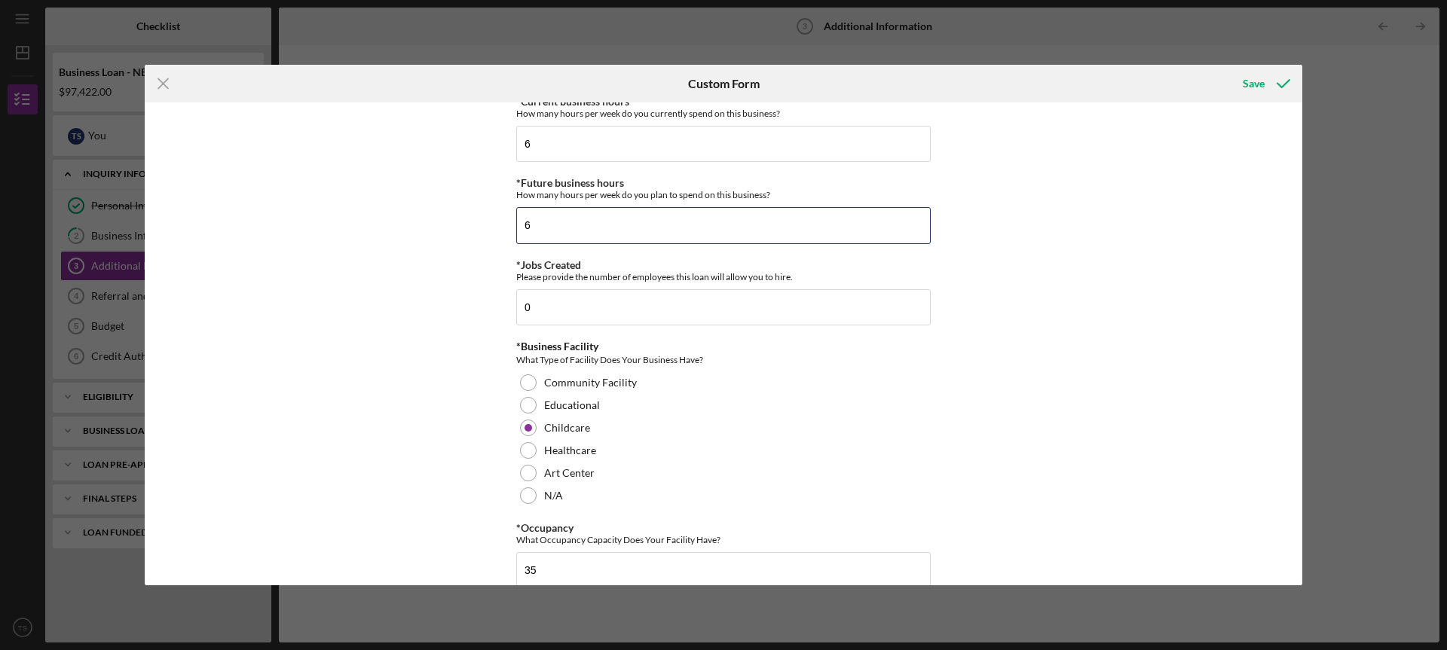
drag, startPoint x: 589, startPoint y: 228, endPoint x: 513, endPoint y: 225, distance: 76.2
click at [513, 225] on div "Personal Information *Mobile Phone (314) 749-4130 Phone What is the best number…" at bounding box center [723, 343] width 1157 height 482
type input "40"
drag, startPoint x: 574, startPoint y: 145, endPoint x: 519, endPoint y: 146, distance: 55.0
click at [519, 146] on input "6" at bounding box center [723, 144] width 414 height 36
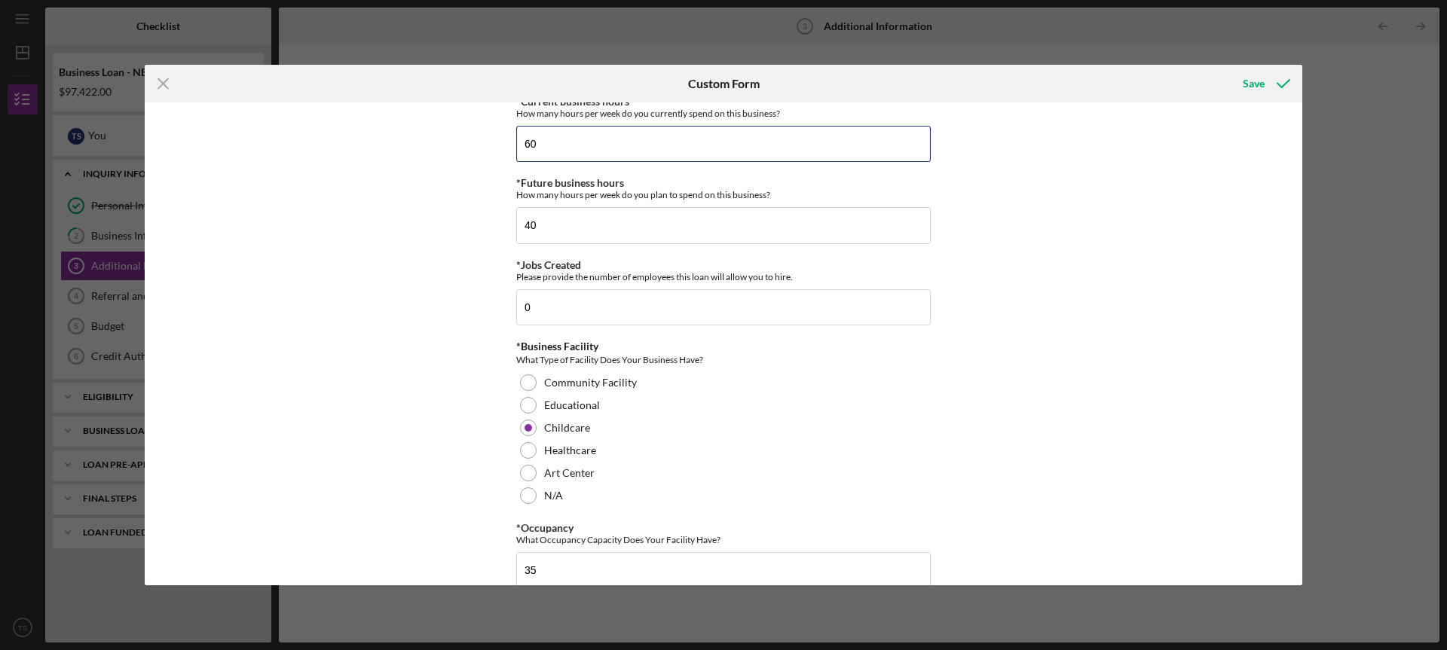
type input "60"
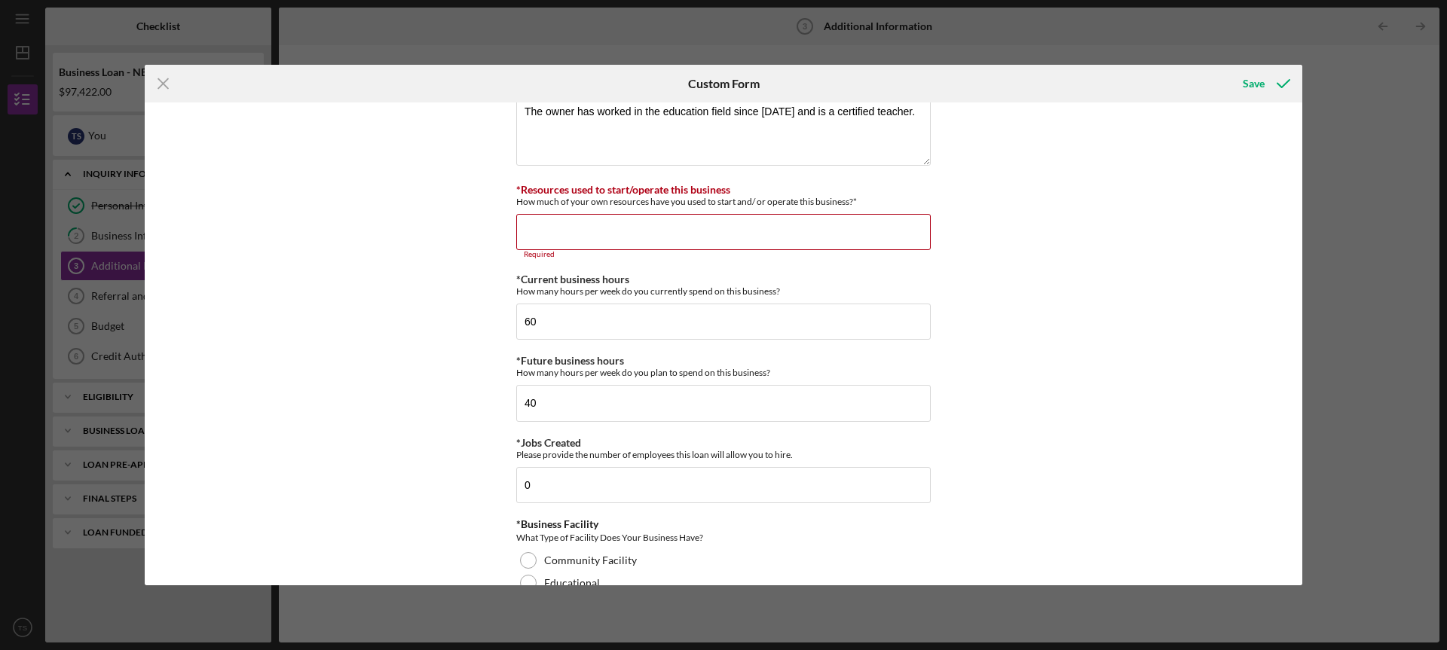
scroll to position [1068, 0]
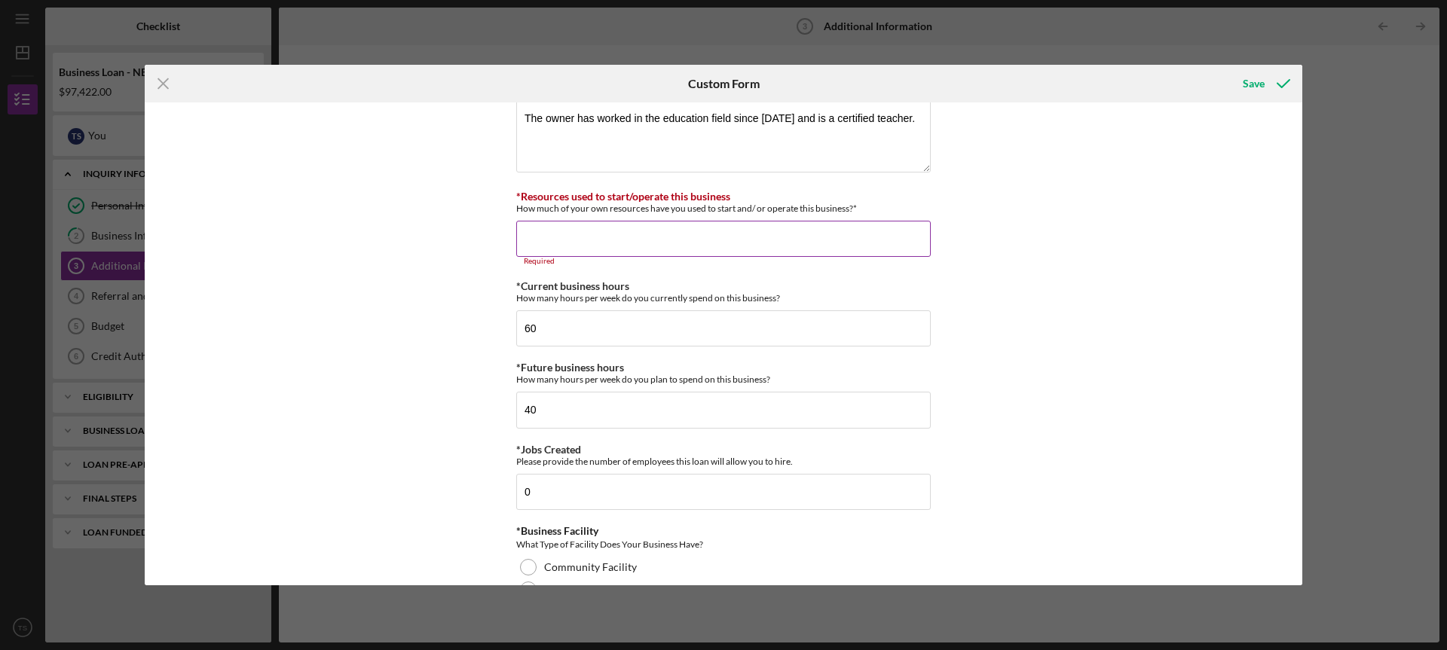
click at [558, 234] on input "*Resources used to start/operate this business" at bounding box center [723, 239] width 414 height 36
type input "$8"
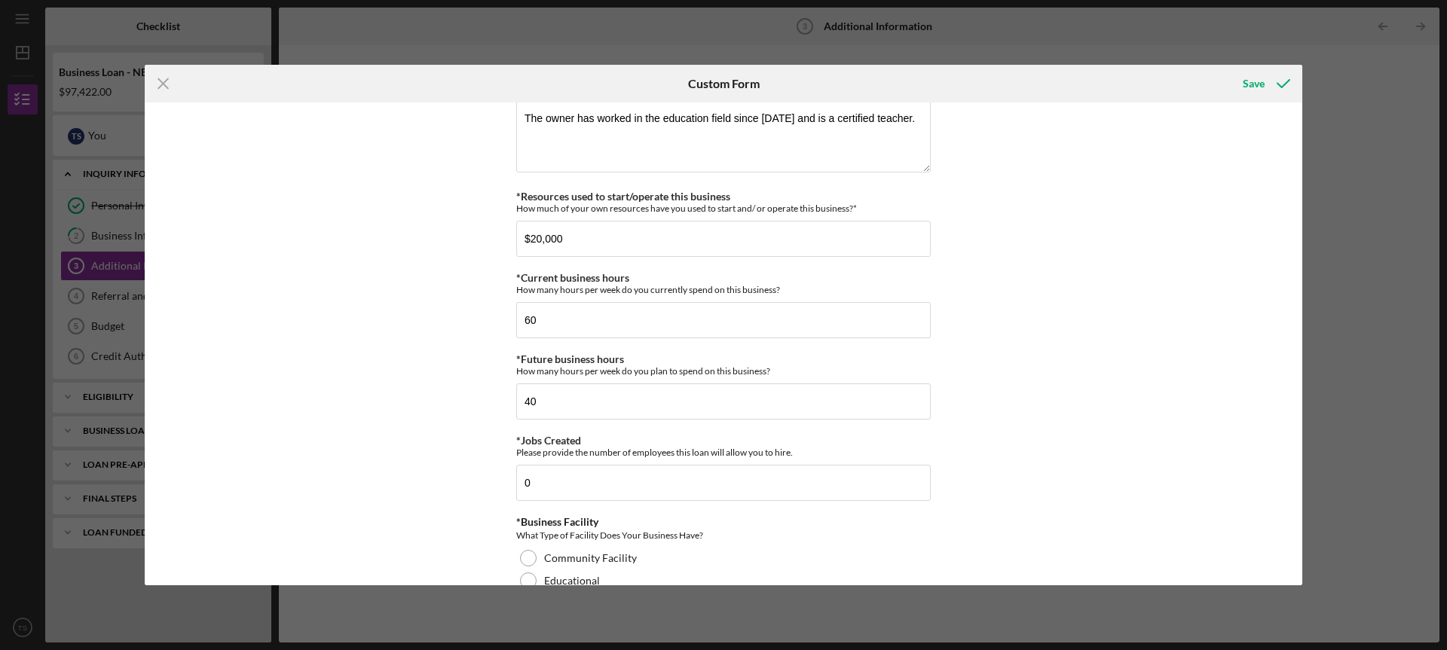
drag, startPoint x: 1303, startPoint y: 389, endPoint x: 1296, endPoint y: 458, distance: 69.7
click at [1296, 458] on div "Icon/Menu Close Custom Form Save Personal Information *Mobile Phone (314) 749-4…" at bounding box center [723, 325] width 1447 height 650
click at [680, 240] on input "$20,000" at bounding box center [723, 239] width 414 height 36
type input "$20,000"
drag, startPoint x: 1297, startPoint y: 359, endPoint x: 1302, endPoint y: 484, distance: 124.4
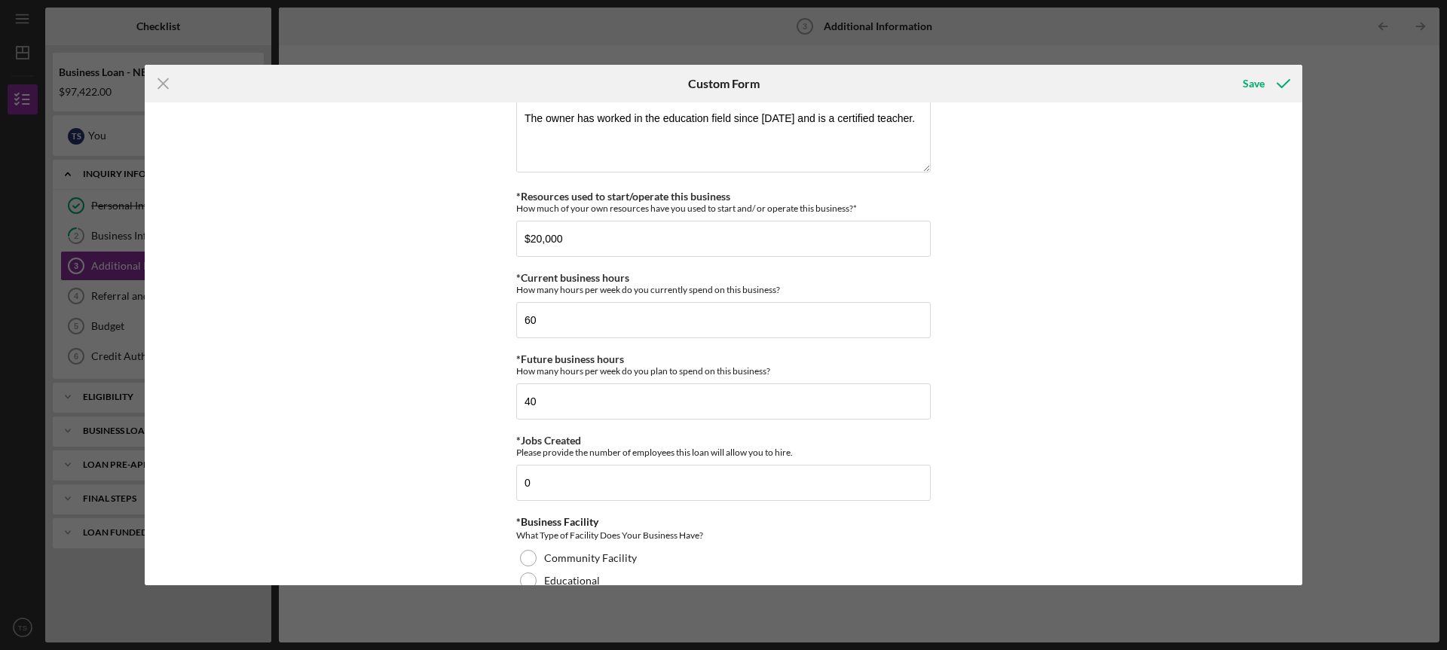
click at [1302, 484] on div "Icon/Menu Close Custom Form Save Personal Information *Mobile Phone (314) 749-4…" at bounding box center [723, 325] width 1447 height 650
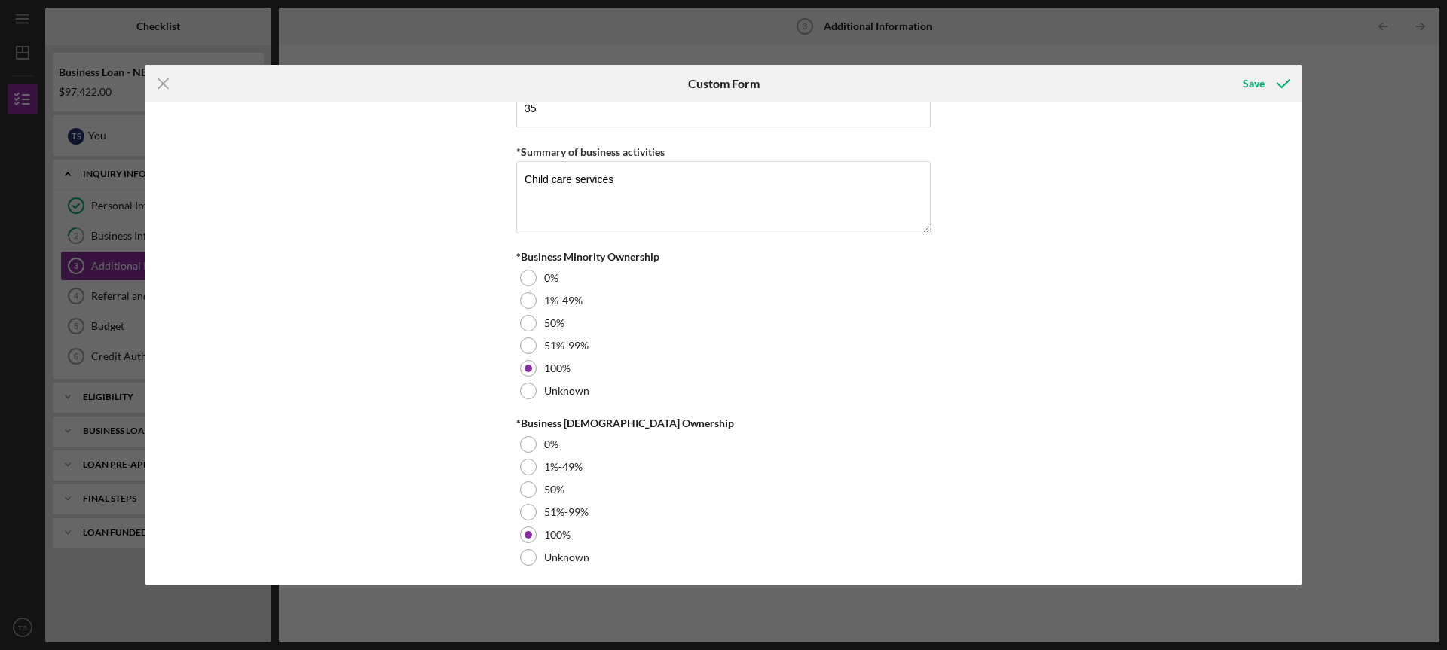
scroll to position [1711, 0]
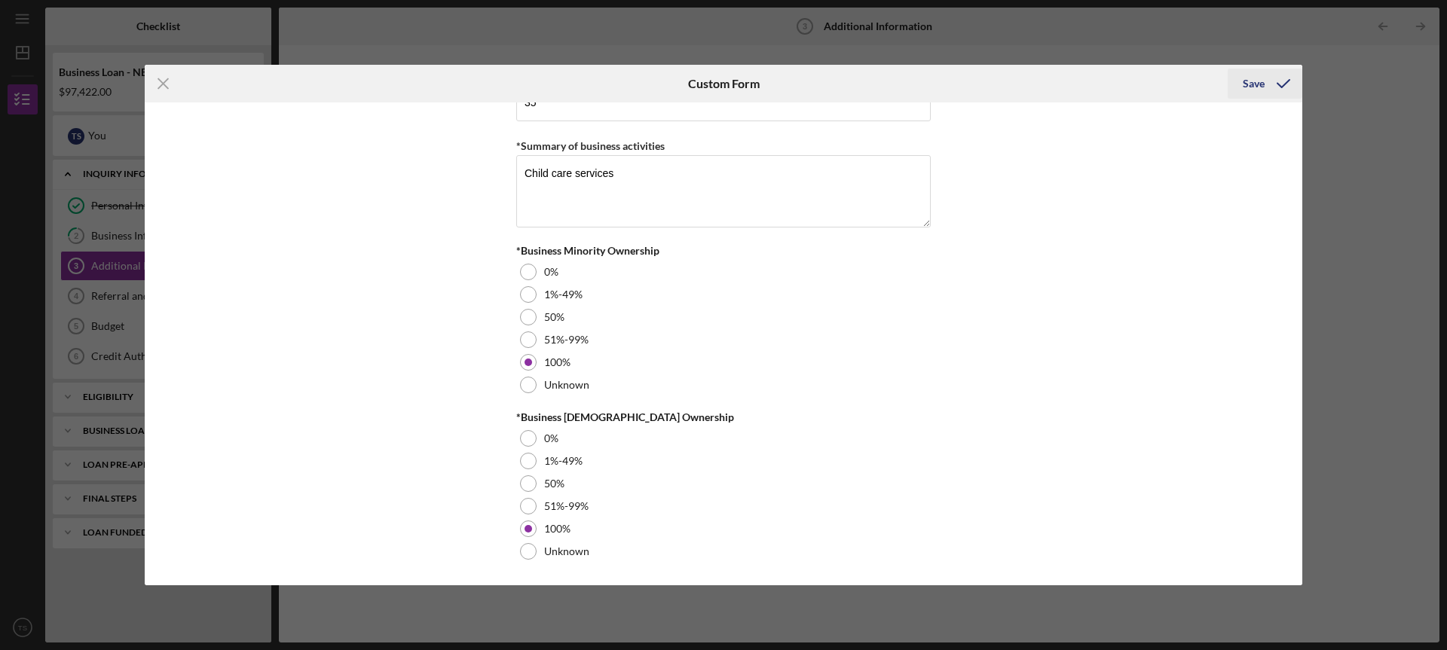
click at [1252, 76] on div "Save" at bounding box center [1253, 84] width 22 height 30
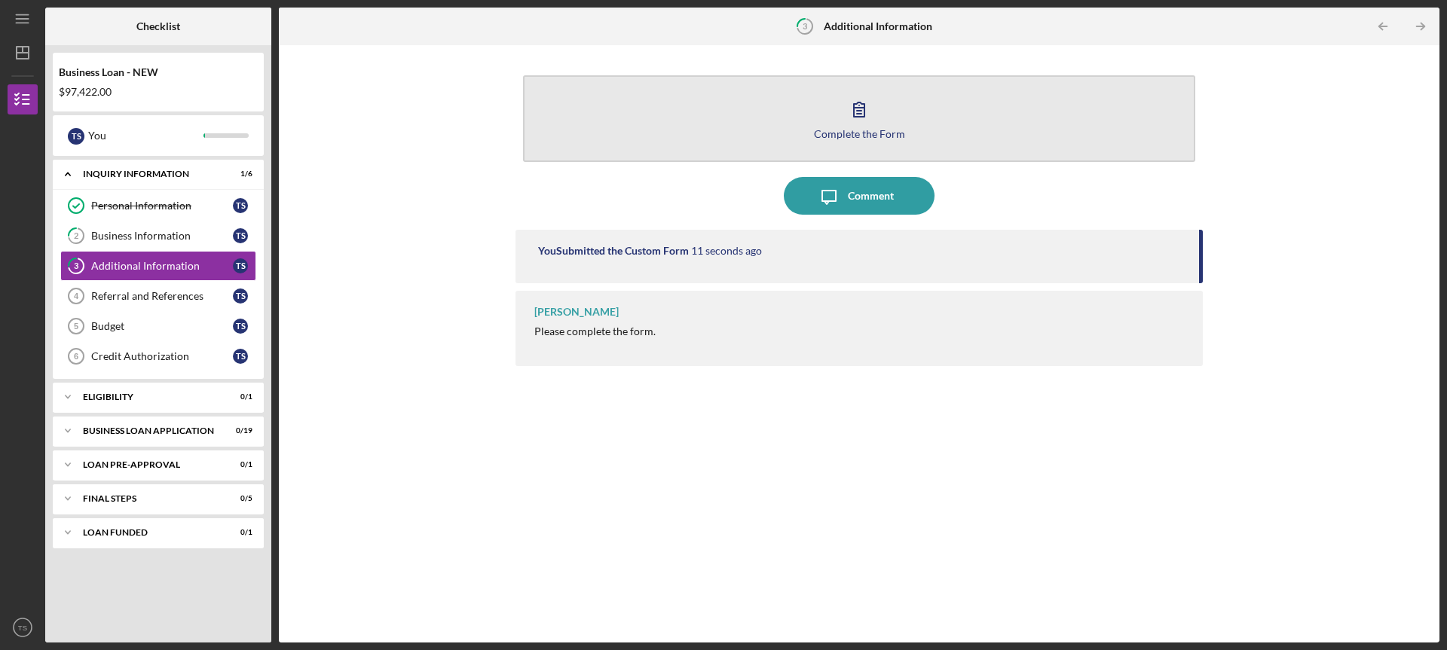
click at [867, 111] on icon "button" at bounding box center [859, 109] width 38 height 38
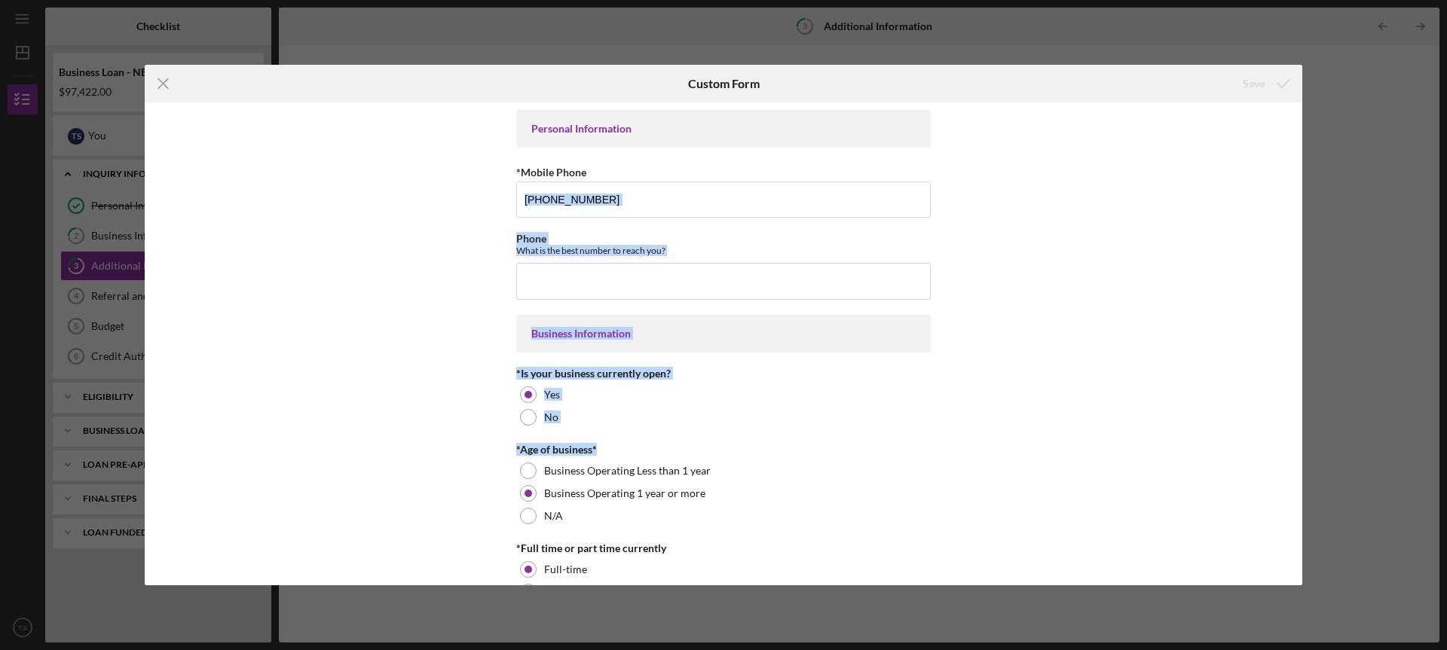
drag, startPoint x: 1302, startPoint y: 203, endPoint x: 1304, endPoint y: 454, distance: 250.9
click at [1304, 454] on div "Icon/Menu Close Custom Form Save Personal Information *Mobile Phone (314) 749-4…" at bounding box center [723, 325] width 1447 height 650
click at [1166, 261] on div "Personal Information *Mobile Phone (314) 749-4130 Phone What is the best number…" at bounding box center [723, 343] width 1157 height 482
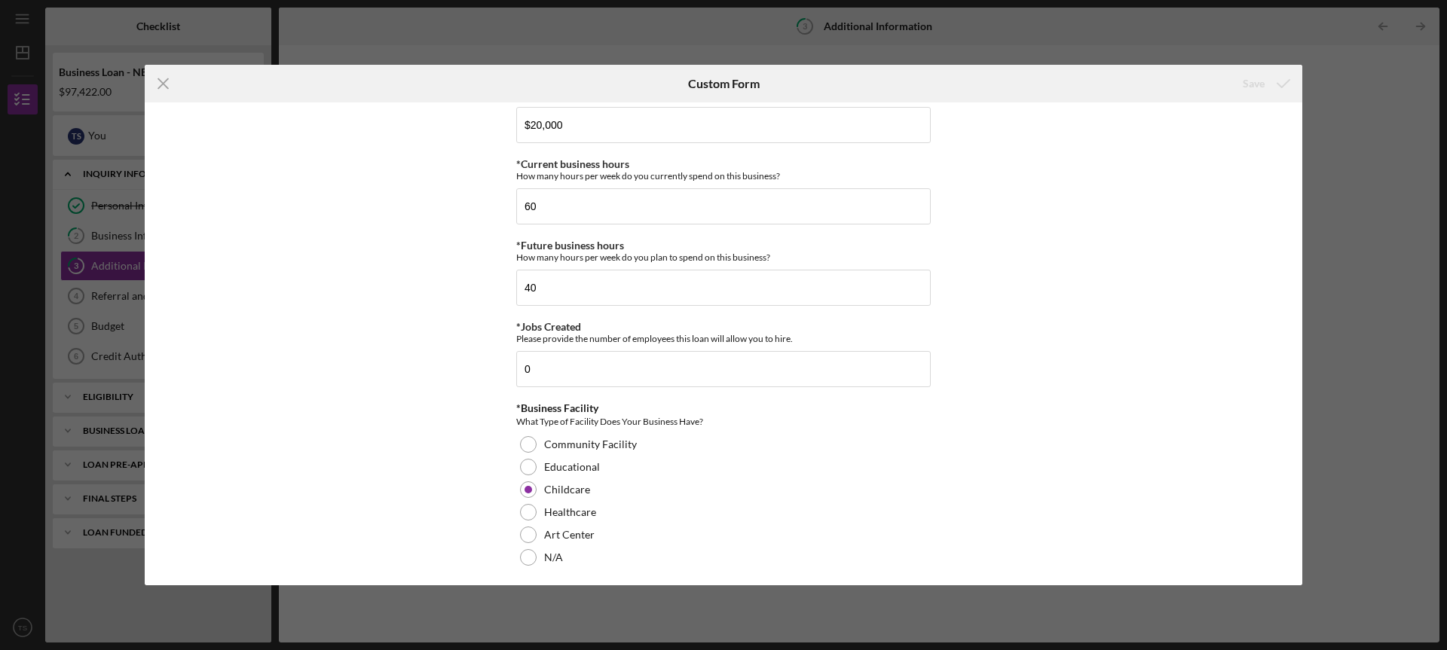
scroll to position [1711, 0]
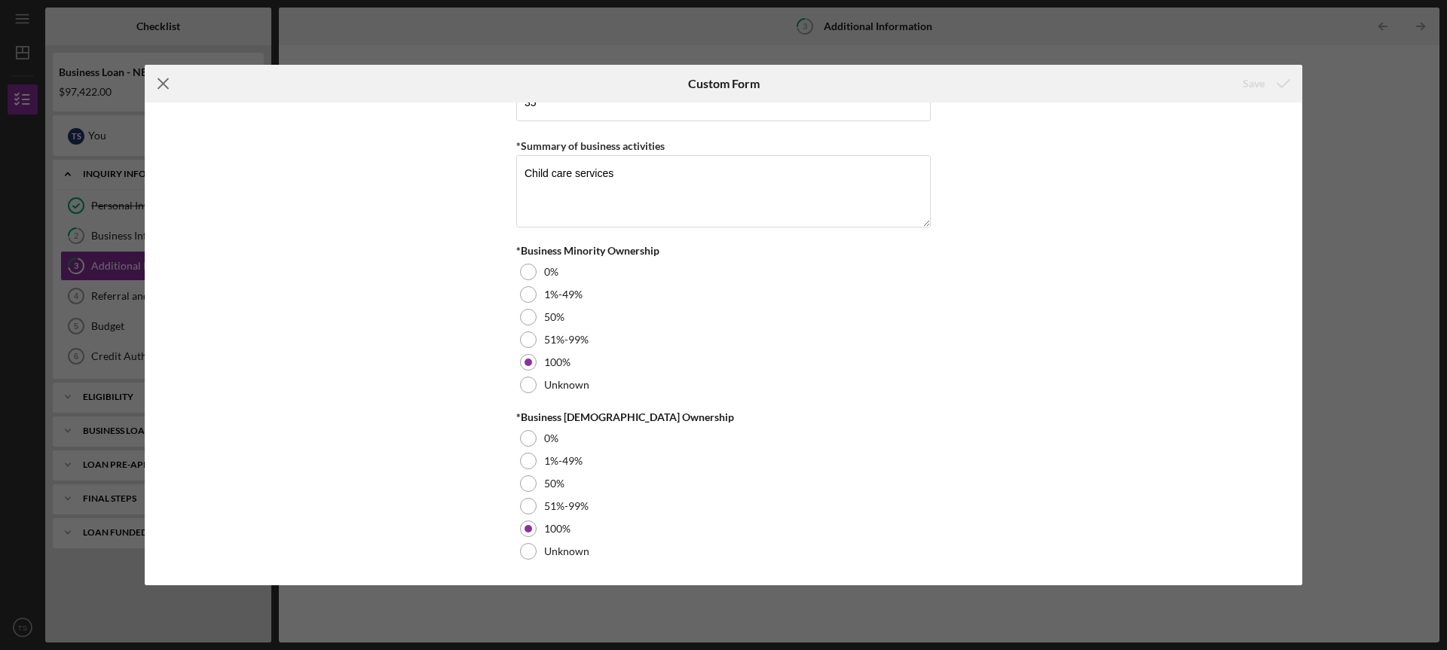
click at [163, 74] on icon "Icon/Menu Close" at bounding box center [164, 84] width 38 height 38
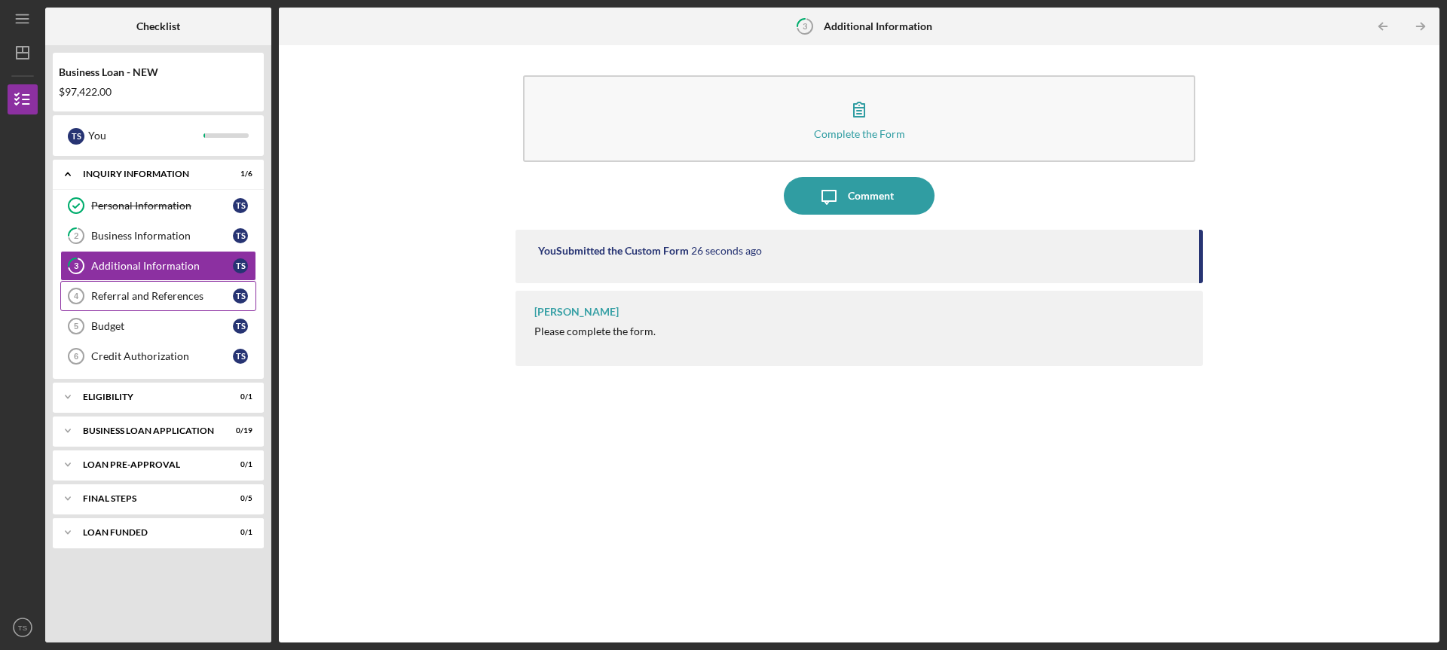
click at [120, 291] on div "Referral and References" at bounding box center [162, 296] width 142 height 12
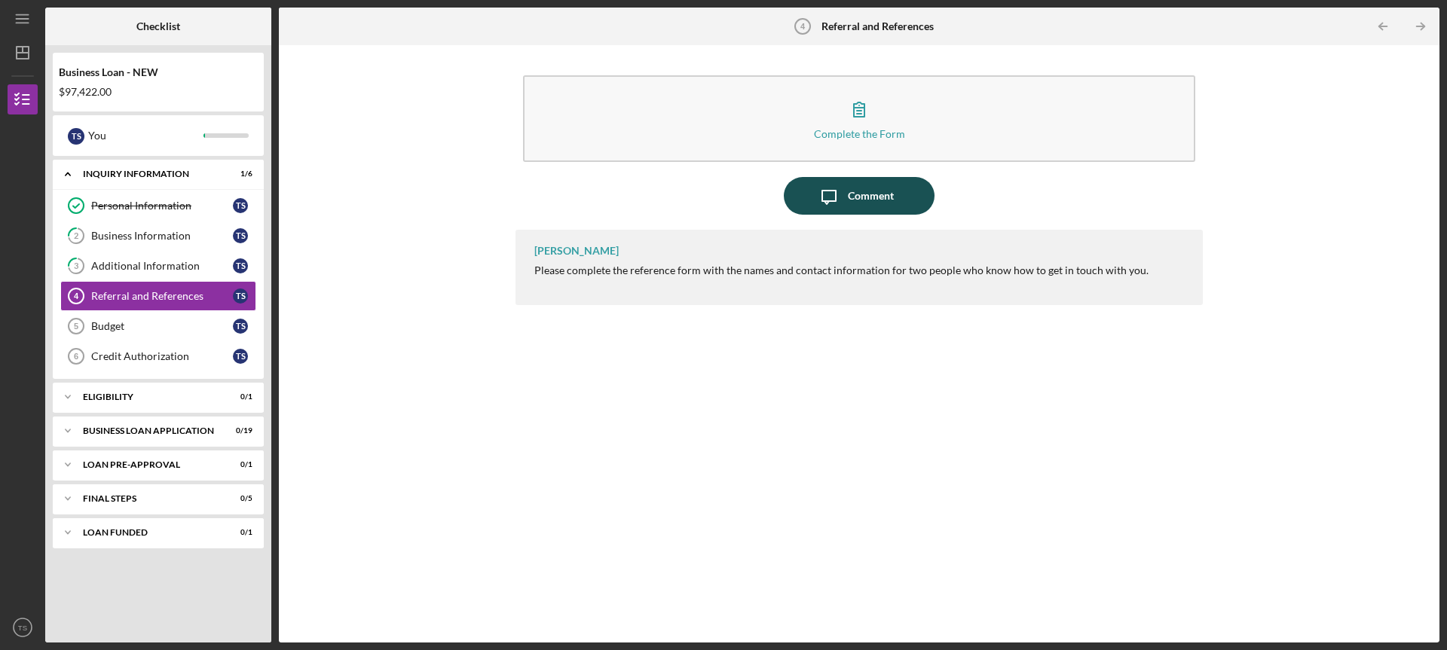
click at [841, 197] on icon "Icon/Message" at bounding box center [829, 196] width 38 height 38
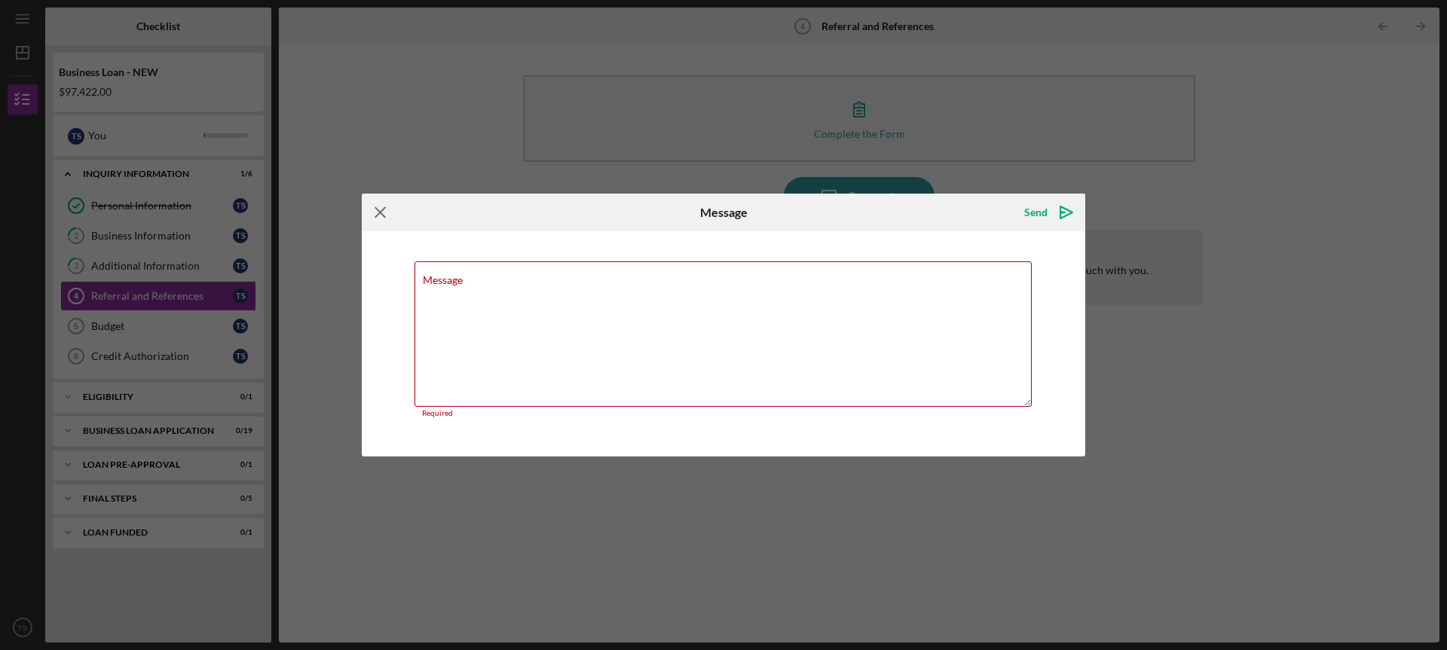
click at [374, 215] on icon "Icon/Menu Close" at bounding box center [381, 213] width 38 height 38
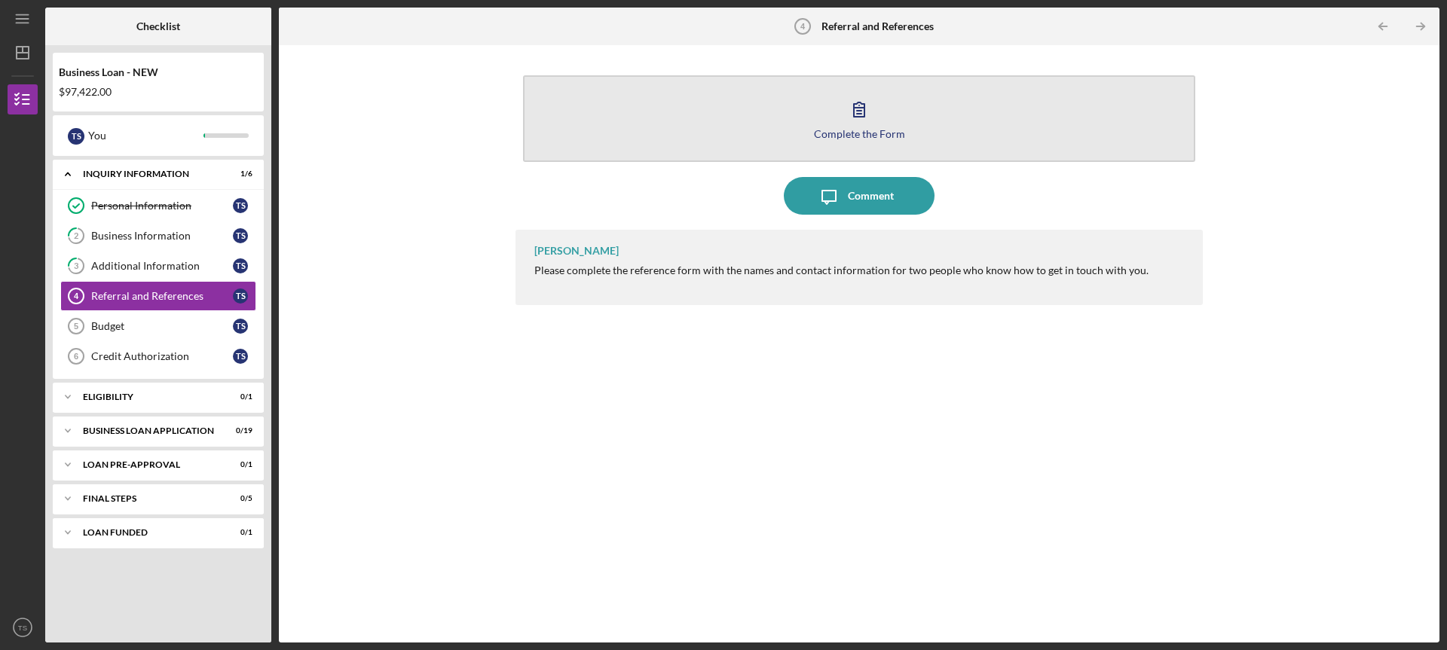
click at [845, 108] on icon "button" at bounding box center [859, 109] width 38 height 38
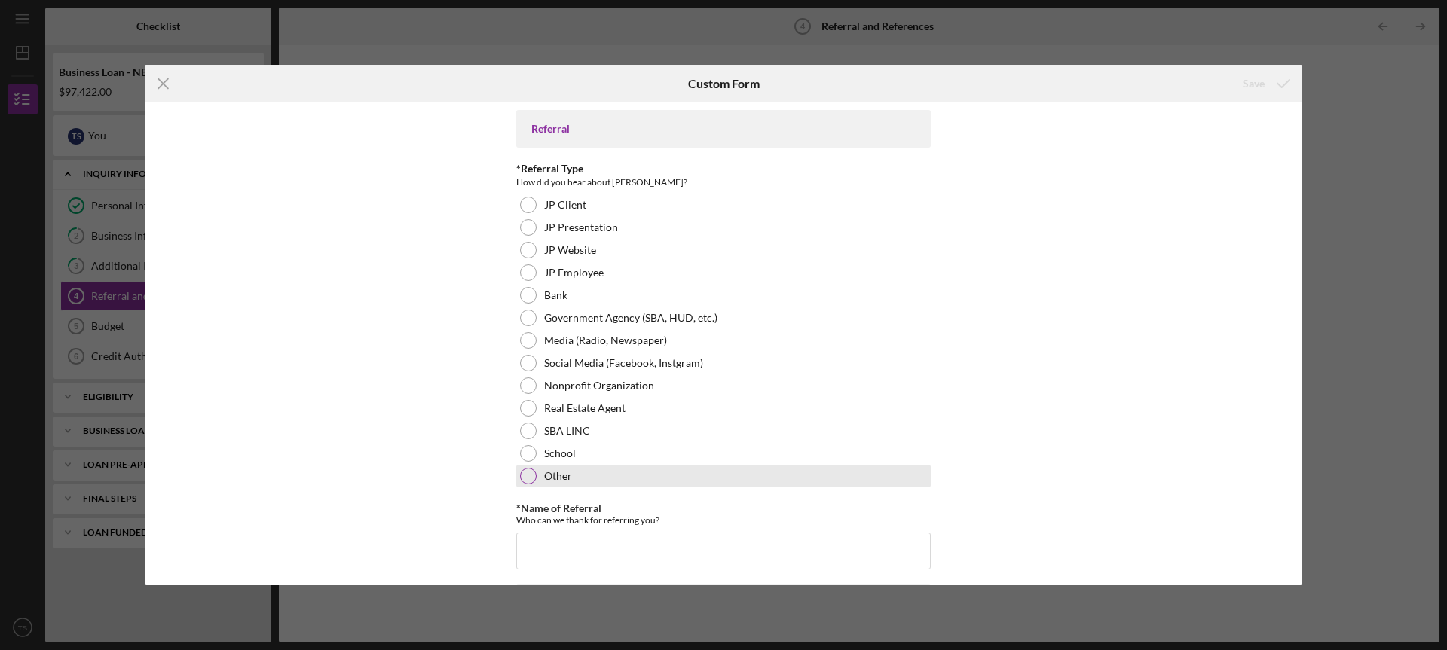
click at [520, 473] on div at bounding box center [528, 476] width 17 height 17
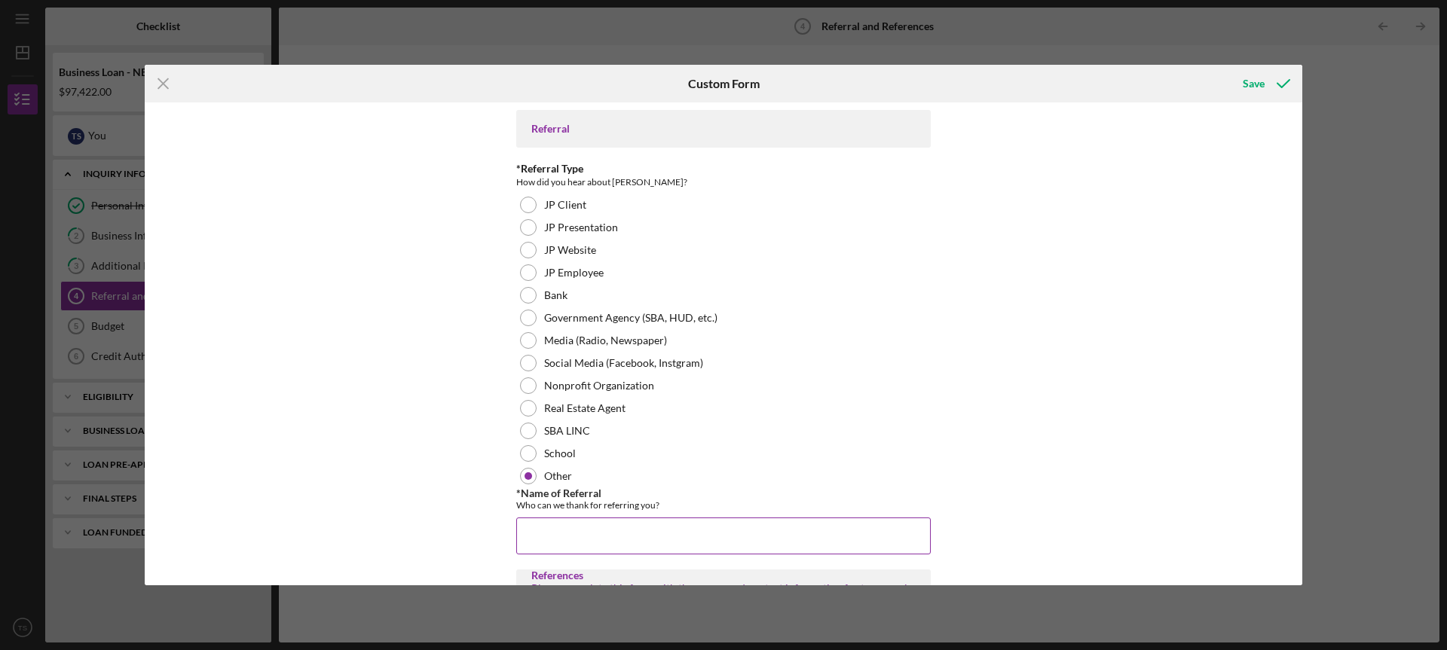
click at [564, 512] on div "*Name of Referral Who can we thank for referring you? Required" at bounding box center [723, 520] width 414 height 66
click at [566, 523] on input "*Name of Referral" at bounding box center [723, 536] width 414 height 36
type input "Robin Fuller"
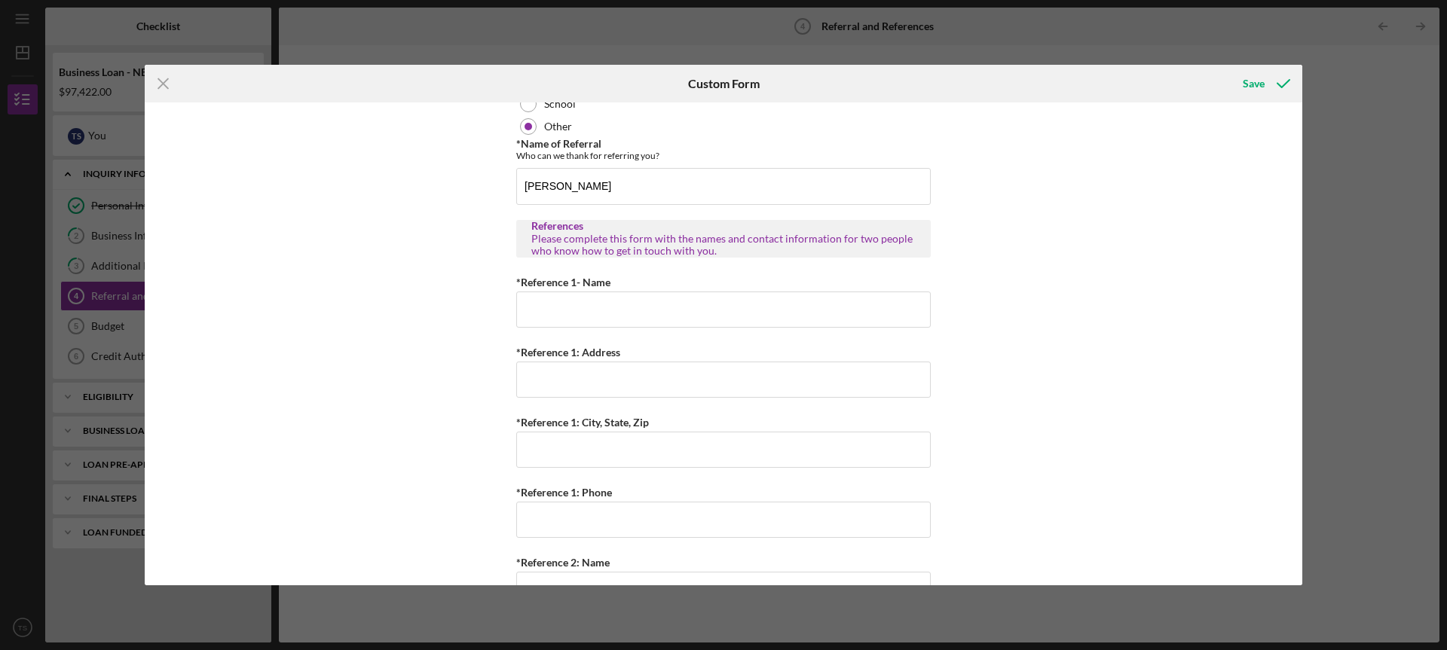
scroll to position [359, 0]
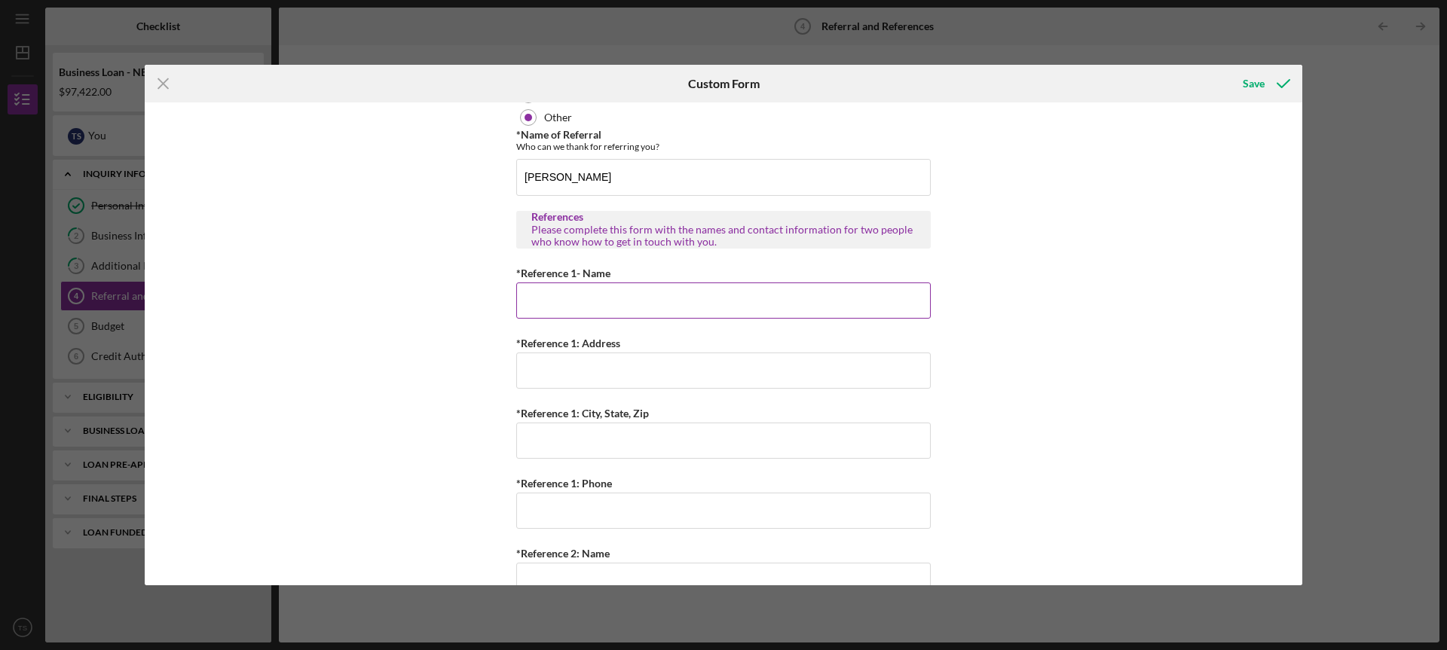
click at [817, 295] on input "*Reference 1- Name" at bounding box center [723, 301] width 414 height 36
type input "Aaron Taylor"
type input "4426 Red Bud Ave"
type input "St. Louis, MO 63115"
click at [574, 510] on input "*Reference 1: Phone" at bounding box center [723, 511] width 414 height 36
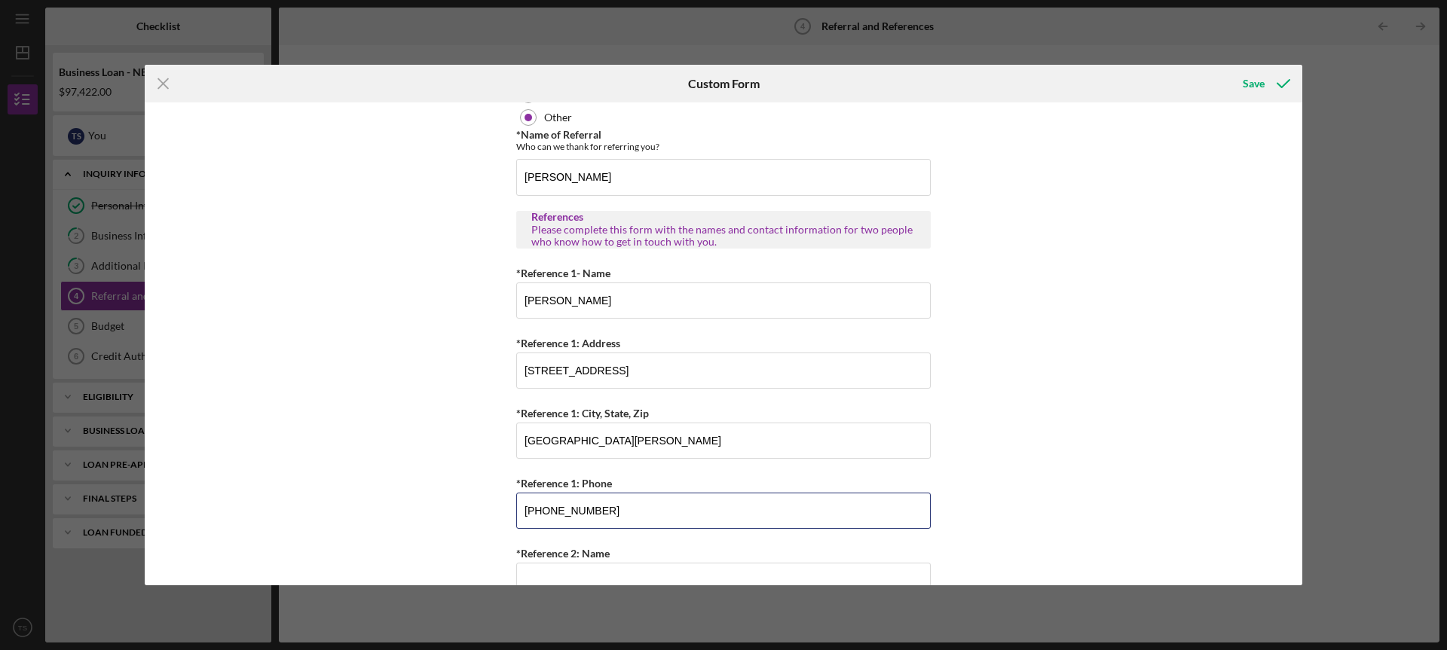
type input "(314) 267-9238"
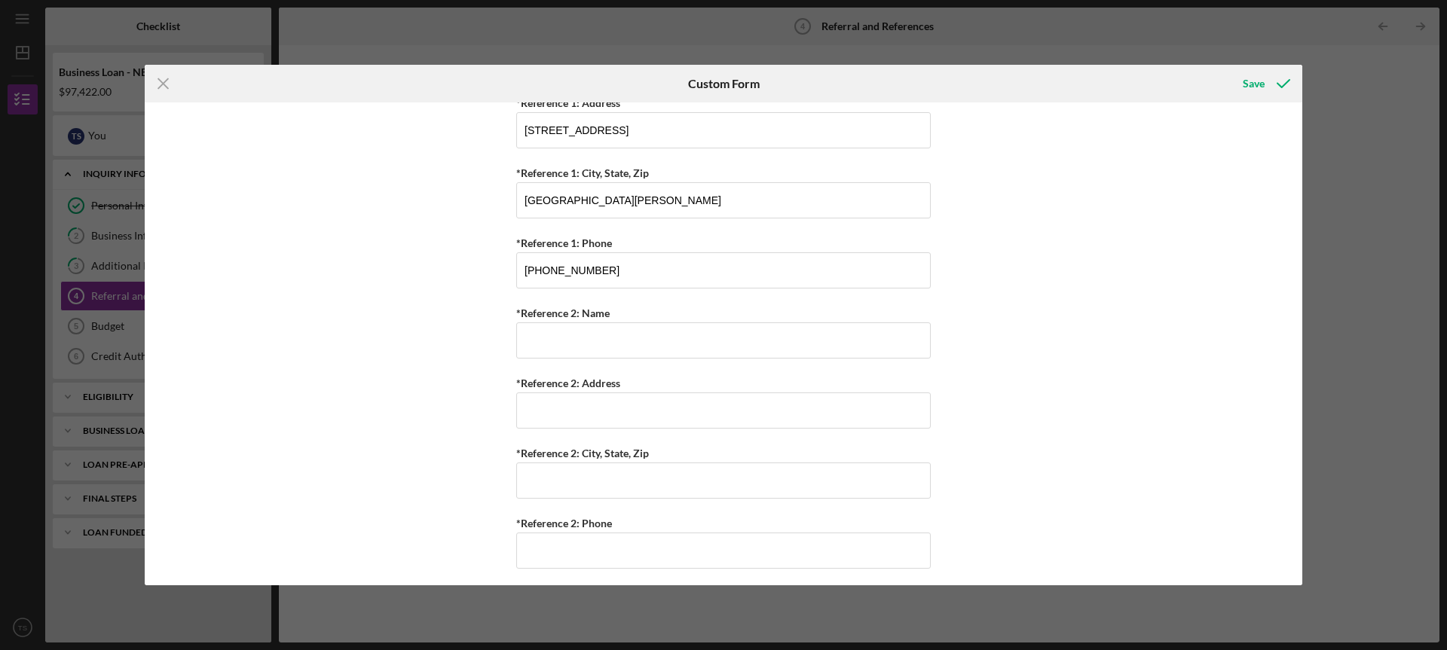
scroll to position [605, 0]
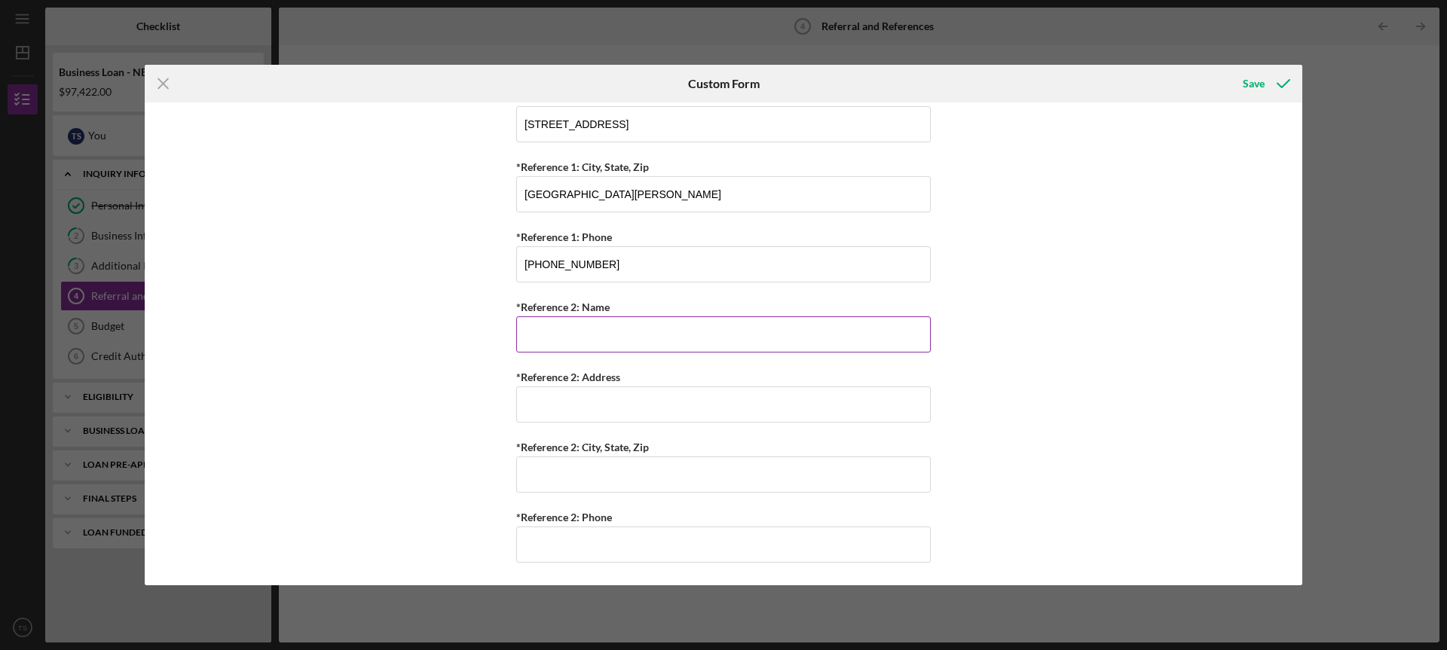
click at [559, 325] on input "*Reference 2: Name" at bounding box center [723, 334] width 414 height 36
type input "Mirazaha Davis"
type input "5722 Henner Ave"
type input "s"
type input "St Louis, MO 63120"
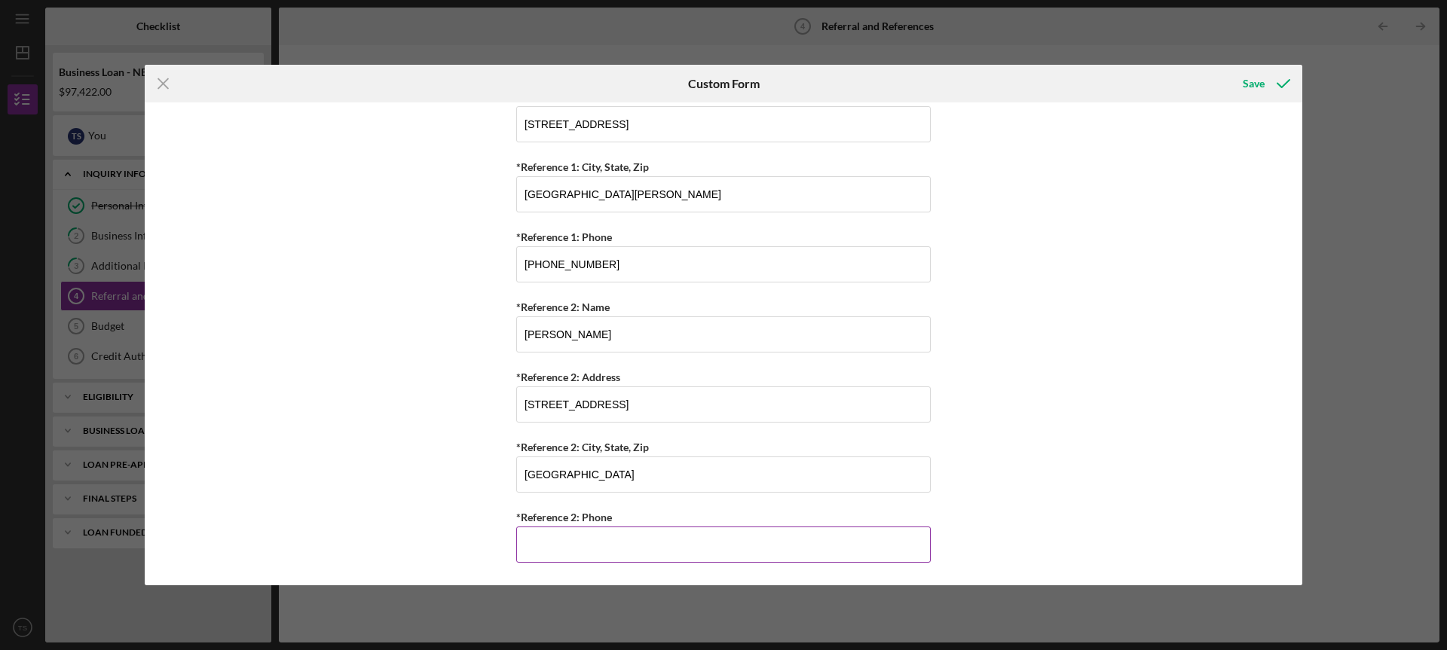
click at [552, 538] on input "*Reference 2: Phone" at bounding box center [723, 545] width 414 height 36
type input "(3##) ###-####"
type input "(636) 557-2744"
click at [1253, 80] on div "Save" at bounding box center [1253, 84] width 22 height 30
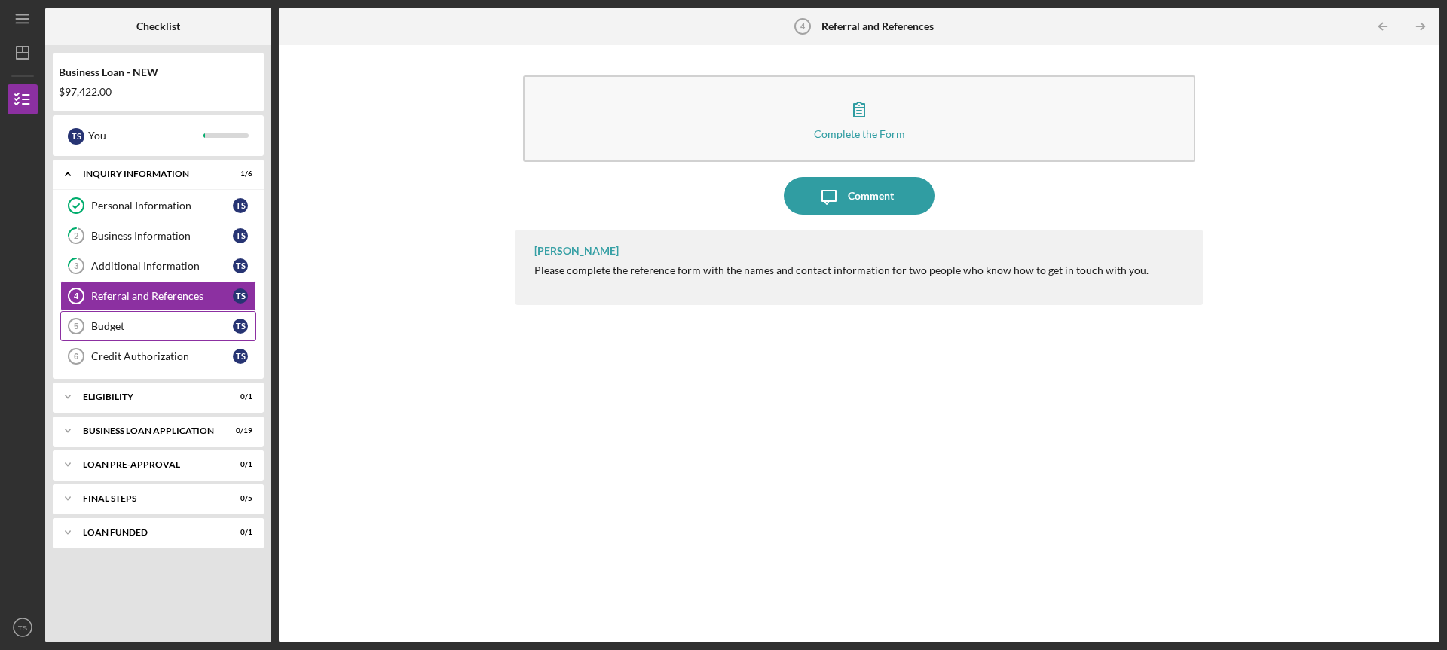
click at [134, 316] on link "Budget 5 Budget T S" at bounding box center [158, 326] width 196 height 30
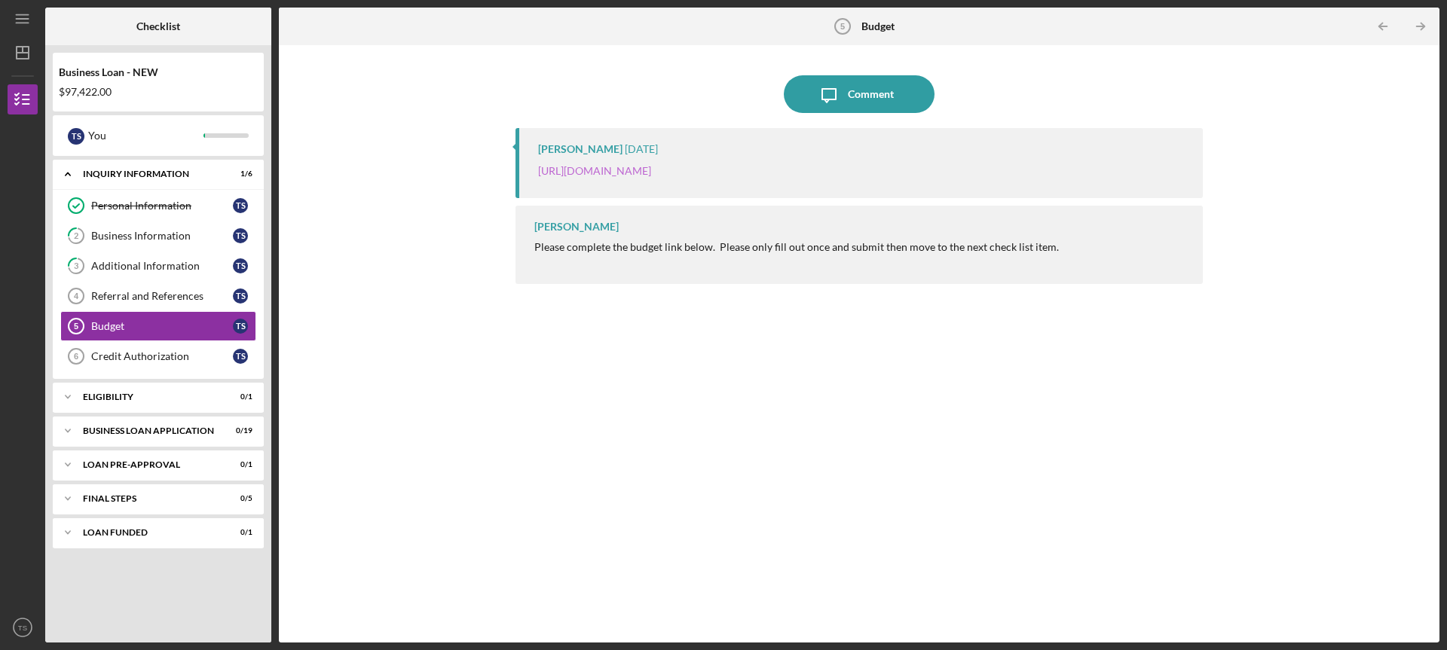
click at [651, 168] on link "[URL][DOMAIN_NAME]" at bounding box center [594, 170] width 113 height 13
click at [183, 292] on div "Referral and References" at bounding box center [162, 296] width 142 height 12
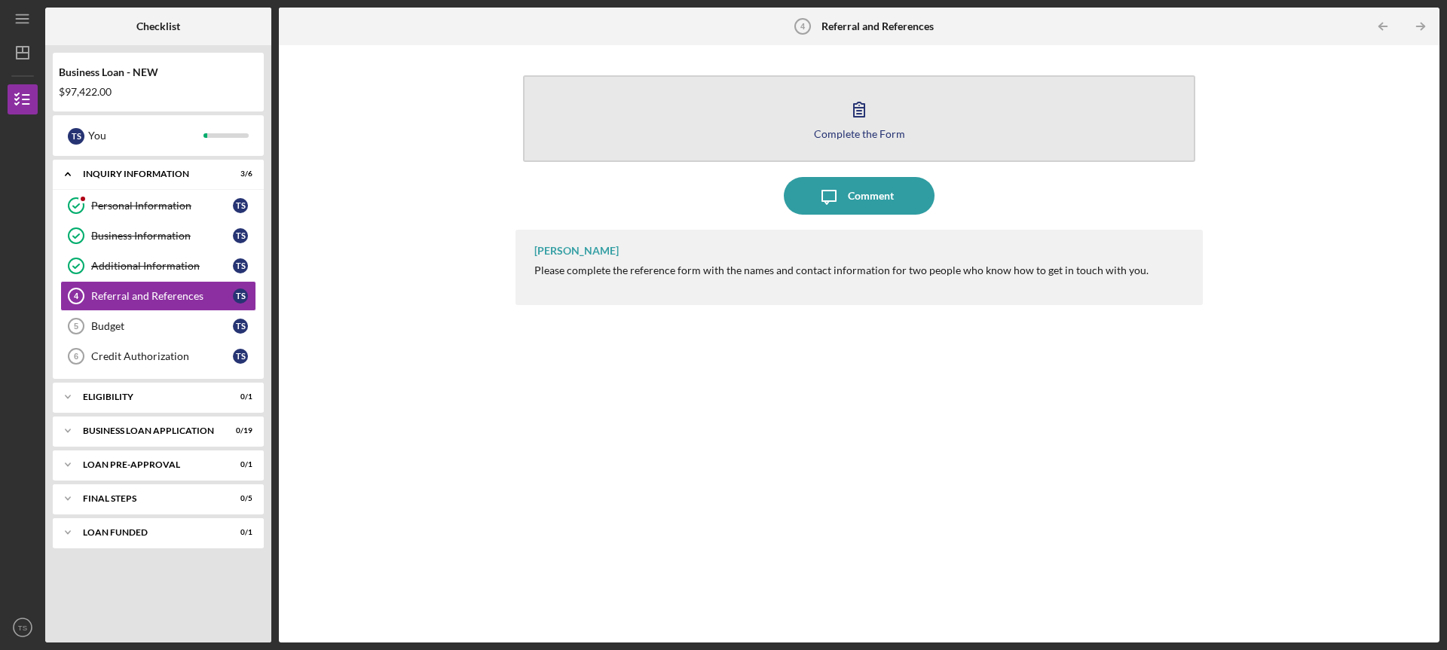
click at [862, 108] on icon "button" at bounding box center [859, 109] width 11 height 14
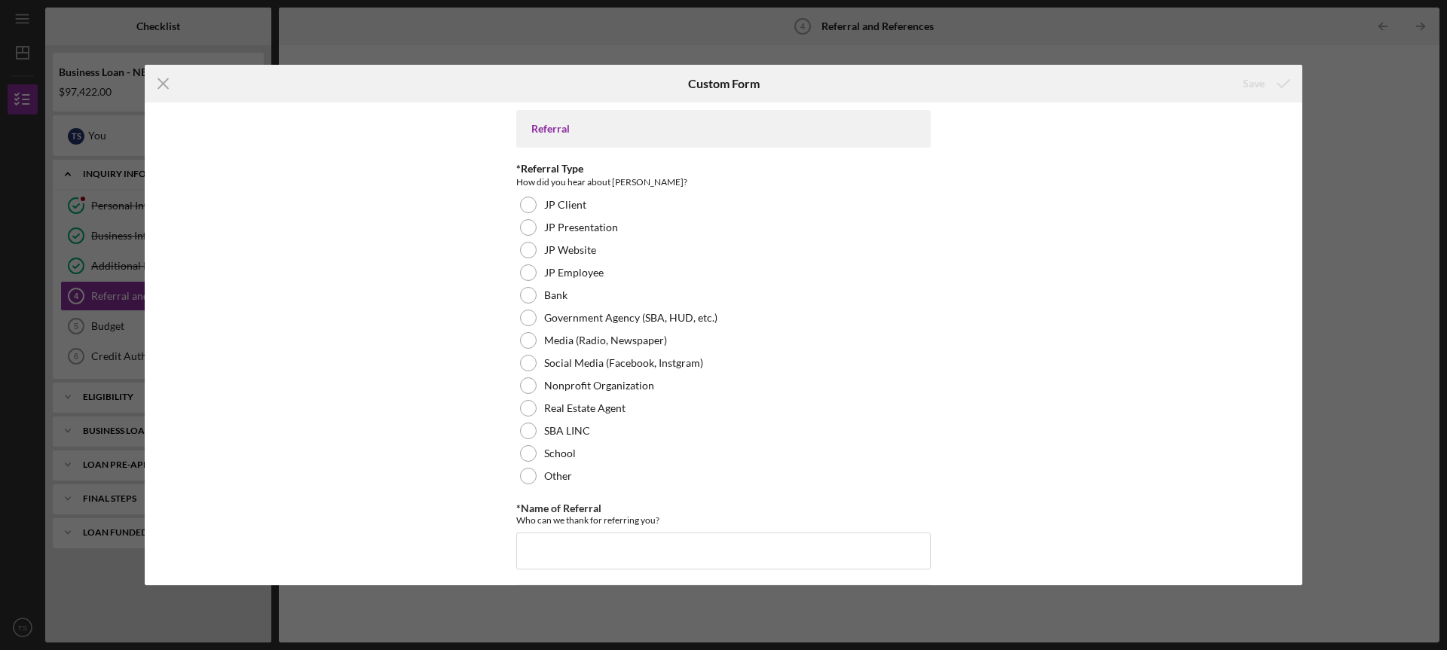
click at [1395, 115] on div "Icon/Menu Close Custom Form Save Referral *Referral Type How did you hear about…" at bounding box center [723, 325] width 1447 height 650
click at [161, 88] on icon "Icon/Menu Close" at bounding box center [164, 84] width 38 height 38
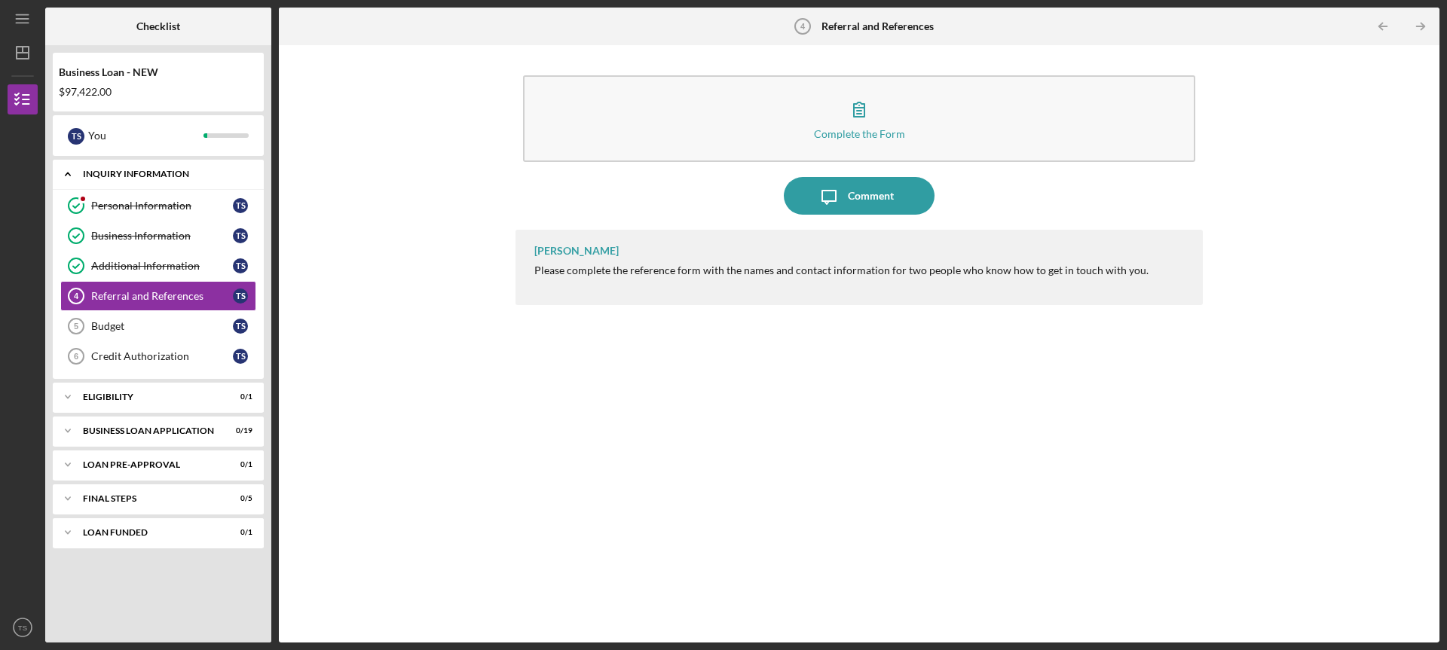
click at [119, 177] on div "INQUIRY INFORMATION" at bounding box center [164, 174] width 162 height 9
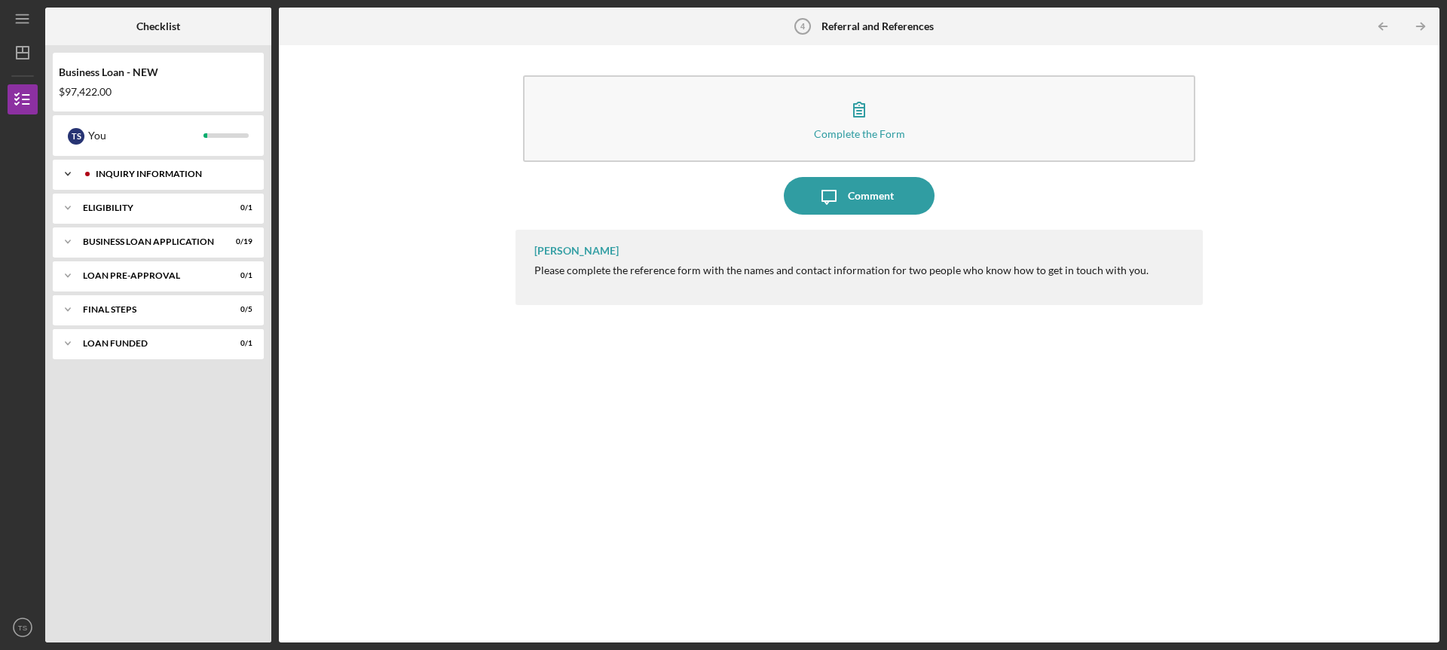
click at [121, 173] on div "INQUIRY INFORMATION" at bounding box center [170, 174] width 149 height 9
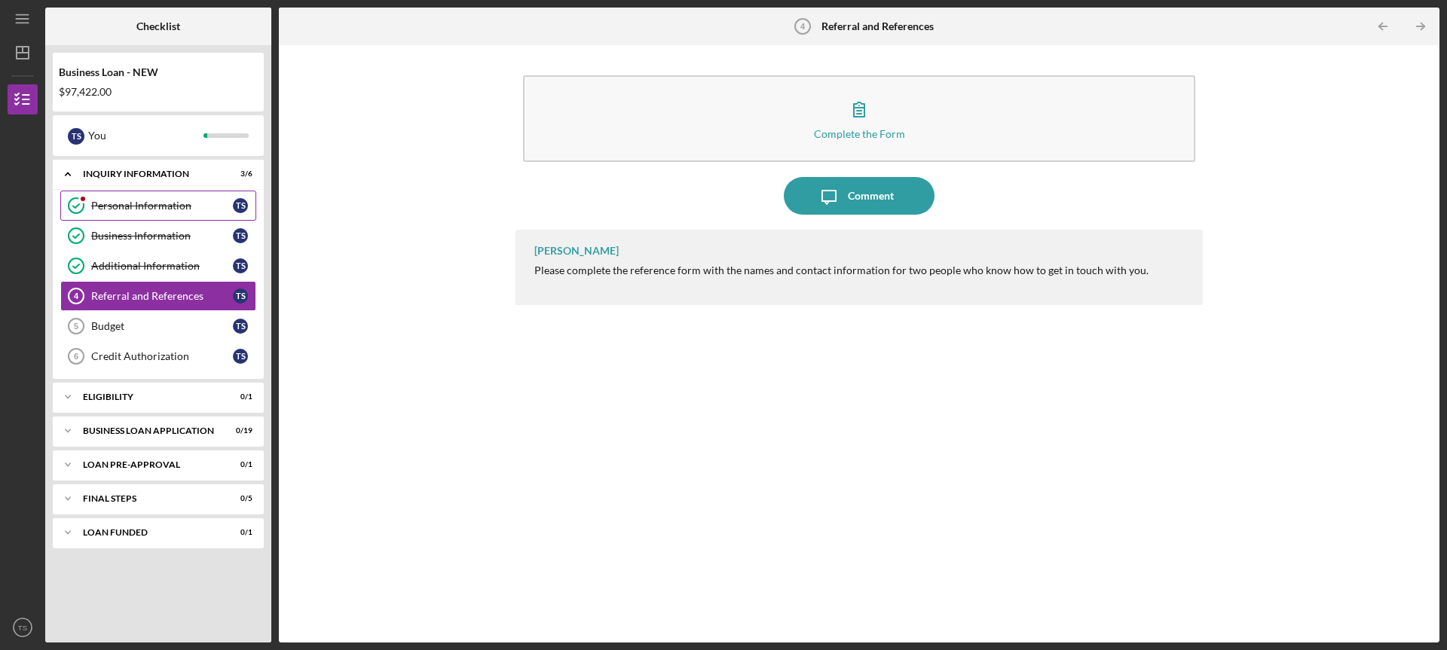
click at [121, 199] on link "Personal Information Personal Information T S" at bounding box center [158, 206] width 196 height 30
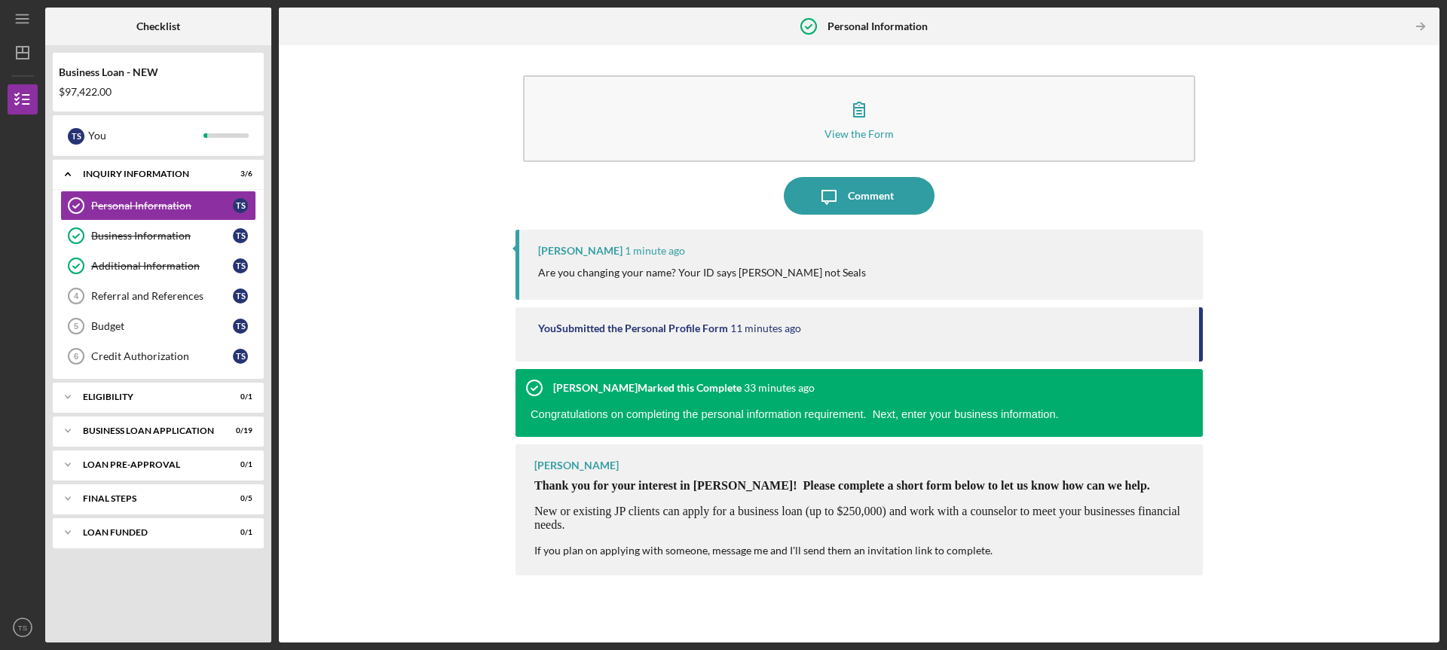
click at [752, 270] on p "Are you changing your name? Your ID says [PERSON_NAME] not Seals" at bounding box center [702, 272] width 328 height 17
click at [843, 185] on icon "Icon/Message" at bounding box center [829, 196] width 38 height 38
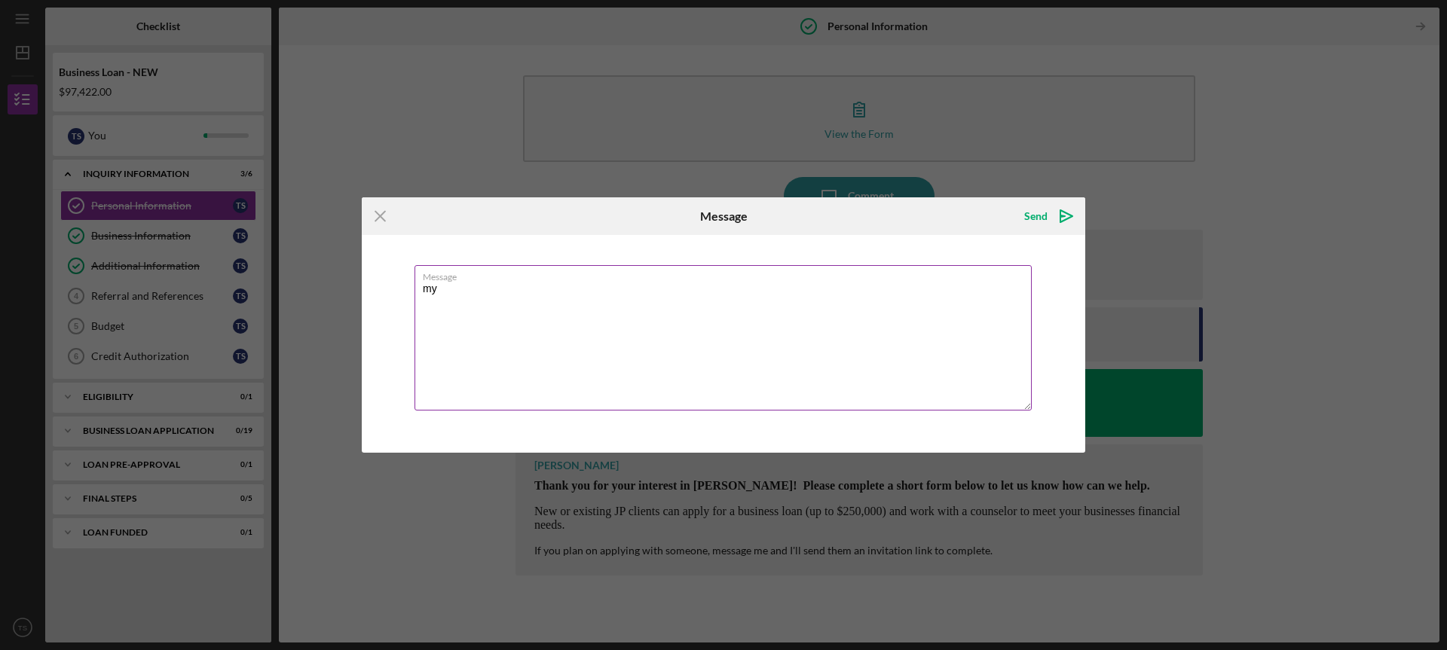
type textarea "m"
type textarea "s"
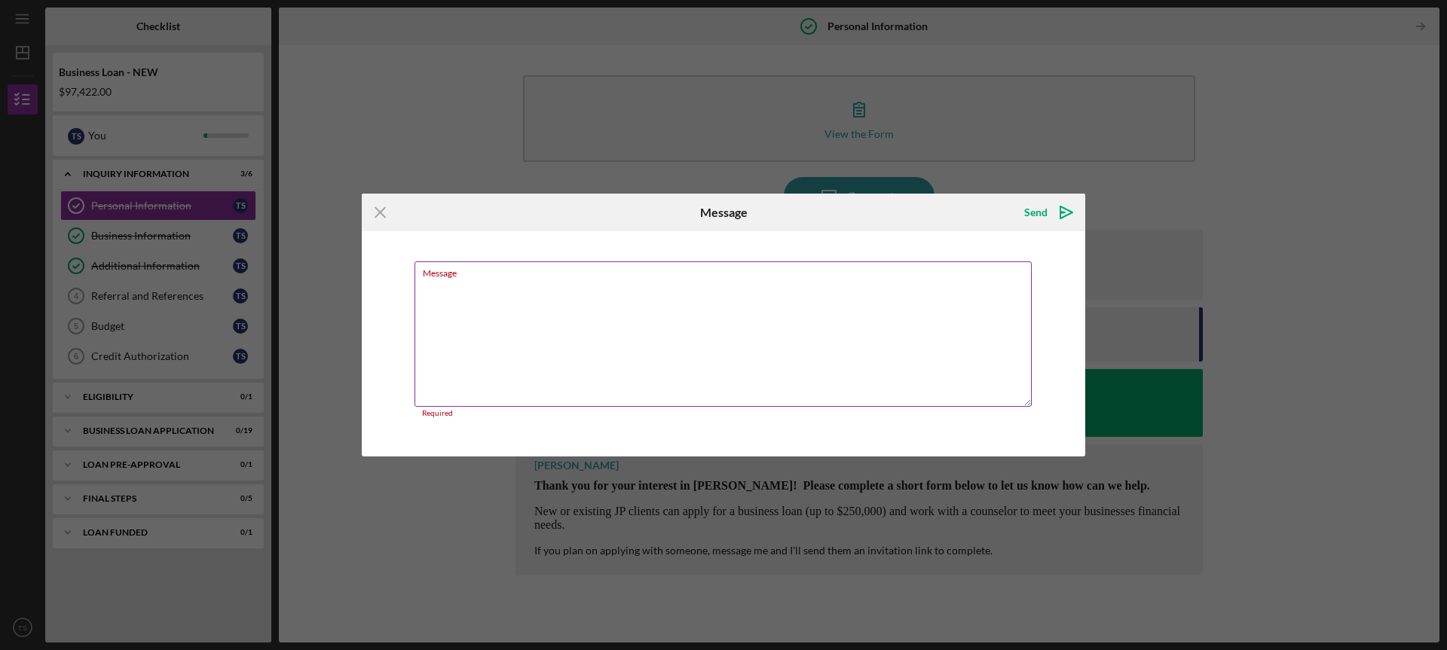
click at [576, 285] on textarea "Message" at bounding box center [722, 333] width 617 height 145
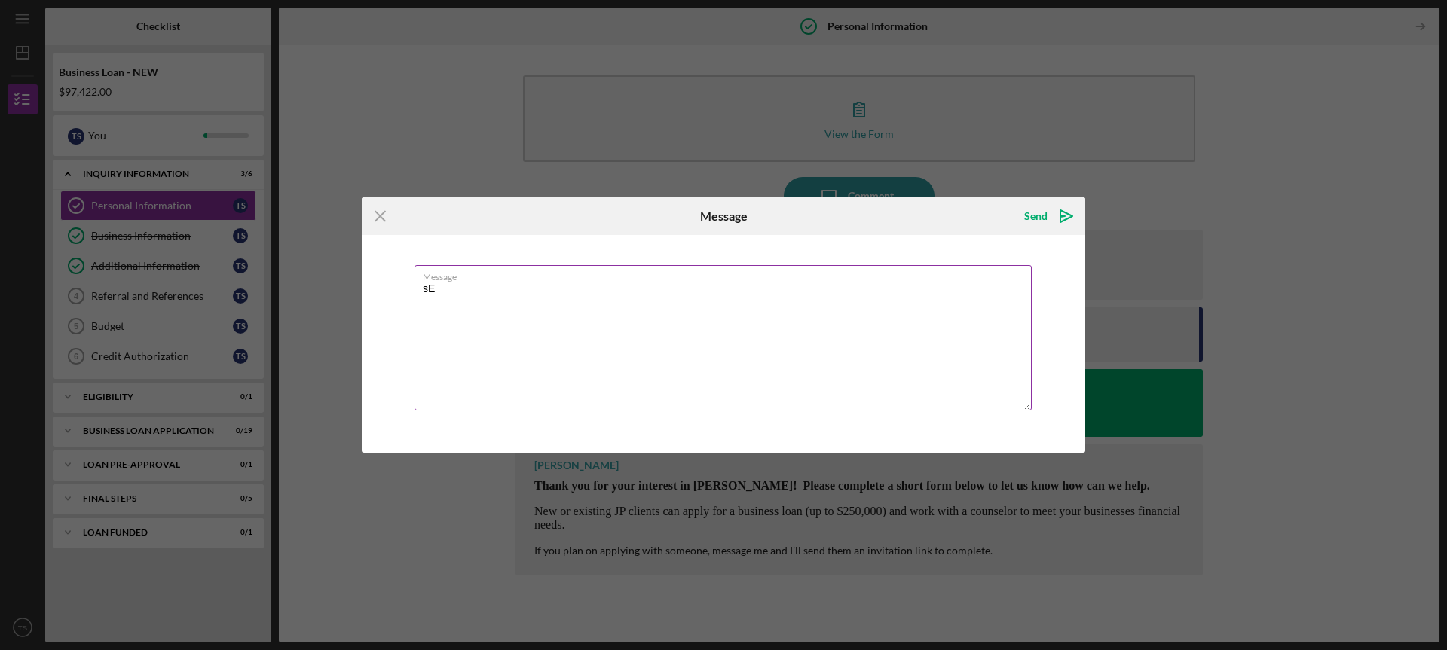
type textarea "s"
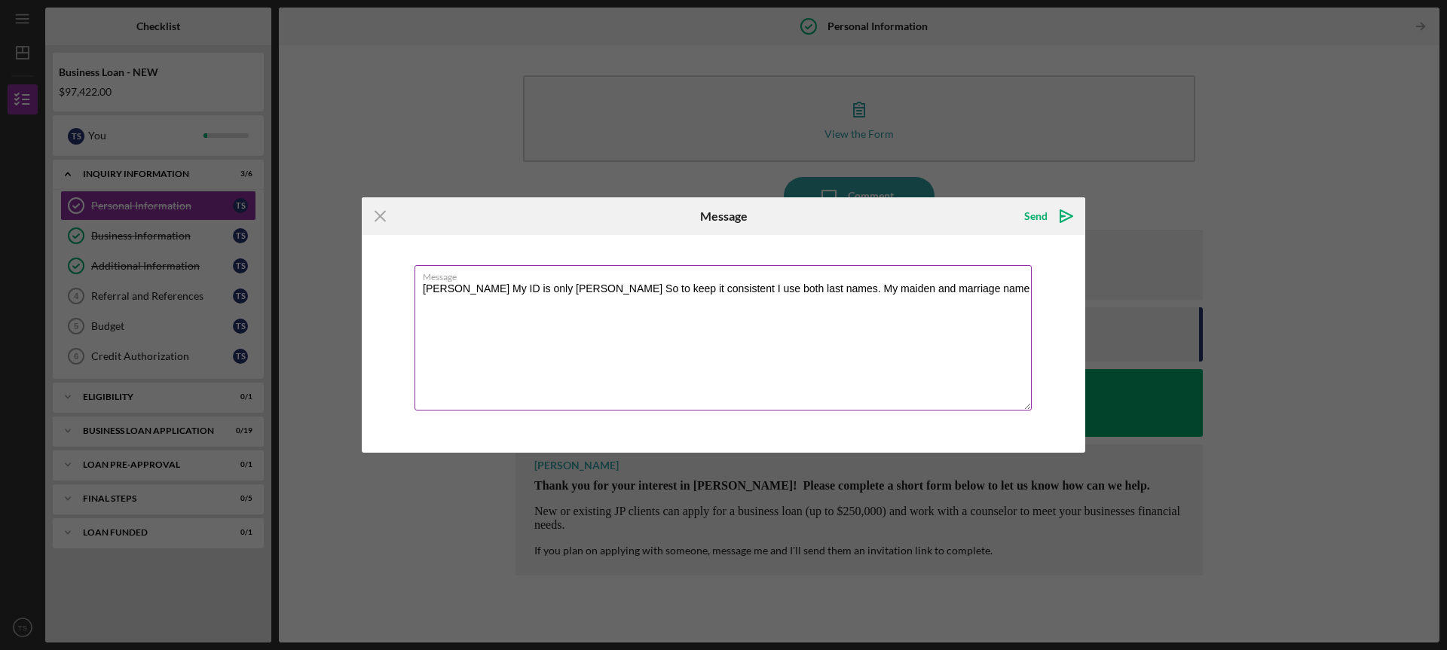
click at [493, 297] on textarea "[PERSON_NAME] My ID is only [PERSON_NAME] So to keep it consistent I use both l…" at bounding box center [722, 337] width 617 height 145
click at [492, 282] on label "Message" at bounding box center [727, 274] width 609 height 17
click at [492, 282] on textarea "[PERSON_NAME] My ID is only [PERSON_NAME] So to keep it consistent I use both l…" at bounding box center [722, 337] width 617 height 145
paste textarea ": My ID is only [PERSON_NAME]. So, to keep it consistent,"
click at [937, 289] on textarea "[PERSON_NAME]: My ID is only [PERSON_NAME]. So, to keep it consistent, I use bo…" at bounding box center [722, 337] width 617 height 145
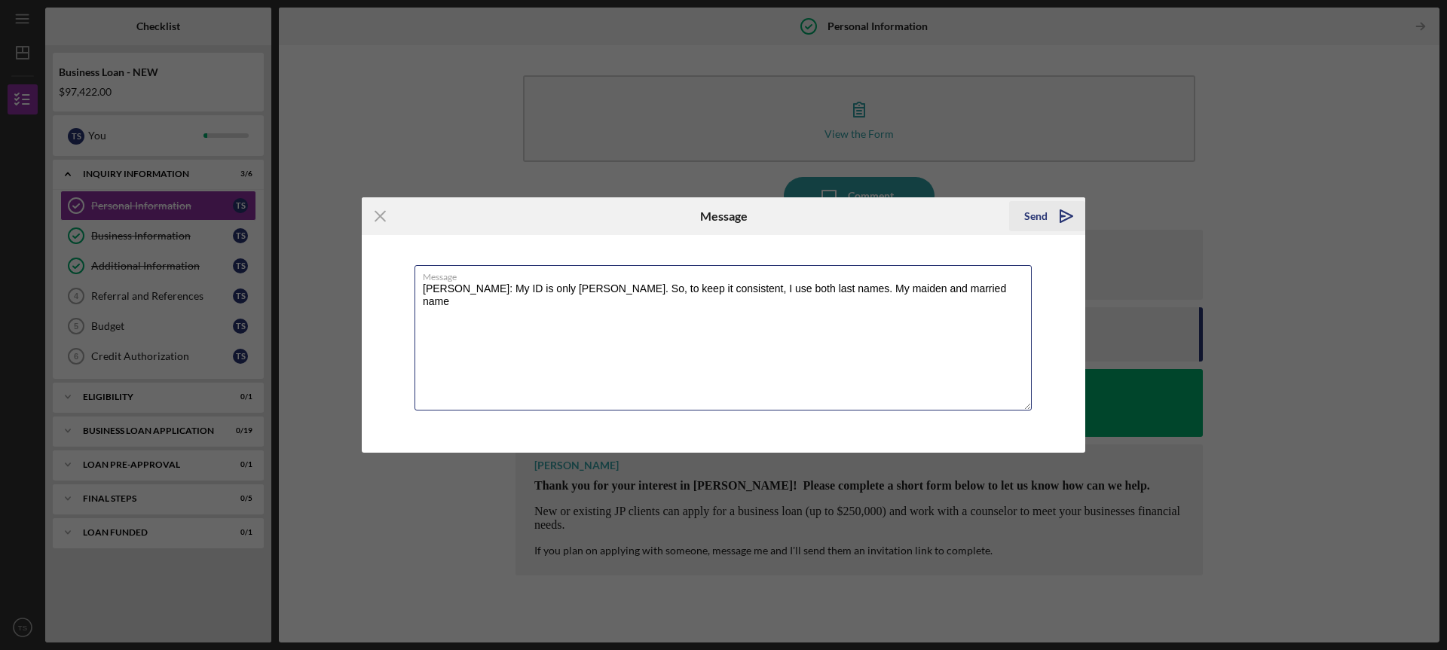
type textarea "[PERSON_NAME]: My ID is only [PERSON_NAME]. So, to keep it consistent, I use bo…"
click at [1065, 209] on icon "Icon/icon-invite-send" at bounding box center [1066, 216] width 38 height 38
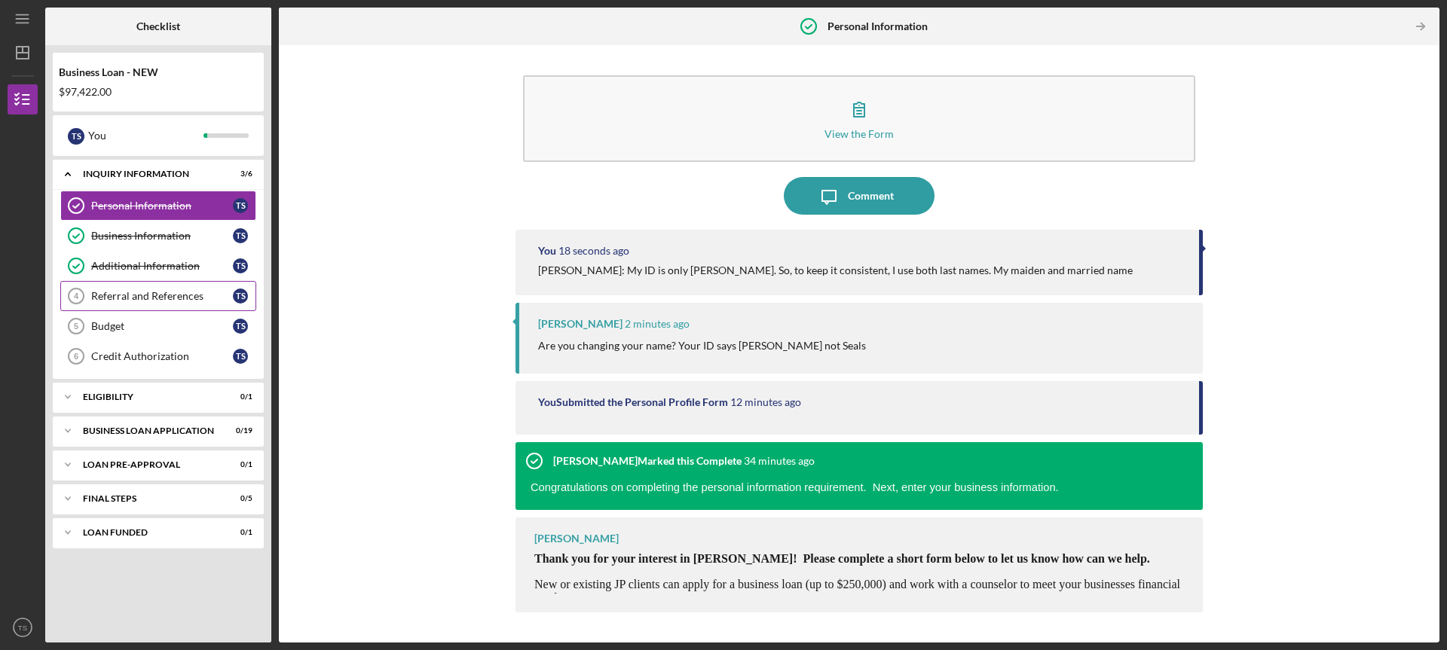
click at [188, 294] on div "Referral and References" at bounding box center [162, 296] width 142 height 12
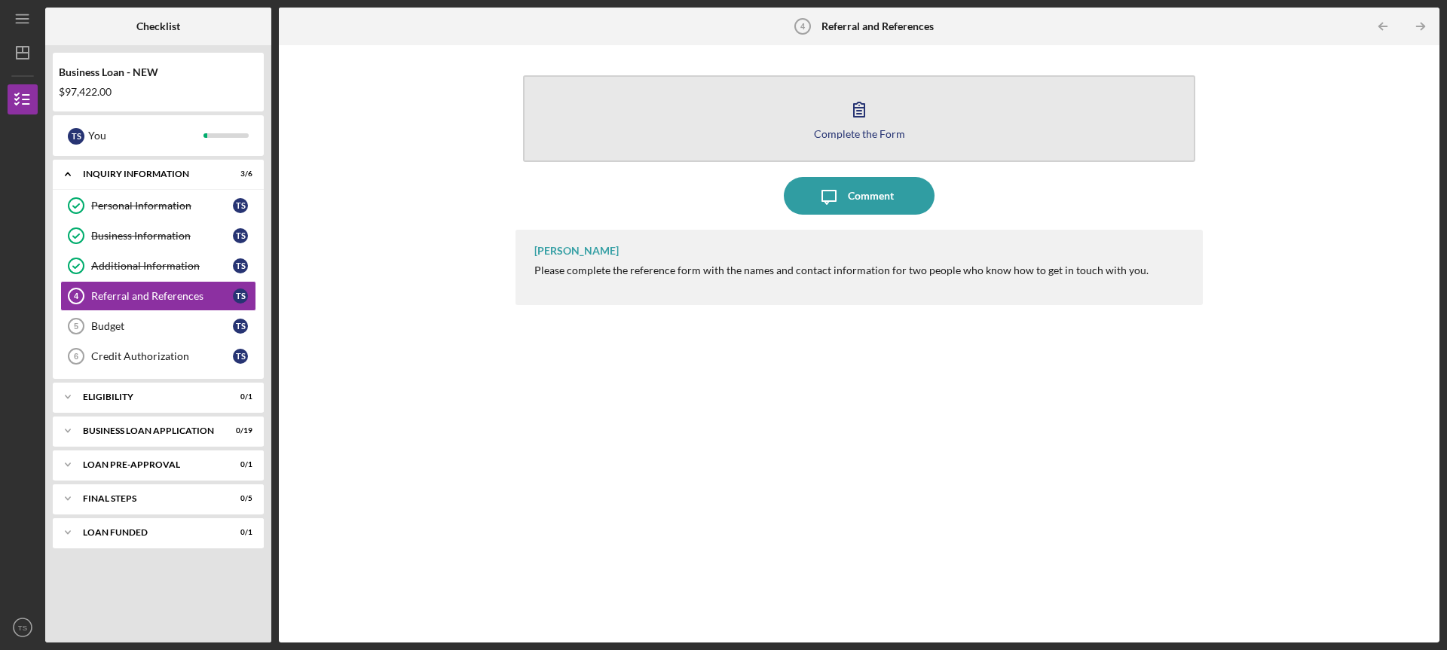
click at [869, 112] on icon "button" at bounding box center [859, 109] width 38 height 38
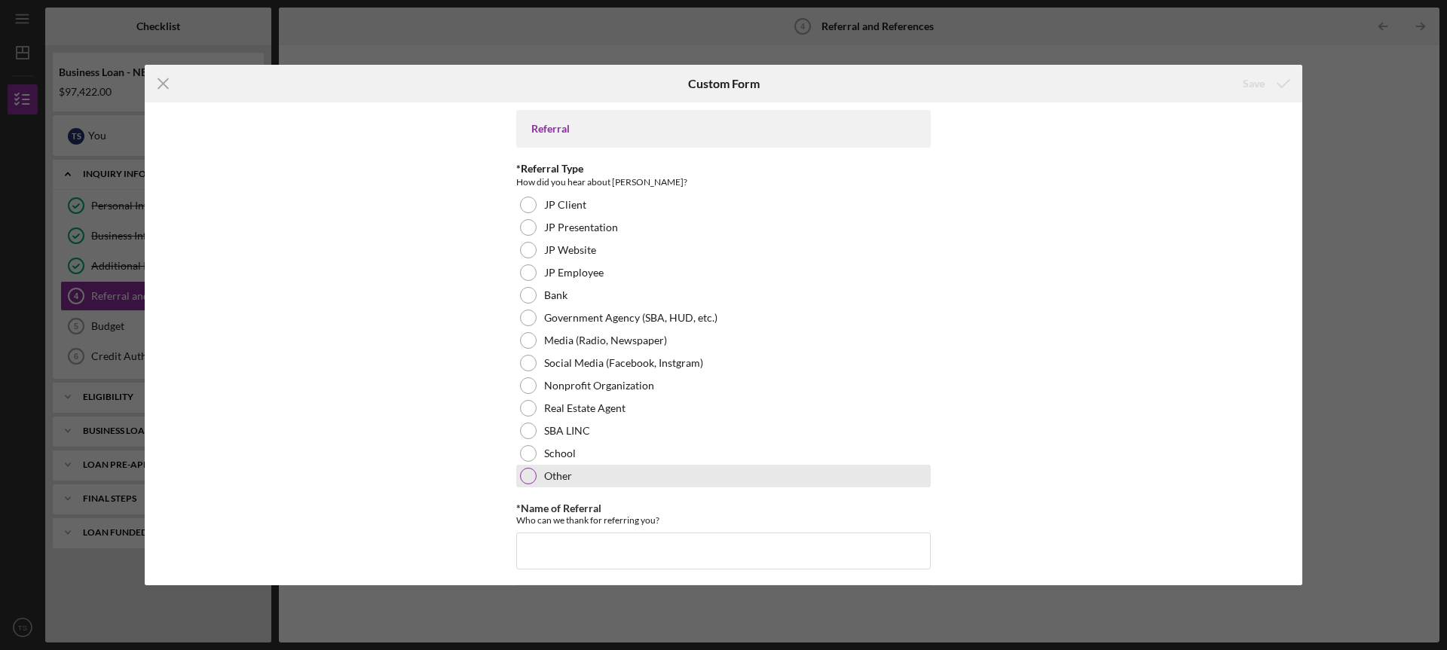
click at [533, 468] on div "Other" at bounding box center [723, 476] width 414 height 23
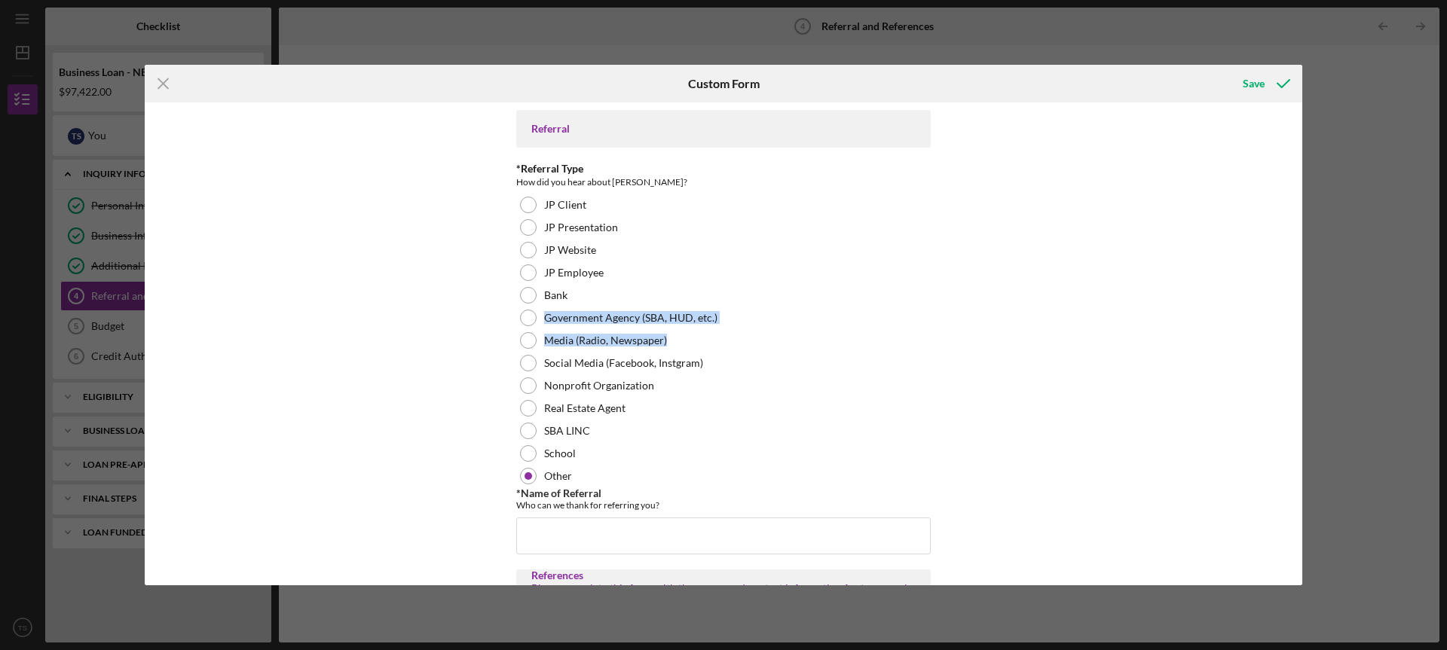
drag, startPoint x: 1302, startPoint y: 298, endPoint x: 1300, endPoint y: 348, distance: 49.8
click at [1300, 348] on div "Icon/Menu Close Custom Form Save Referral *Referral Type How did you hear about…" at bounding box center [723, 325] width 1447 height 650
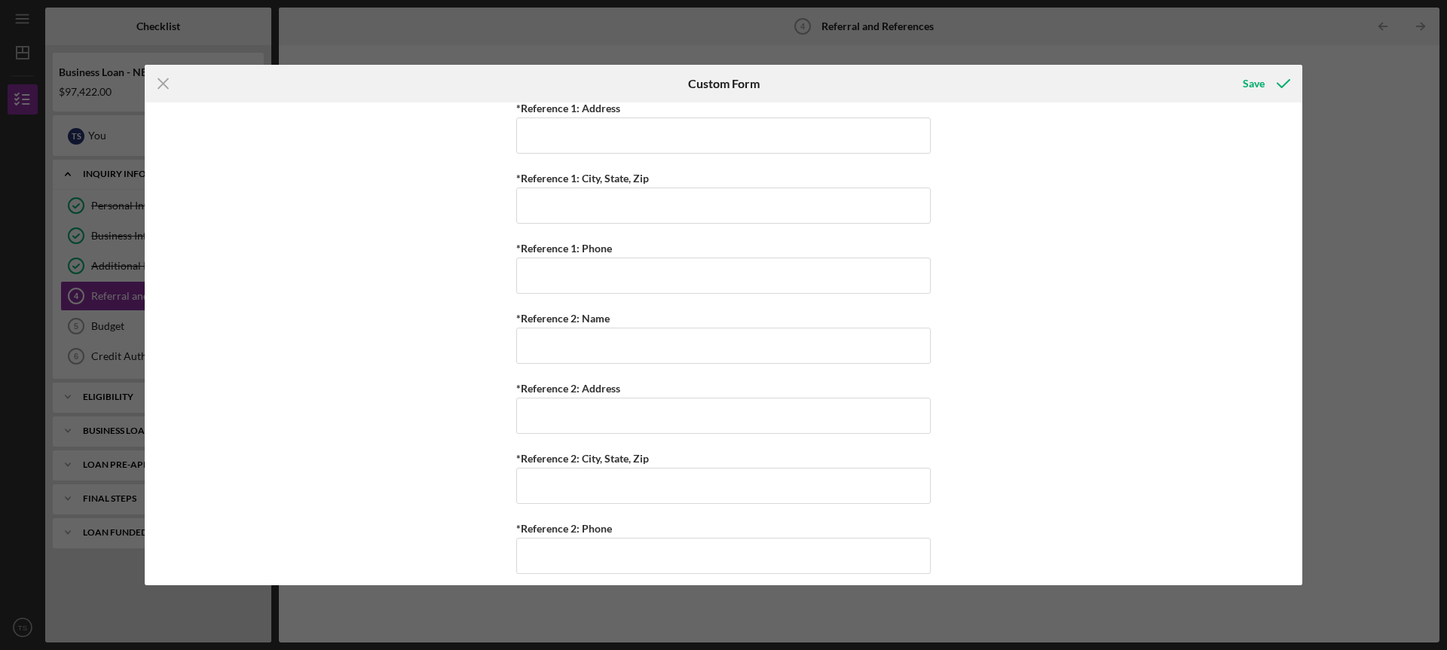
scroll to position [605, 0]
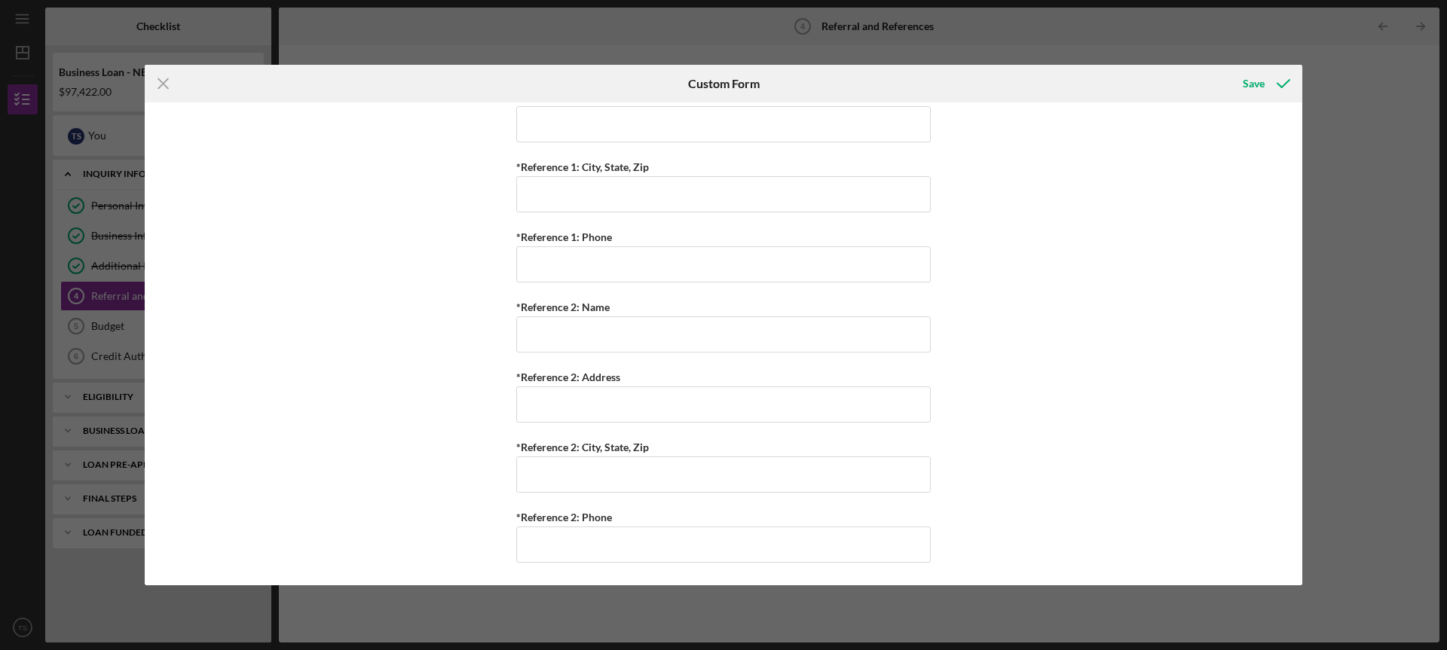
click at [109, 327] on div "Icon/Menu Close Custom Form Save Referral *Referral Type How did you hear about…" at bounding box center [723, 325] width 1447 height 650
click at [170, 63] on div "Icon/Menu Close Custom Form Save Referral *Referral Type How did you hear about…" at bounding box center [723, 325] width 1447 height 650
click at [173, 90] on icon "Icon/Menu Close" at bounding box center [164, 84] width 38 height 38
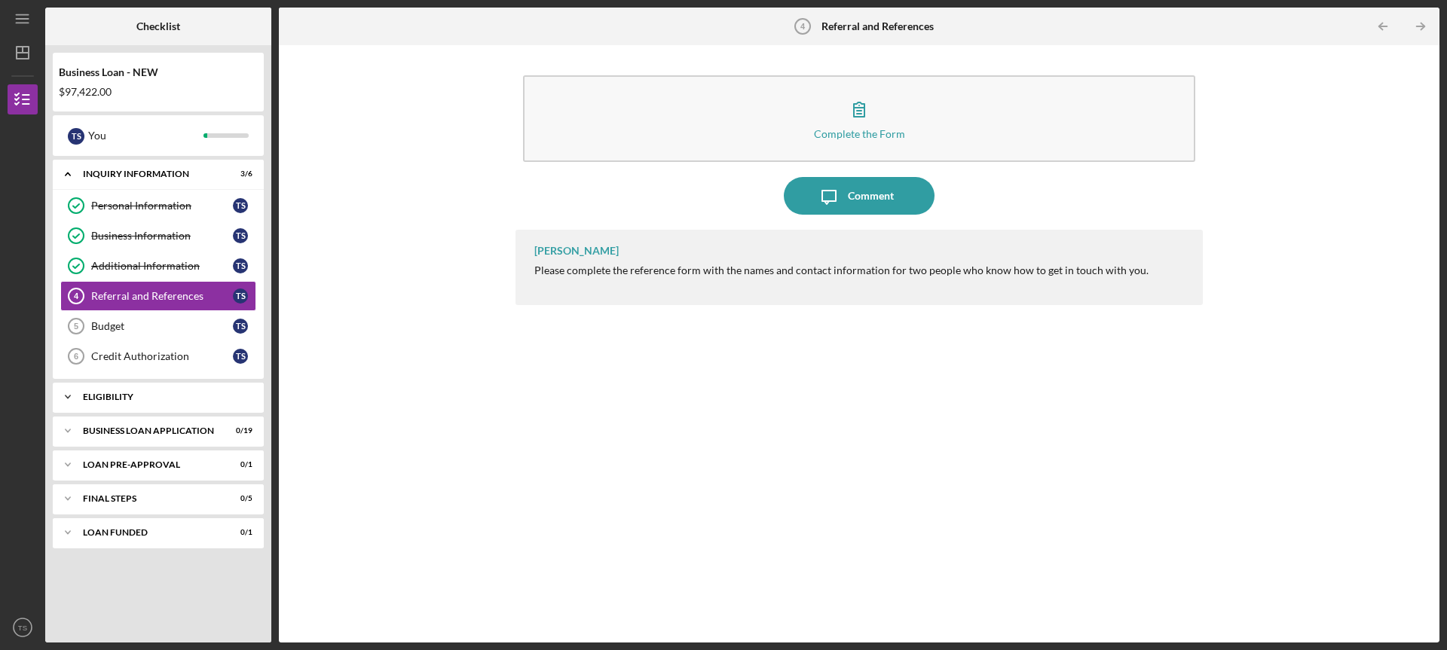
click at [166, 399] on div "ELIGIBILITY" at bounding box center [164, 397] width 162 height 9
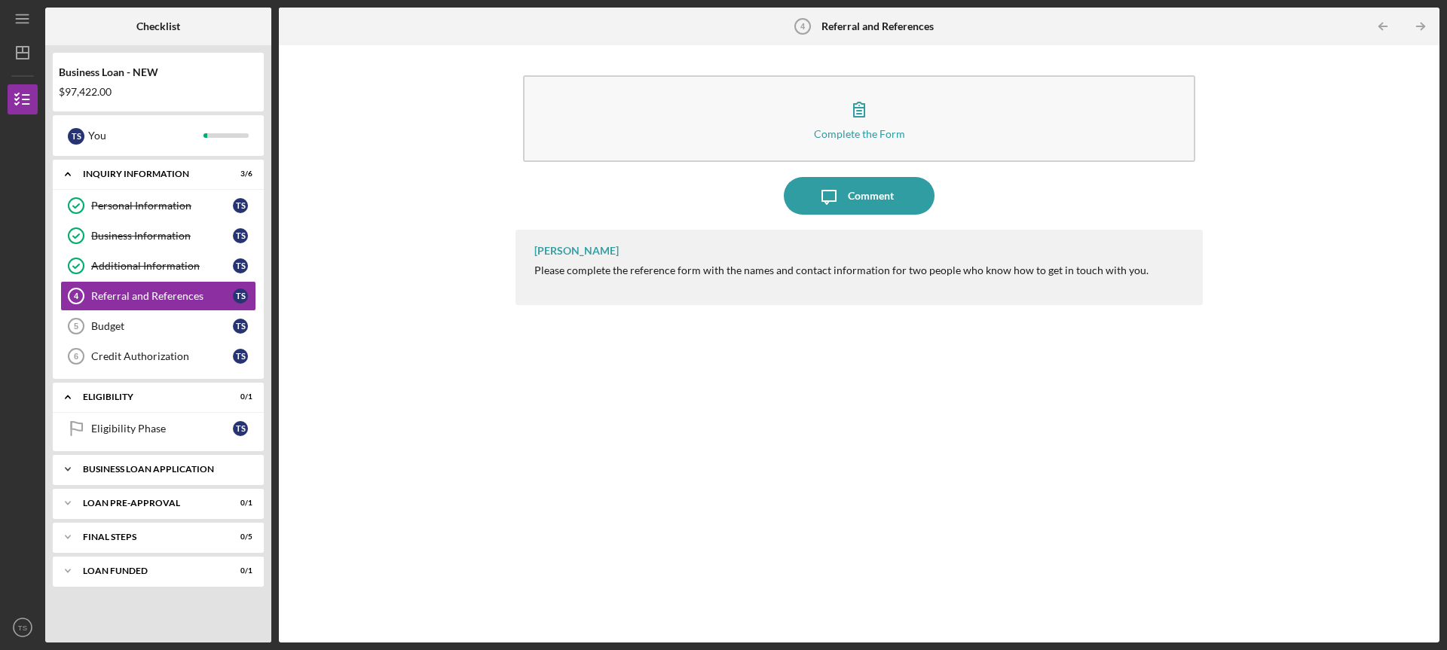
click at [185, 463] on div "Icon/Expander BUSINESS LOAN APPLICATION 0 / 19" at bounding box center [158, 469] width 211 height 30
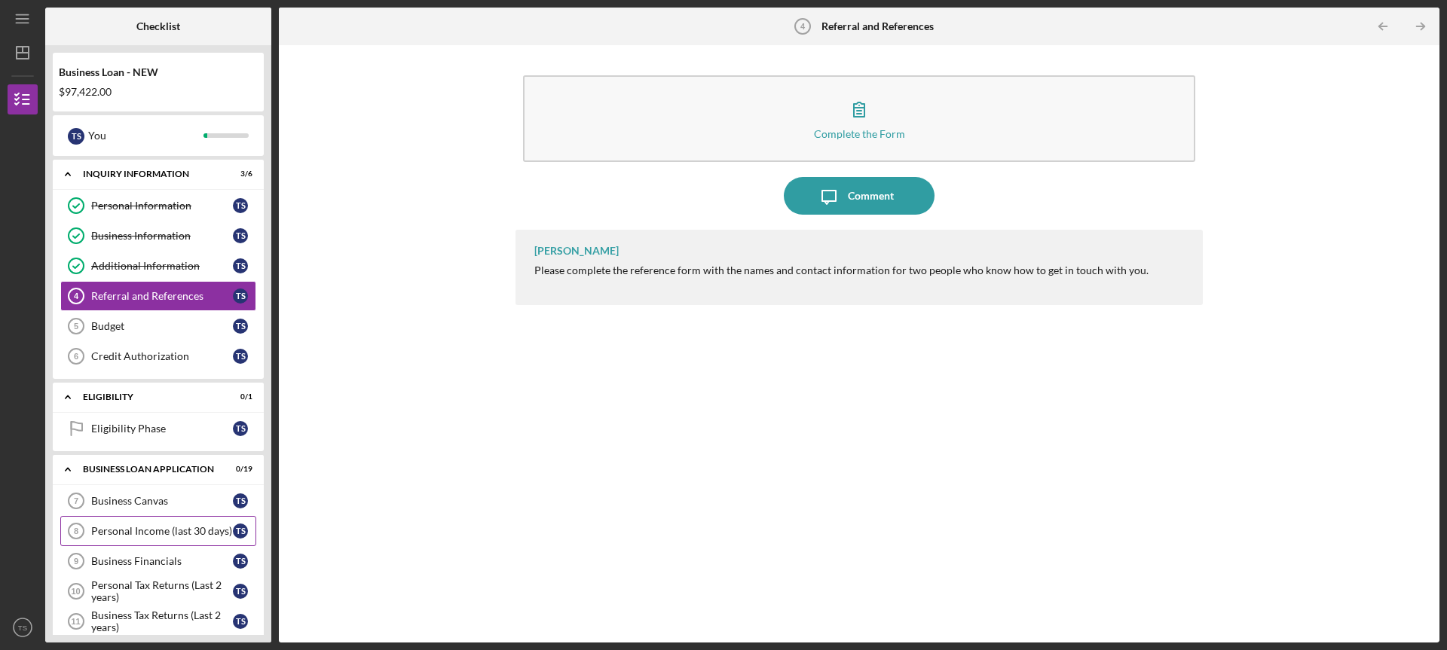
click at [130, 522] on link "Personal Income (last 30 days) 8 Personal Income (last 30 days) T S" at bounding box center [158, 531] width 196 height 30
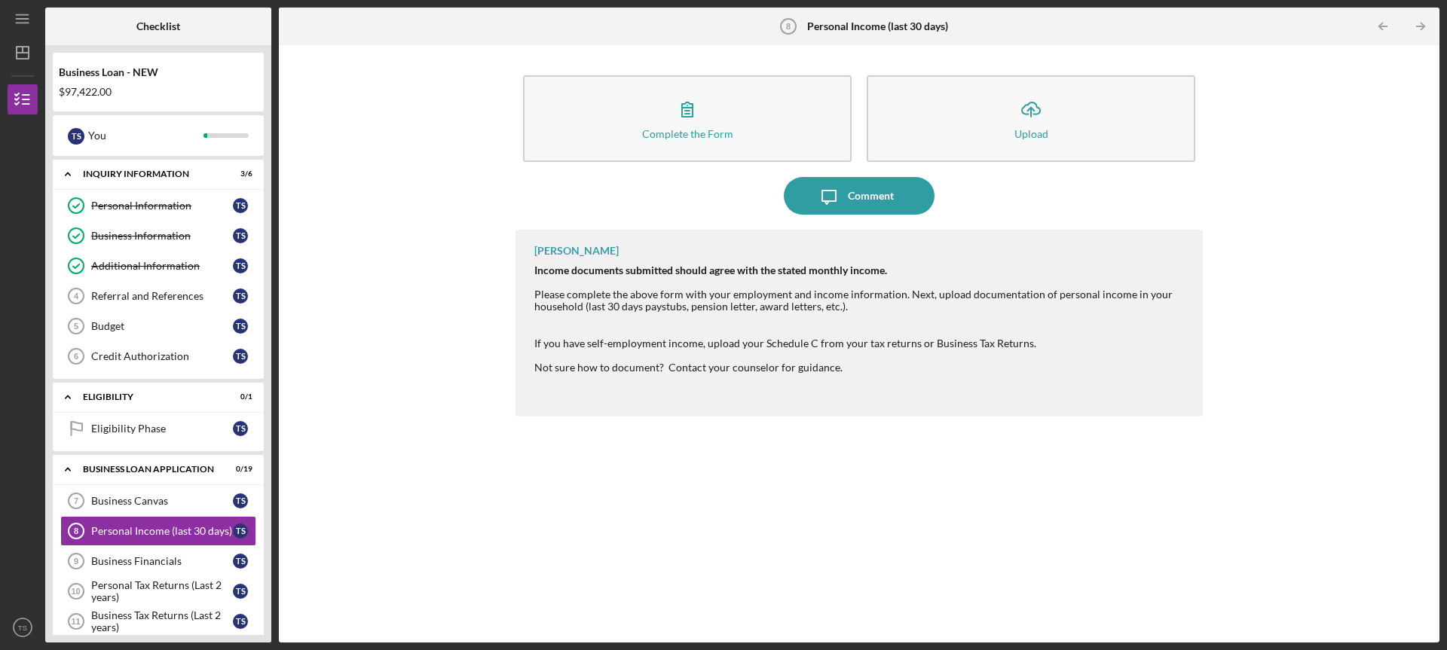
drag, startPoint x: 271, startPoint y: 420, endPoint x: 273, endPoint y: 478, distance: 58.8
click at [273, 478] on div "Checklist Business Loan - NEW $97,422.00 T S You Icon/Expander INQUIRY INFORMAT…" at bounding box center [742, 325] width 1394 height 635
click at [163, 582] on div "Personal Tax Returns (Last 2 years)" at bounding box center [162, 591] width 142 height 24
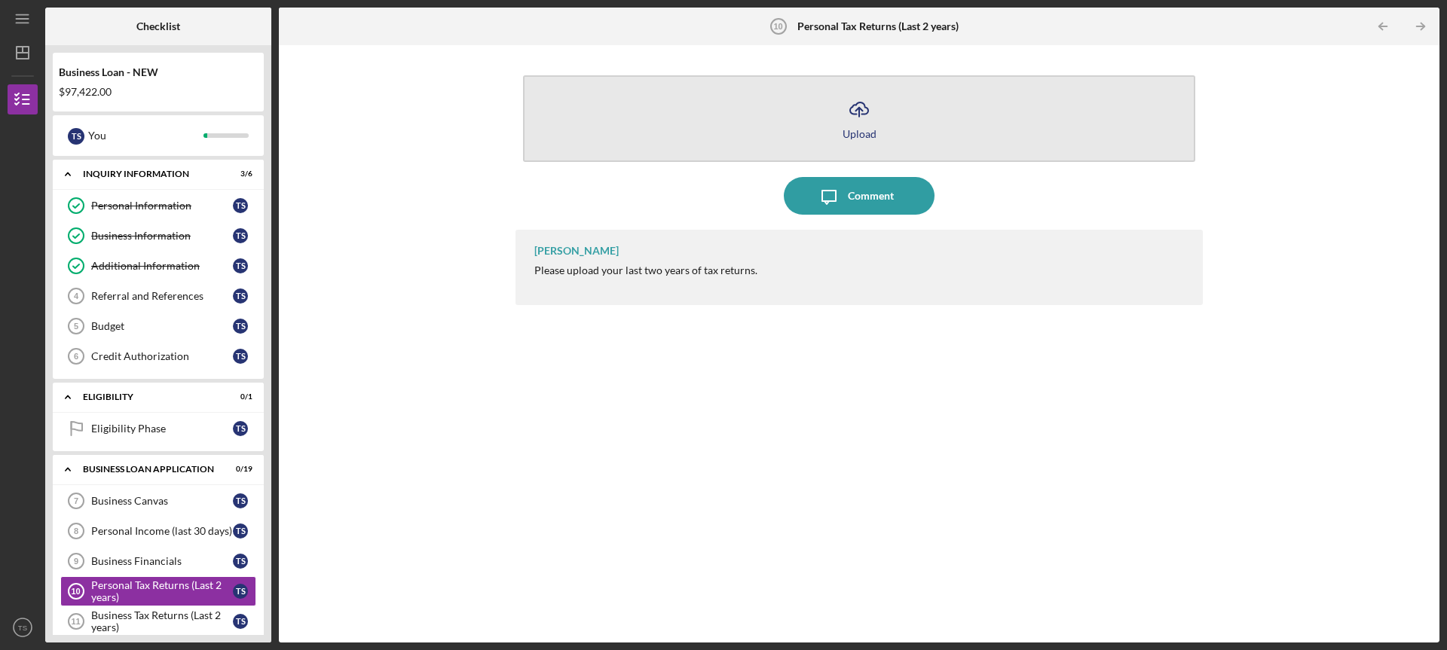
click at [854, 115] on icon "Icon/Upload" at bounding box center [859, 109] width 38 height 38
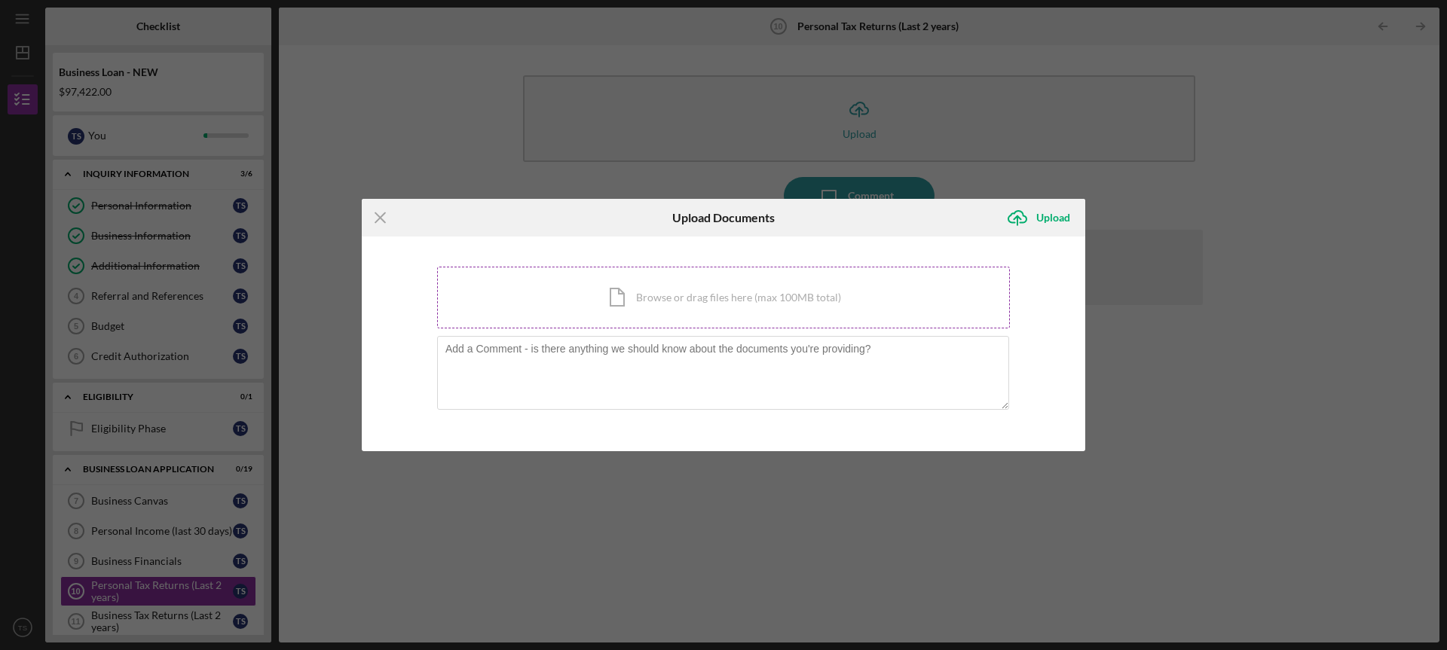
click at [631, 298] on div "Icon/Document Browse or drag files here (max 100MB total) Tap to choose files o…" at bounding box center [723, 298] width 573 height 62
click at [364, 212] on icon "Icon/Menu Close" at bounding box center [381, 218] width 38 height 38
